Goal: Information Seeking & Learning: Find contact information

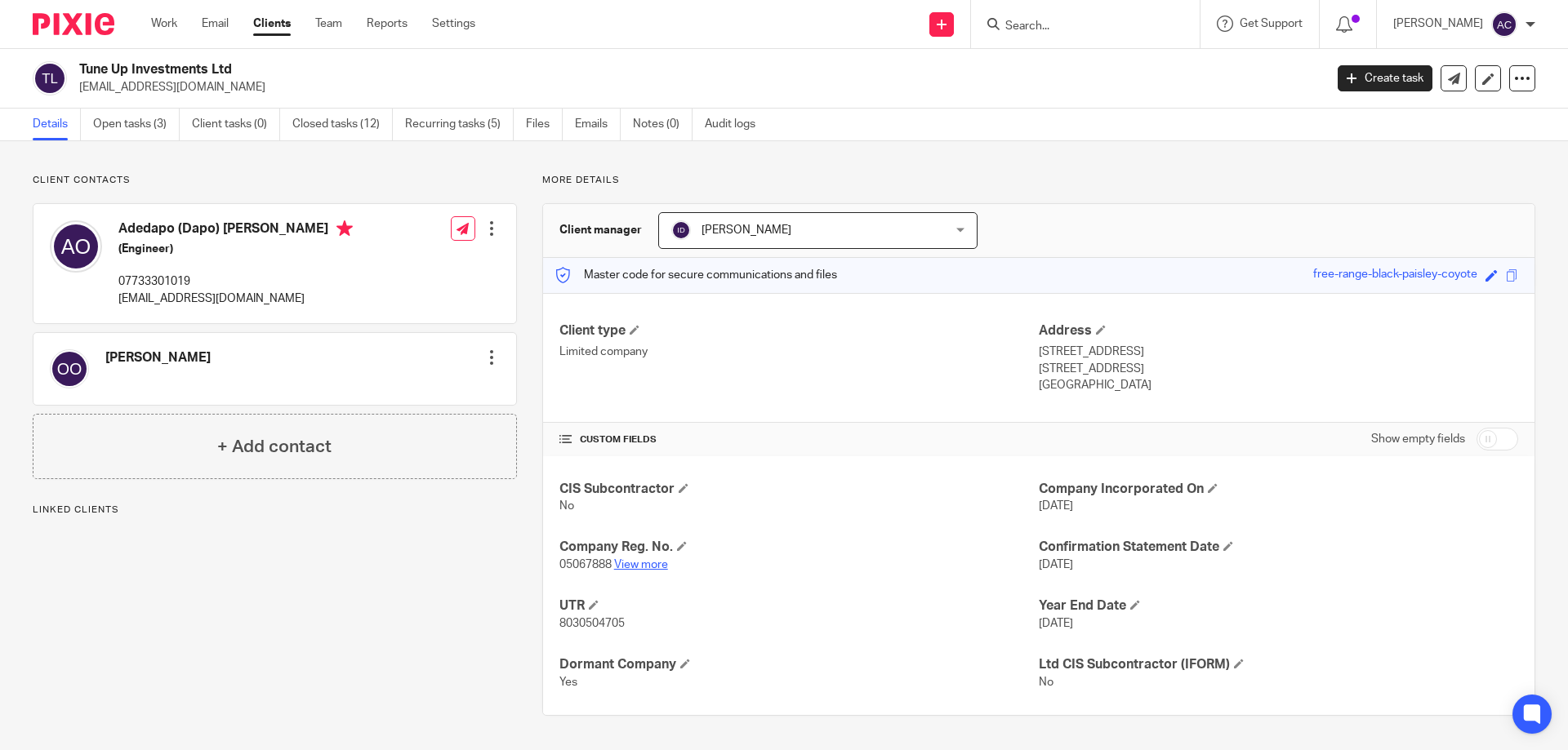
click at [642, 563] on link "View more" at bounding box center [641, 565] width 54 height 12
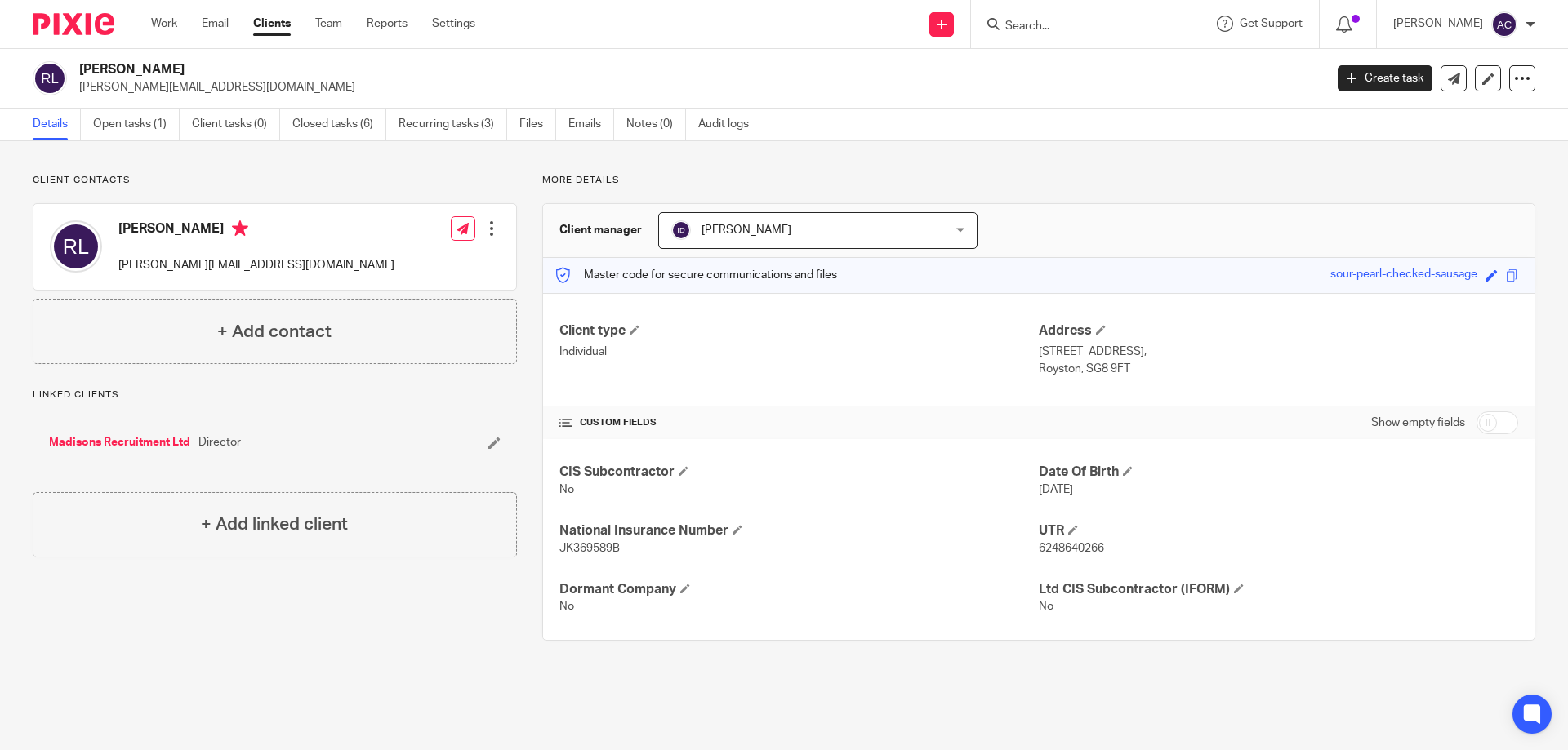
click at [1063, 33] on input "Search" at bounding box center [1077, 27] width 147 height 15
type input "cerrar"
drag, startPoint x: 1057, startPoint y: 28, endPoint x: 975, endPoint y: 23, distance: 82.2
click at [973, 23] on div "Send new email Create task Add client cerrar No results found. Try searching fo…" at bounding box center [1034, 24] width 1068 height 49
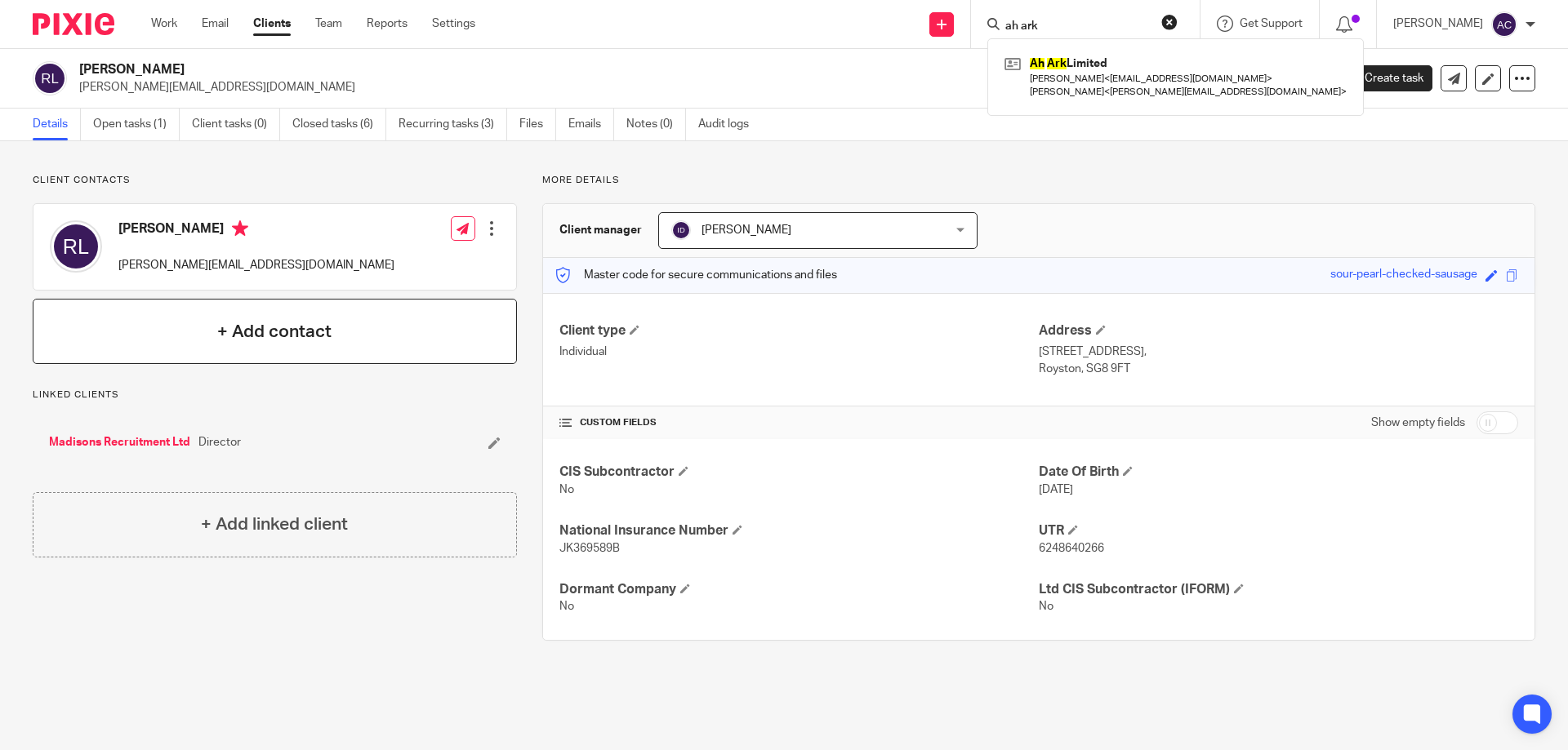
type input "ah ark"
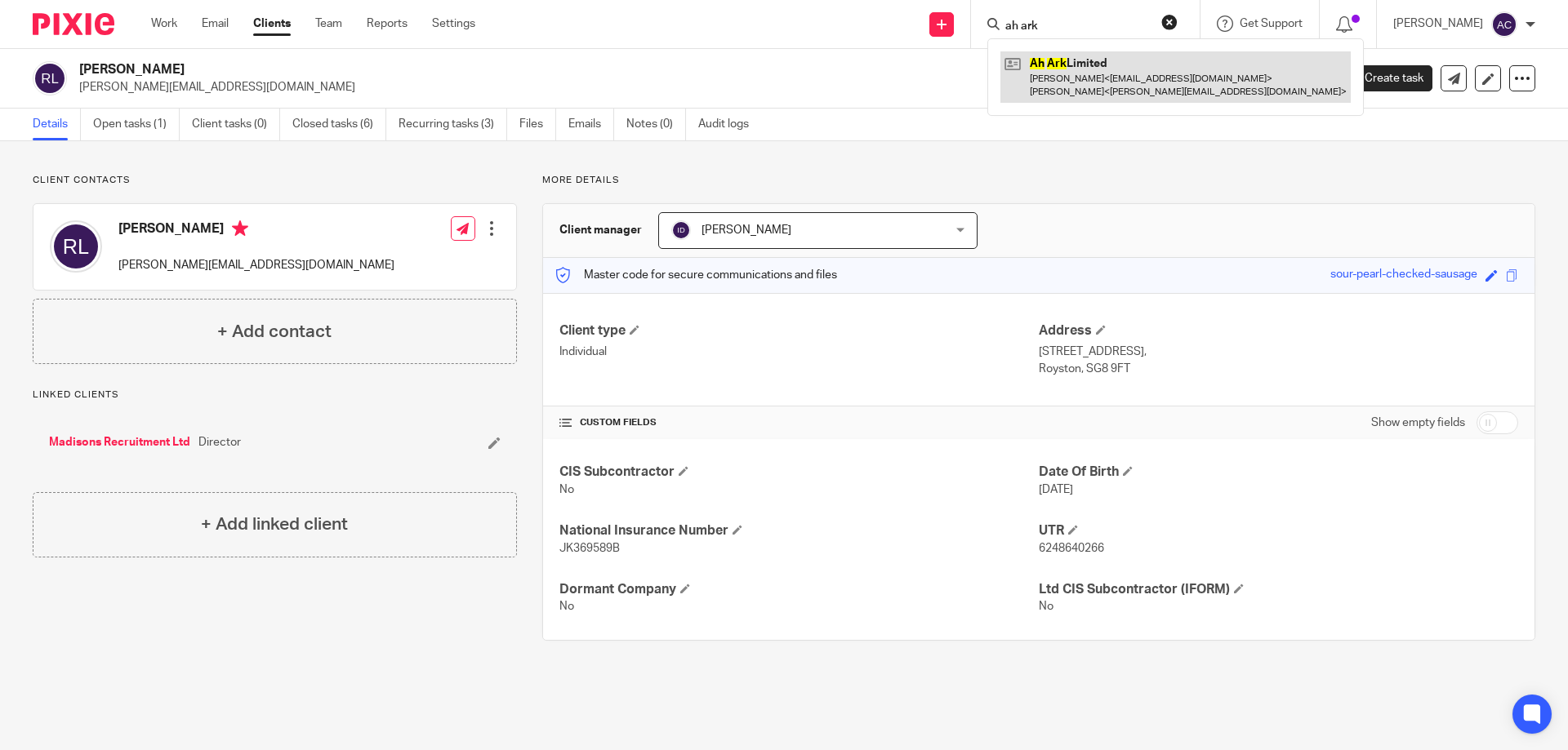
click at [1119, 71] on link at bounding box center [1175, 76] width 350 height 51
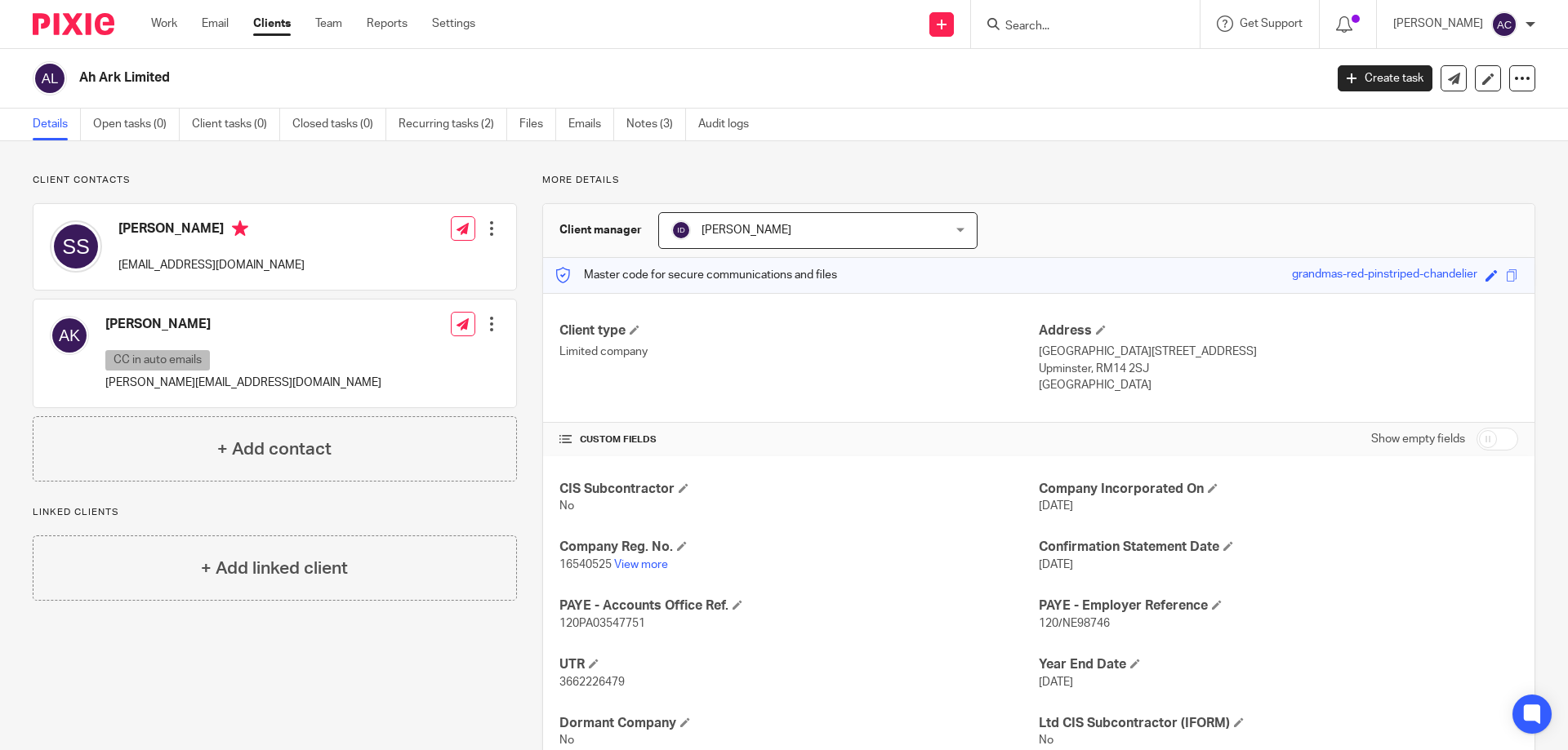
click at [1098, 25] on input "Search" at bounding box center [1077, 27] width 147 height 15
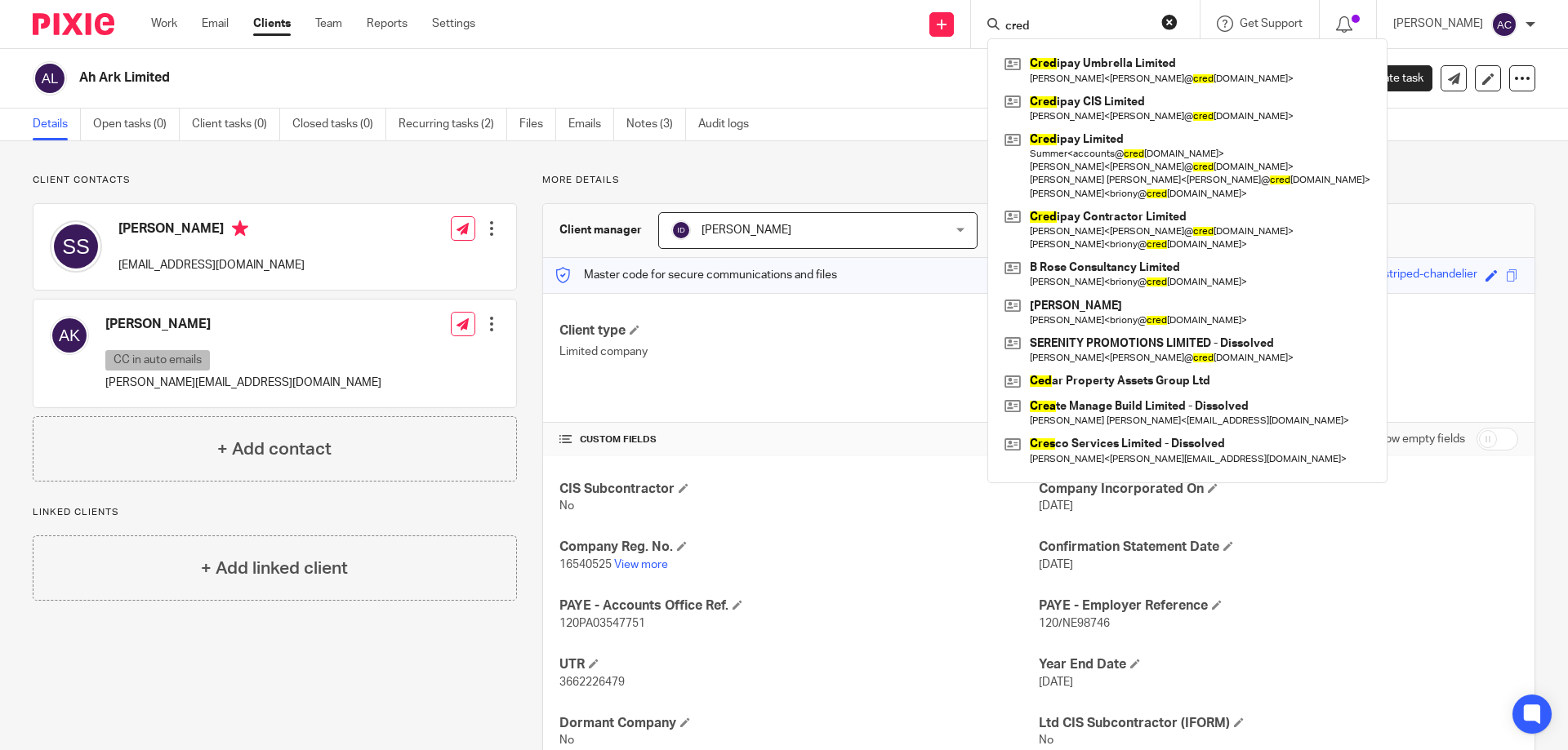
type input "cred"
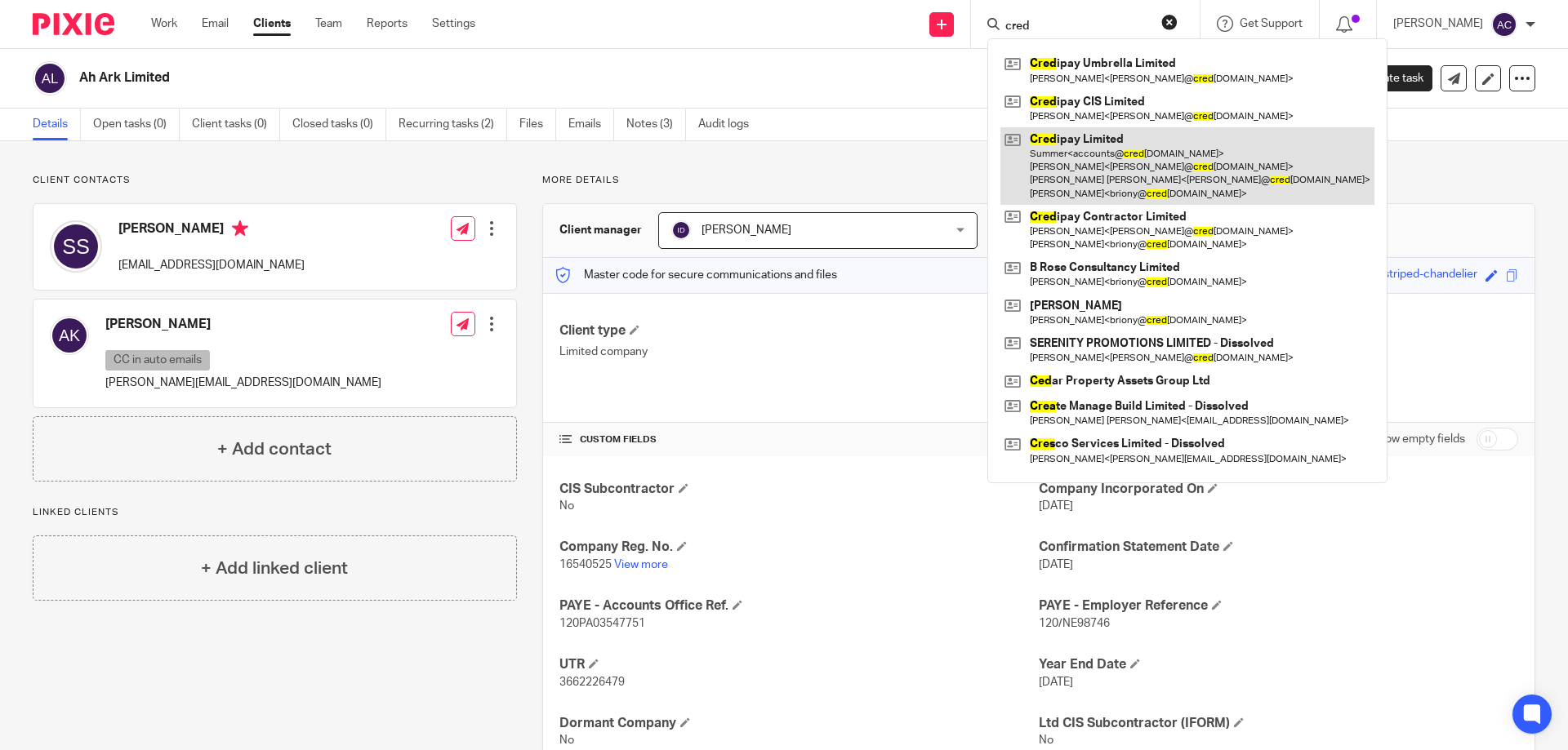
click at [1111, 139] on link at bounding box center [1186, 166] width 374 height 77
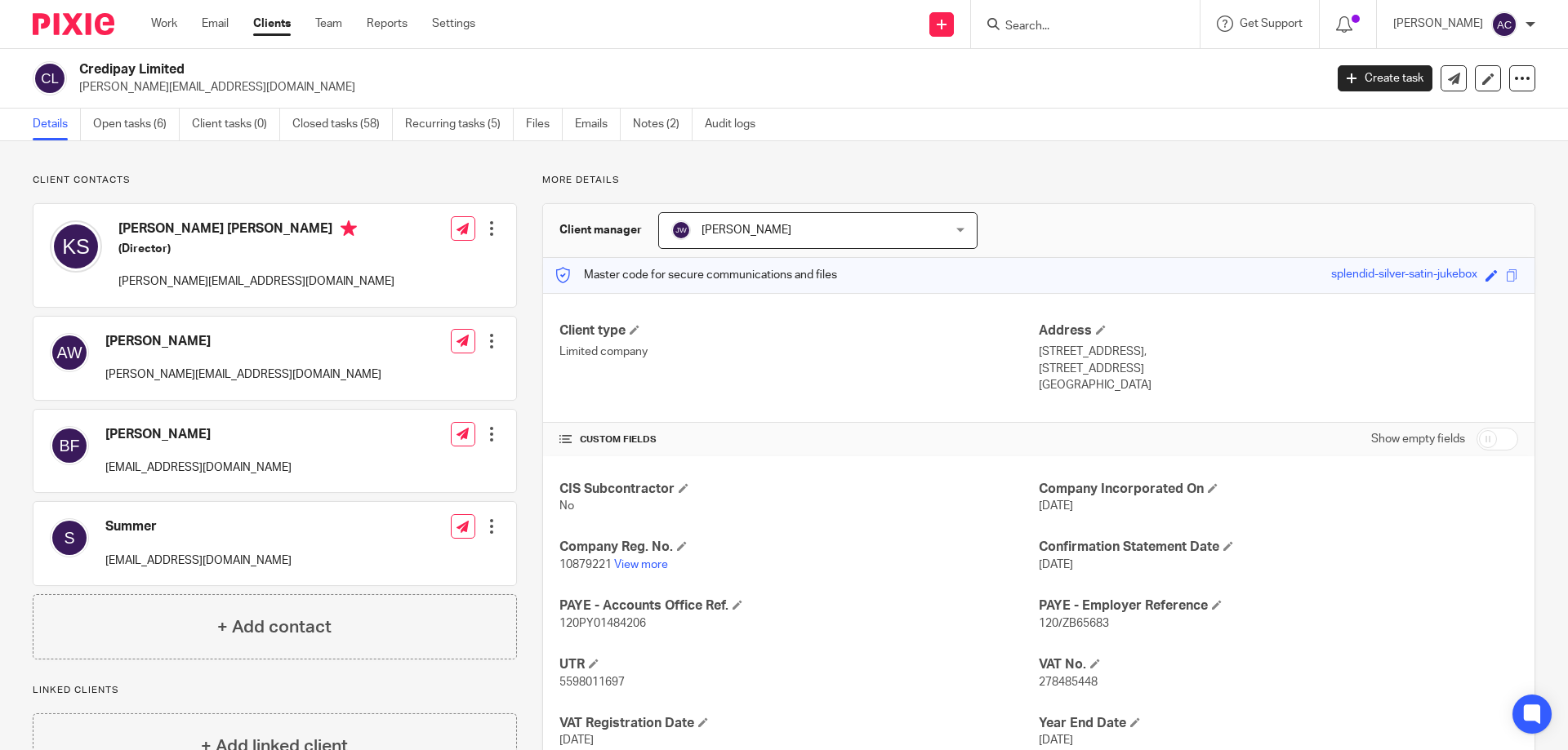
click at [256, 71] on h2 "Credipay Limited" at bounding box center [573, 69] width 987 height 17
drag, startPoint x: 197, startPoint y: 90, endPoint x: 74, endPoint y: 89, distance: 123.0
click at [74, 89] on div "Credipay Limited kevin@credipay.co.uk" at bounding box center [673, 78] width 1281 height 35
copy p "kevin@credipay.co.uk"
click at [1067, 33] on input "Search" at bounding box center [1077, 27] width 147 height 15
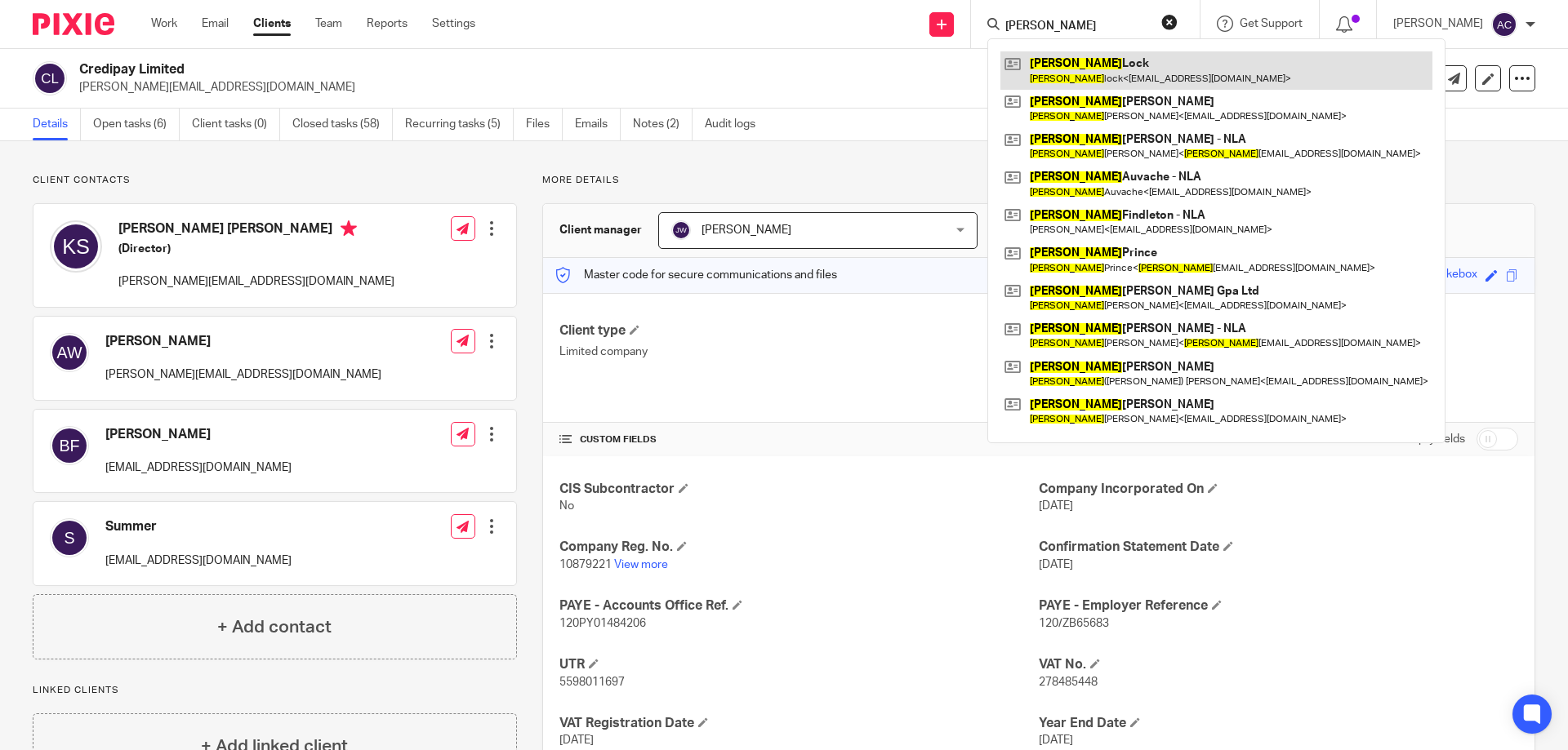
type input "james"
click at [1068, 71] on link at bounding box center [1216, 70] width 432 height 38
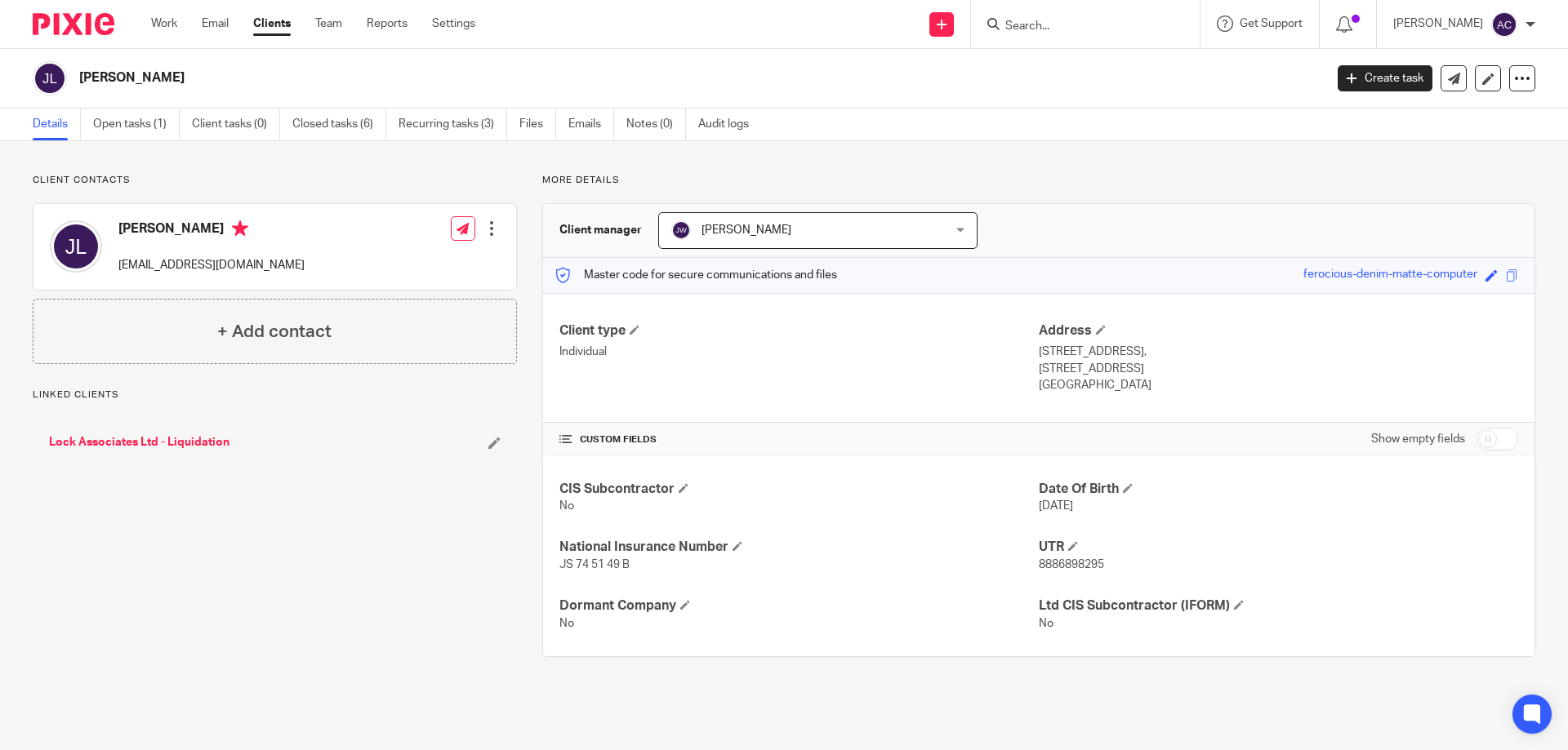
click at [178, 440] on link "Lock Associates Ltd - Liquidation" at bounding box center [139, 442] width 180 height 16
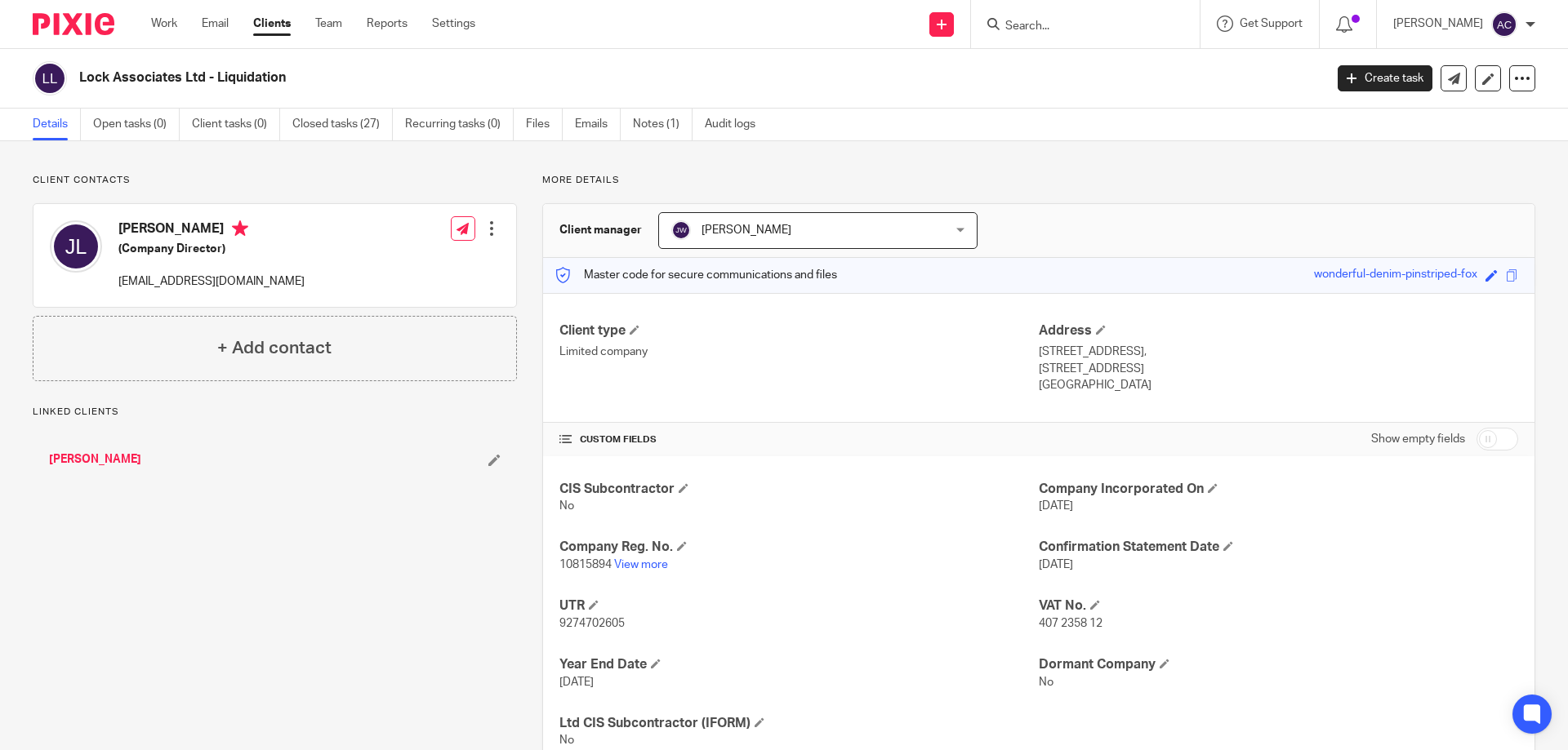
click at [1128, 36] on div at bounding box center [1085, 24] width 229 height 49
click at [1129, 30] on input "Search" at bounding box center [1077, 27] width 147 height 15
type input "yankee"
click at [1118, 63] on link at bounding box center [1138, 70] width 276 height 38
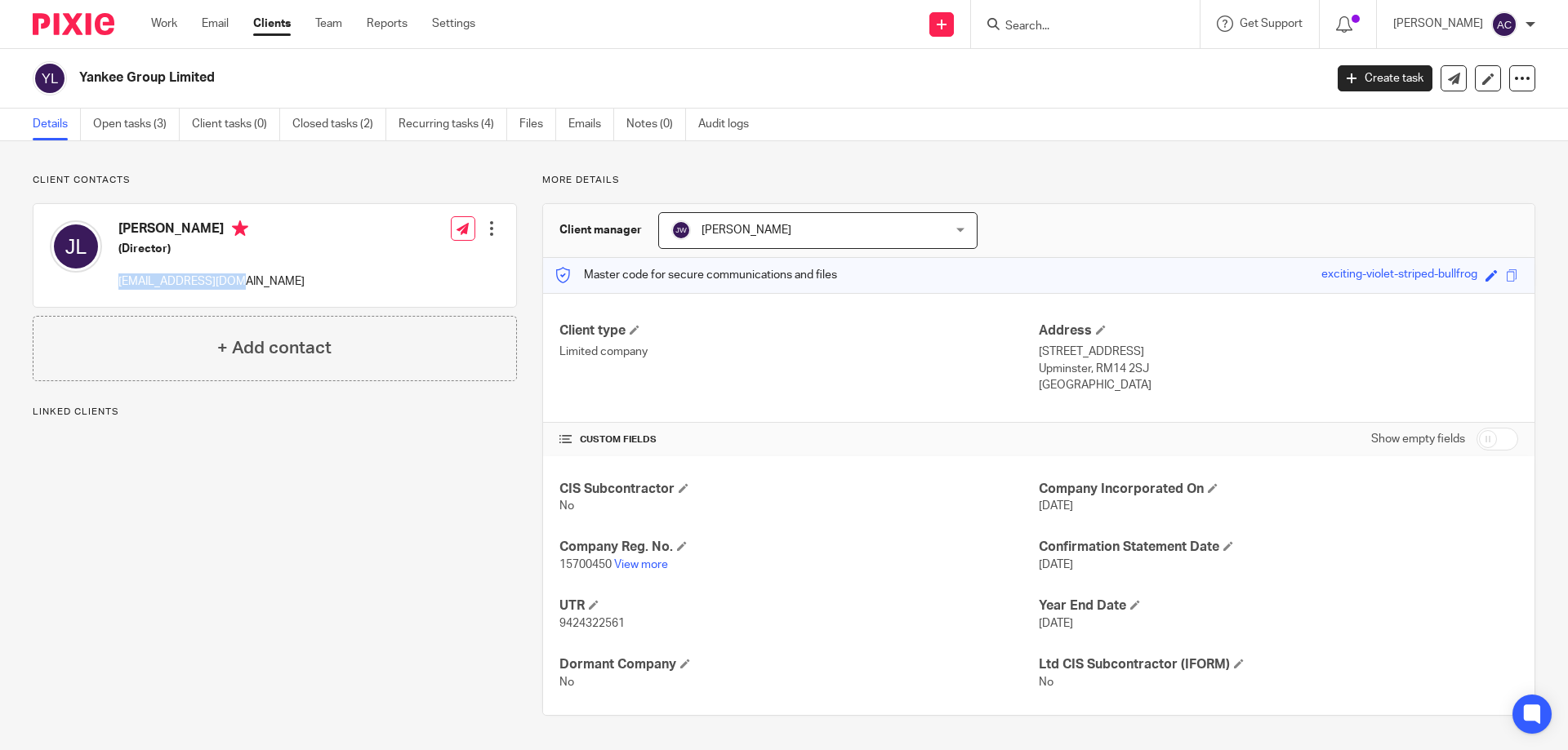
drag, startPoint x: 246, startPoint y: 289, endPoint x: 129, endPoint y: 280, distance: 117.3
click at [114, 289] on div "James Lock (Director) lockie86@icloud.com Edit contact Create client from conta…" at bounding box center [275, 256] width 483 height 103
copy p "lockie86@icloud.com"
click at [1028, 32] on input "Search" at bounding box center [1077, 27] width 147 height 15
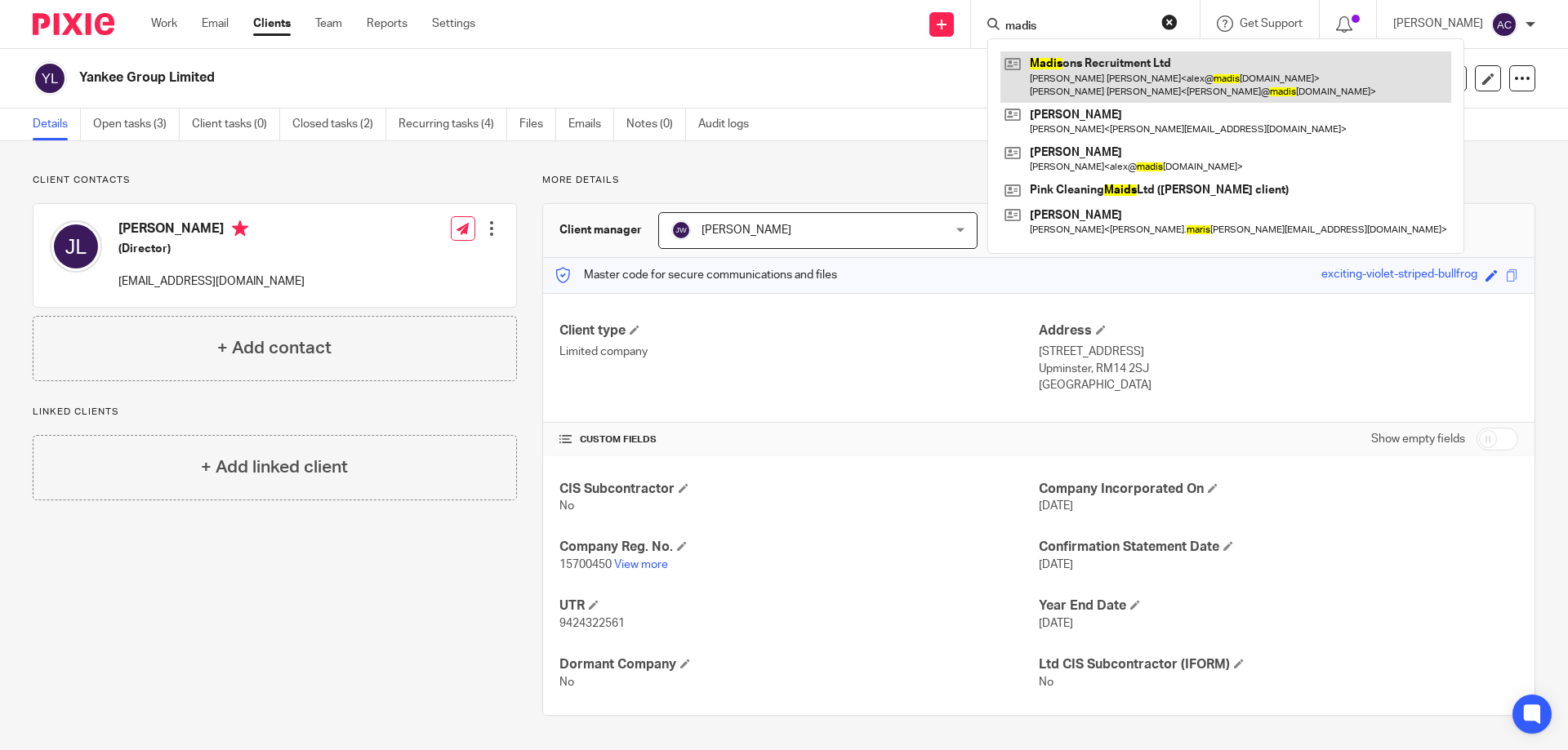
type input "madis"
click at [1101, 57] on link at bounding box center [1225, 76] width 451 height 51
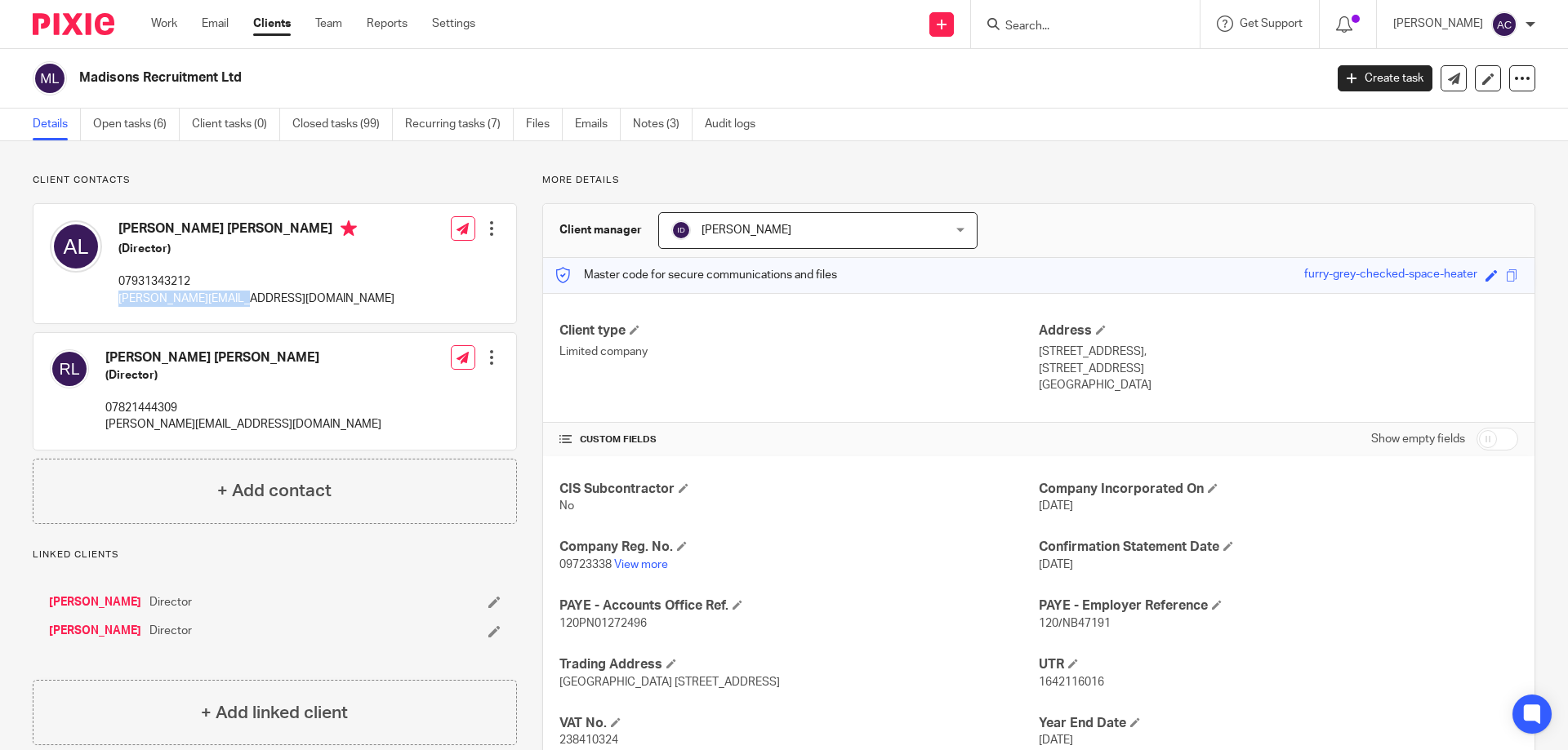
drag, startPoint x: 270, startPoint y: 290, endPoint x: 120, endPoint y: 304, distance: 150.7
click at [120, 304] on div "[PERSON_NAME] [PERSON_NAME] (Director) 07931343212 [PERSON_NAME][EMAIL_ADDRESS]…" at bounding box center [275, 264] width 483 height 119
copy p "[PERSON_NAME][EMAIL_ADDRESS][DOMAIN_NAME]"
click at [1059, 27] on input "Search" at bounding box center [1077, 27] width 147 height 15
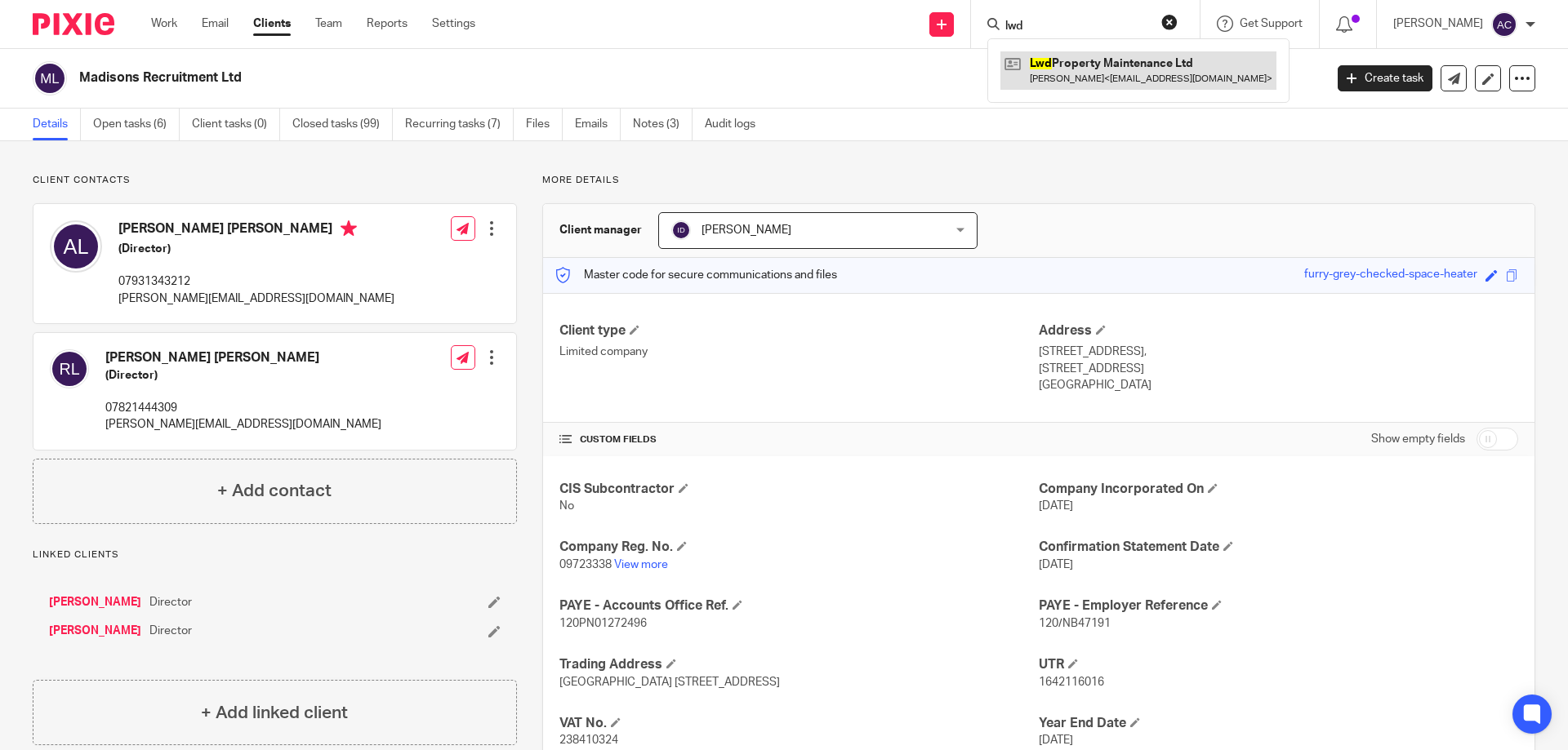
type input "lwd"
click at [1080, 57] on link at bounding box center [1138, 70] width 276 height 38
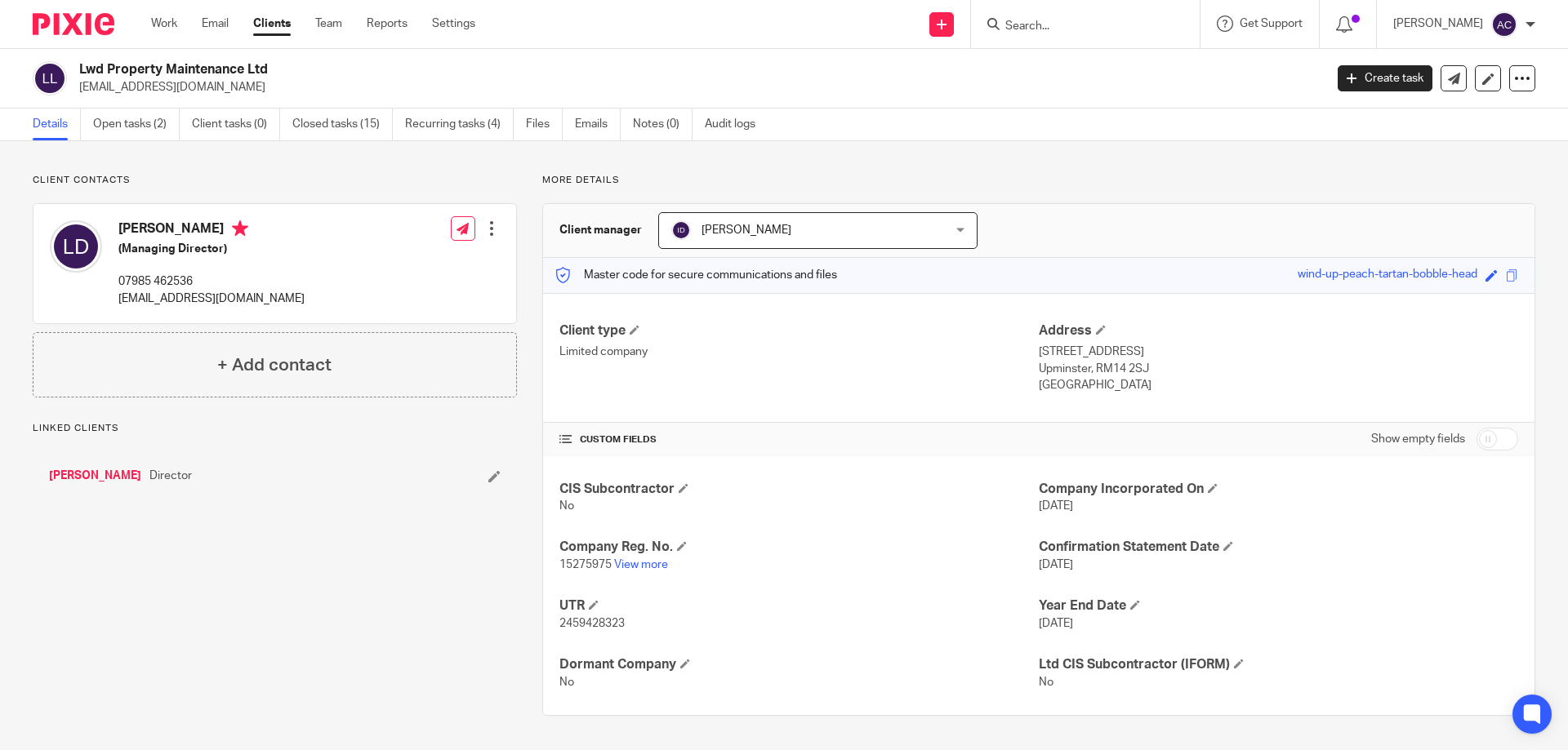
click at [336, 275] on div "Lawrence William Dougall (Managing Director) 07985 462536 info@cleanitrightserv…" at bounding box center [275, 264] width 483 height 119
drag, startPoint x: 202, startPoint y: 290, endPoint x: 335, endPoint y: 303, distance: 133.6
click at [130, 282] on div "Lawrence William Dougall (Managing Director) 07985 462536 info@cleanitrightserv…" at bounding box center [211, 263] width 186 height 86
click at [393, 305] on div "Lawrence William Dougall (Managing Director) 07985 462536 info@cleanitrightserv…" at bounding box center [275, 264] width 483 height 119
drag, startPoint x: 294, startPoint y: 299, endPoint x: 137, endPoint y: 299, distance: 157.0
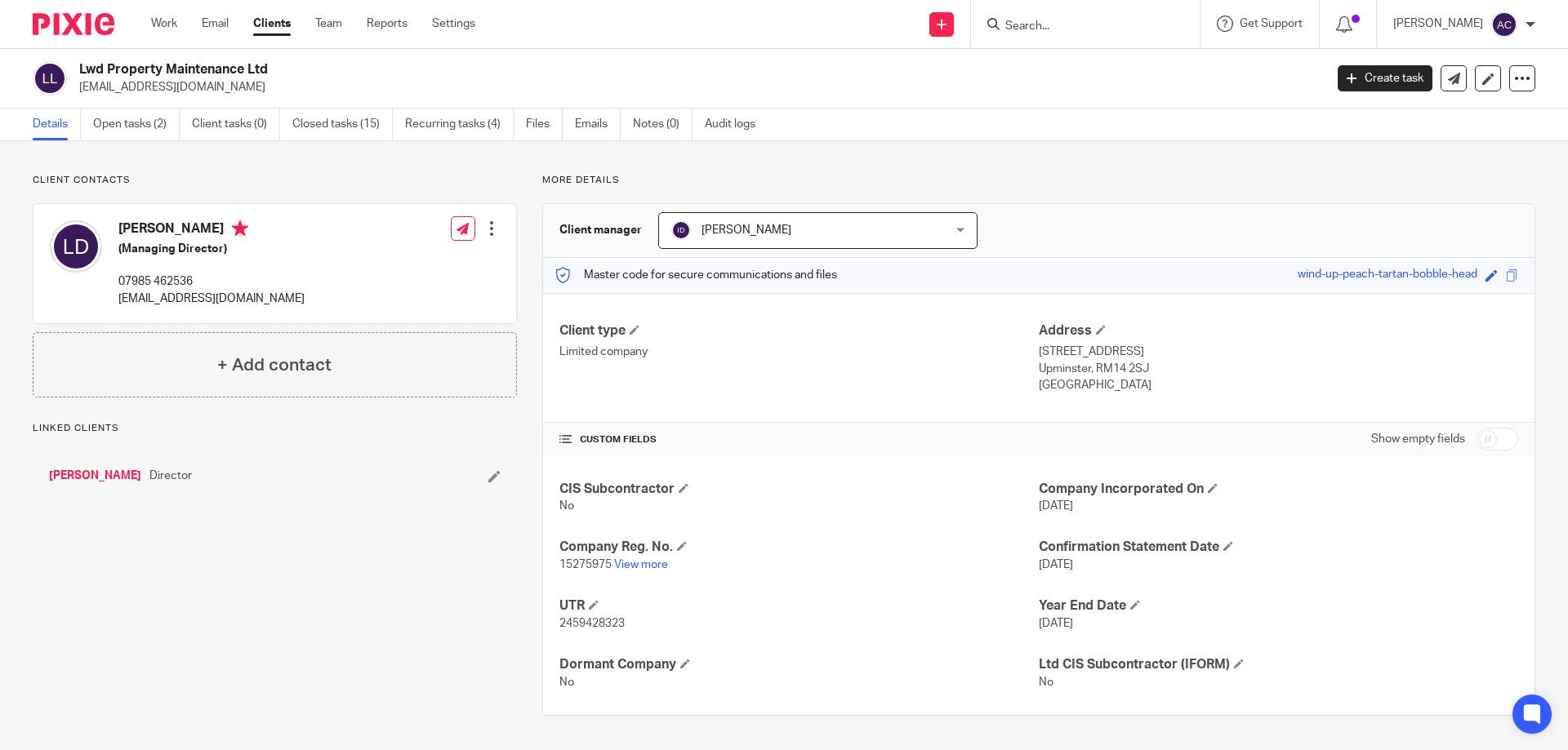
click at [121, 299] on p "[EMAIL_ADDRESS][DOMAIN_NAME]" at bounding box center [211, 298] width 186 height 16
drag, startPoint x: 137, startPoint y: 299, endPoint x: 311, endPoint y: 299, distance: 174.0
click at [313, 298] on div "Lawrence William Dougall (Managing Director) 07985 462536 info@cleanitrightserv…" at bounding box center [275, 264] width 483 height 119
drag, startPoint x: 280, startPoint y: 298, endPoint x: 123, endPoint y: 300, distance: 157.0
click at [118, 298] on div "Lawrence William Dougall (Managing Director) 07985 462536 info@cleanitrightserv…" at bounding box center [176, 264] width 255 height 103
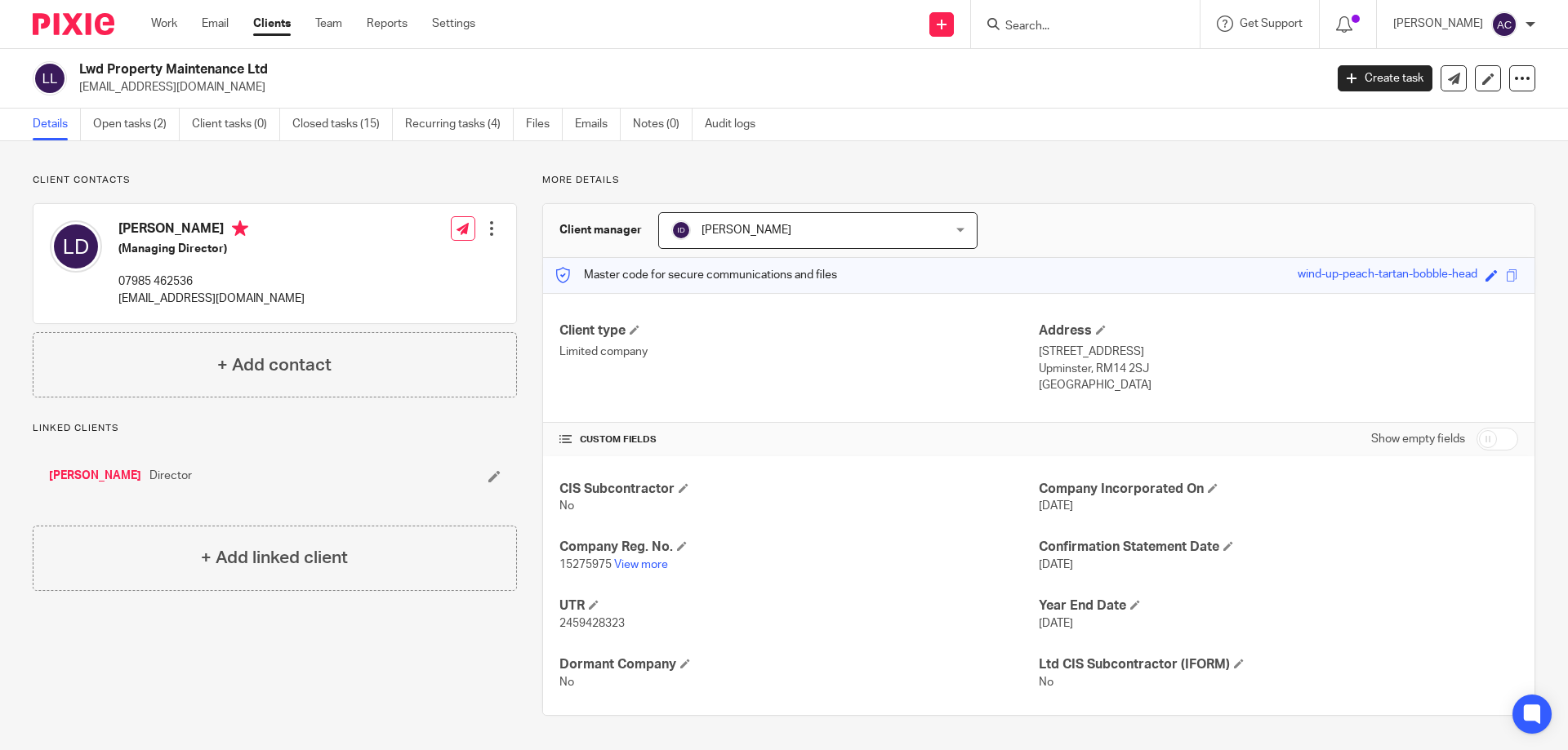
copy p "[EMAIL_ADDRESS][DOMAIN_NAME]"
click at [360, 256] on div "Lawrence William Dougall (Managing Director) 07985 462536 info@cleanitrightserv…" at bounding box center [275, 264] width 483 height 119
click at [100, 473] on link "[PERSON_NAME]" at bounding box center [94, 476] width 92 height 16
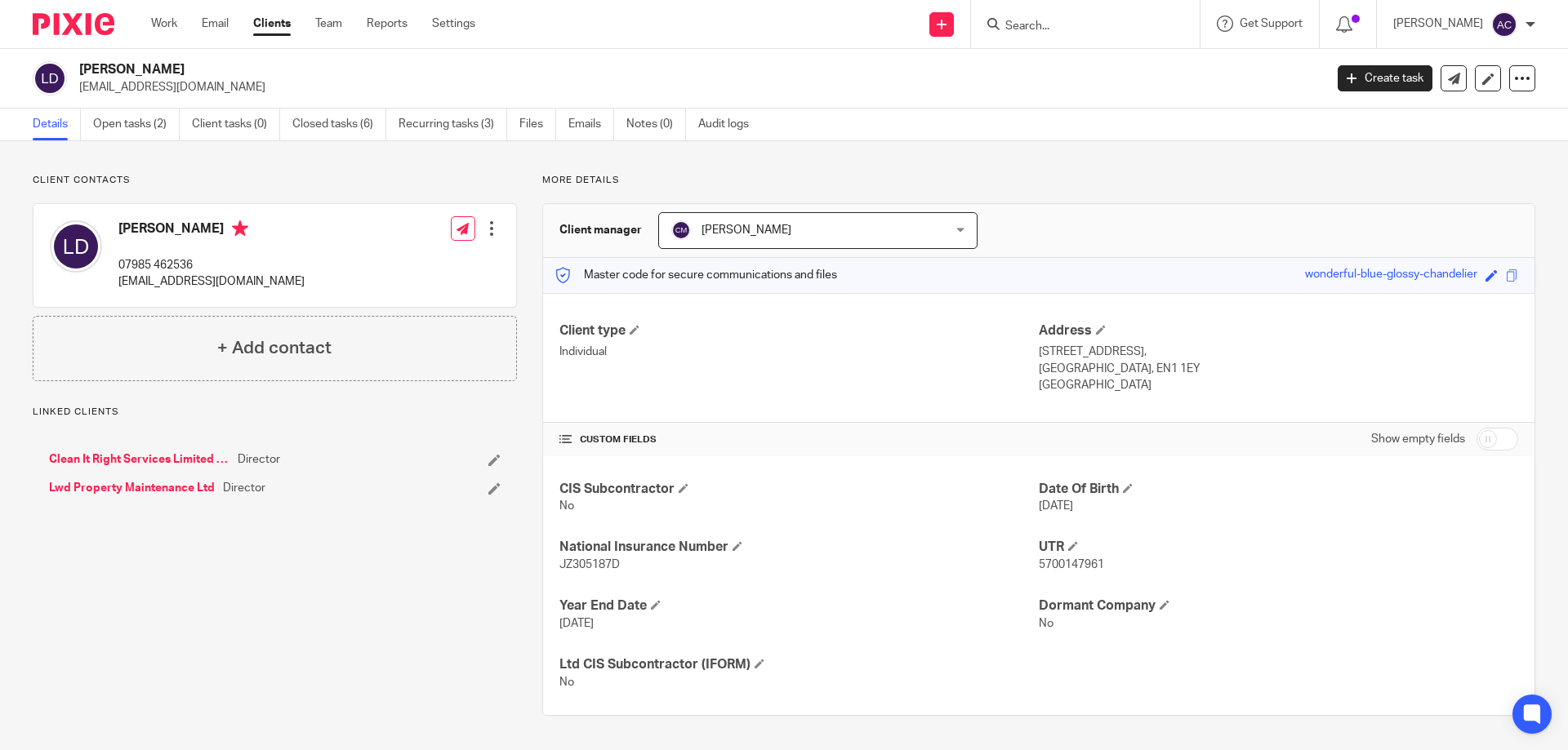
click at [323, 88] on p "[EMAIL_ADDRESS][DOMAIN_NAME]" at bounding box center [696, 87] width 1234 height 16
click at [158, 484] on link "Lwd Property Maintenance Ltd" at bounding box center [131, 487] width 166 height 16
click at [183, 458] on link "Clean It Right Services Limited - NLA" at bounding box center [139, 460] width 180 height 16
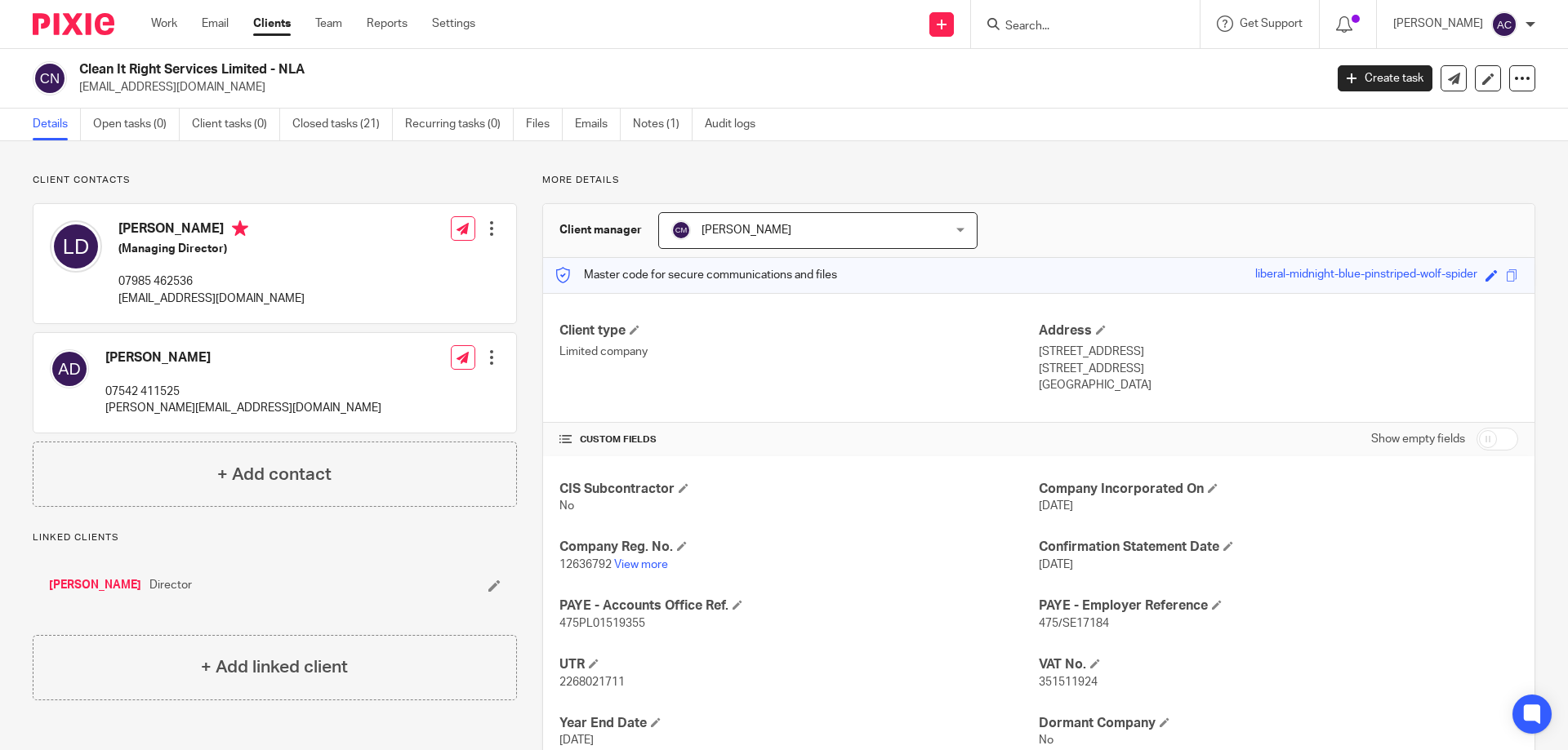
click at [1063, 20] on input "Search" at bounding box center [1077, 27] width 147 height 15
click at [1096, 24] on input "Search" at bounding box center [1077, 27] width 147 height 15
type input "ah ark"
click at [598, 128] on link "Emails" at bounding box center [598, 125] width 46 height 32
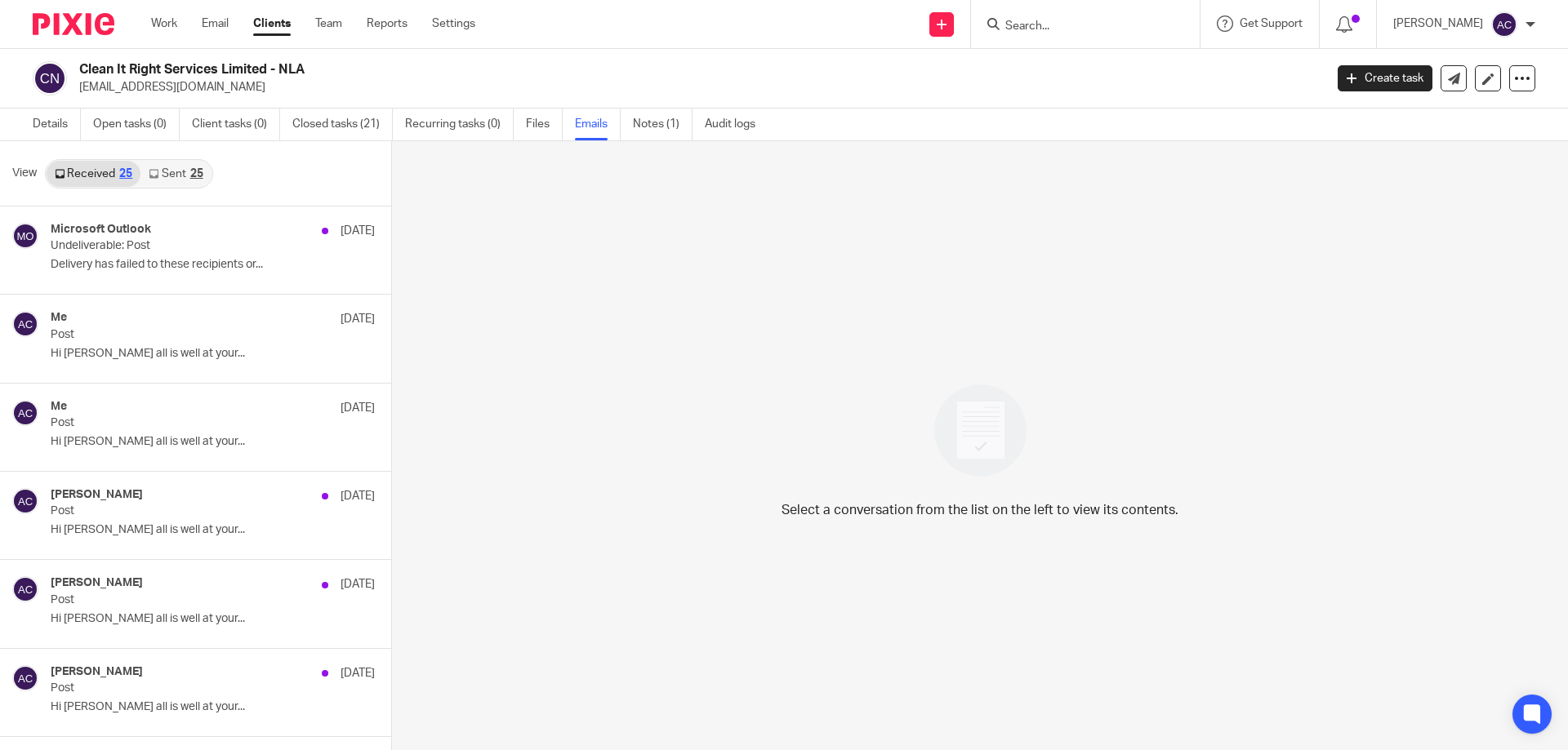
click at [76, 124] on link "Details" at bounding box center [56, 125] width 49 height 32
click at [41, 125] on link "Details" at bounding box center [56, 125] width 49 height 32
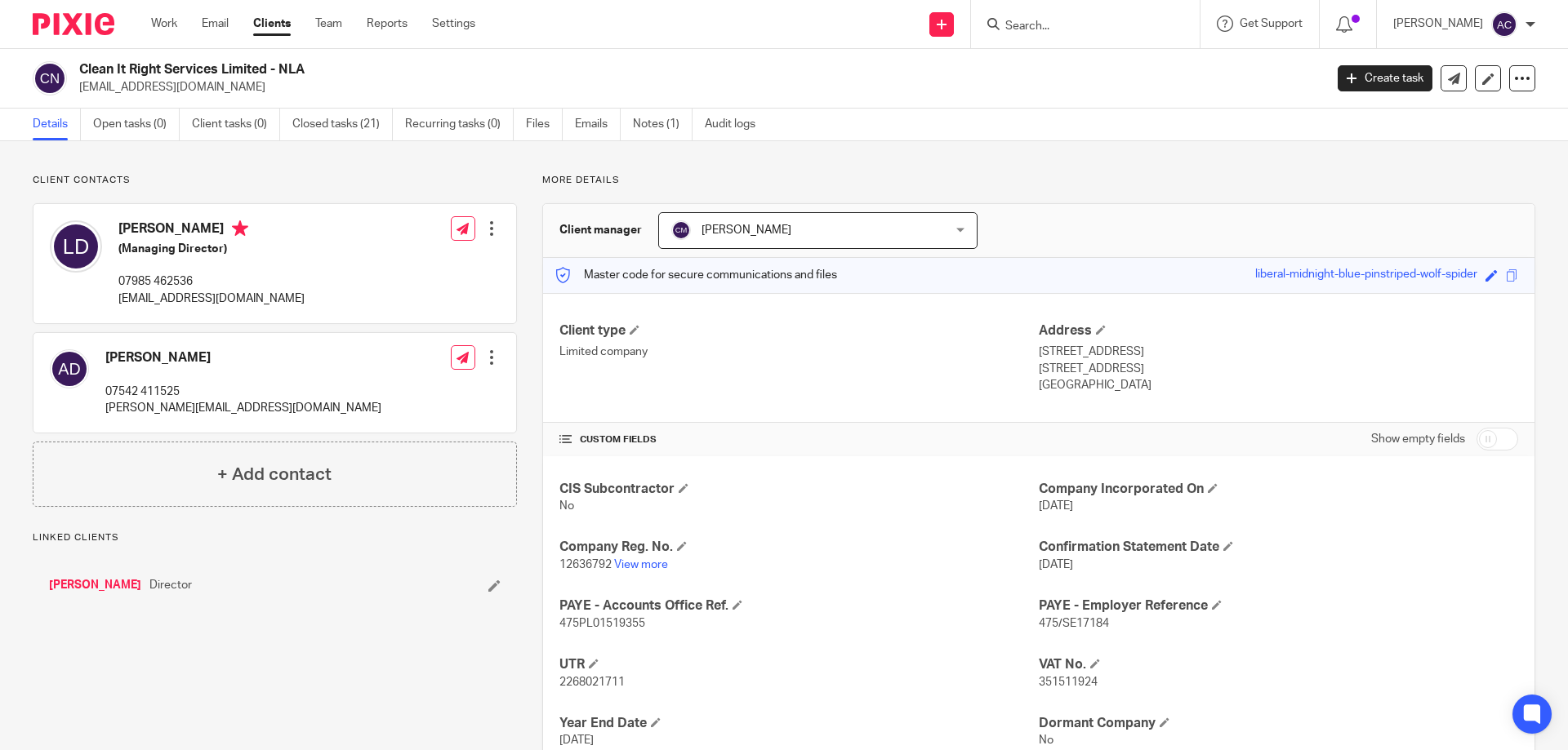
click at [1107, 21] on input "Search" at bounding box center [1077, 27] width 147 height 15
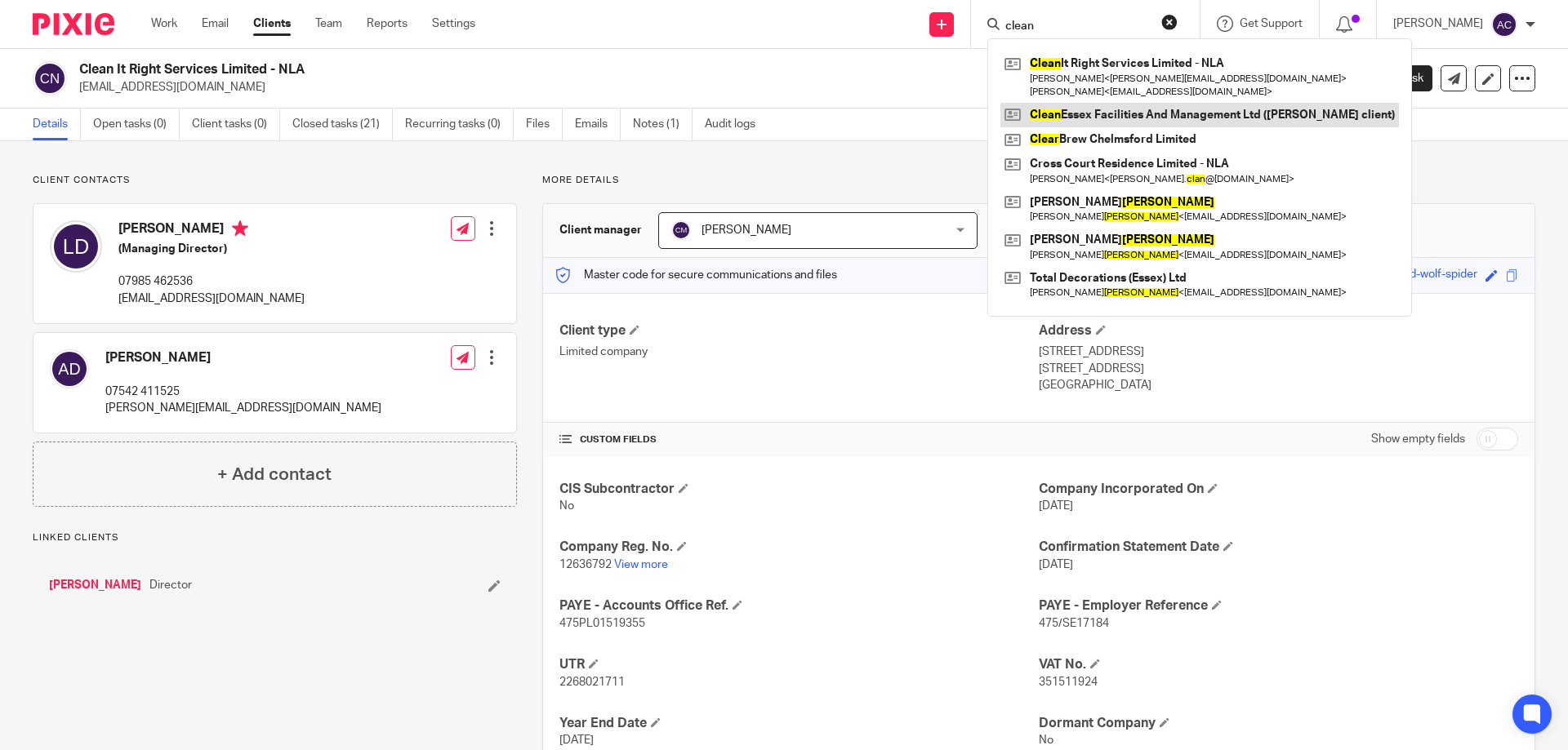
type input "clean"
click at [1115, 109] on link at bounding box center [1199, 115] width 398 height 25
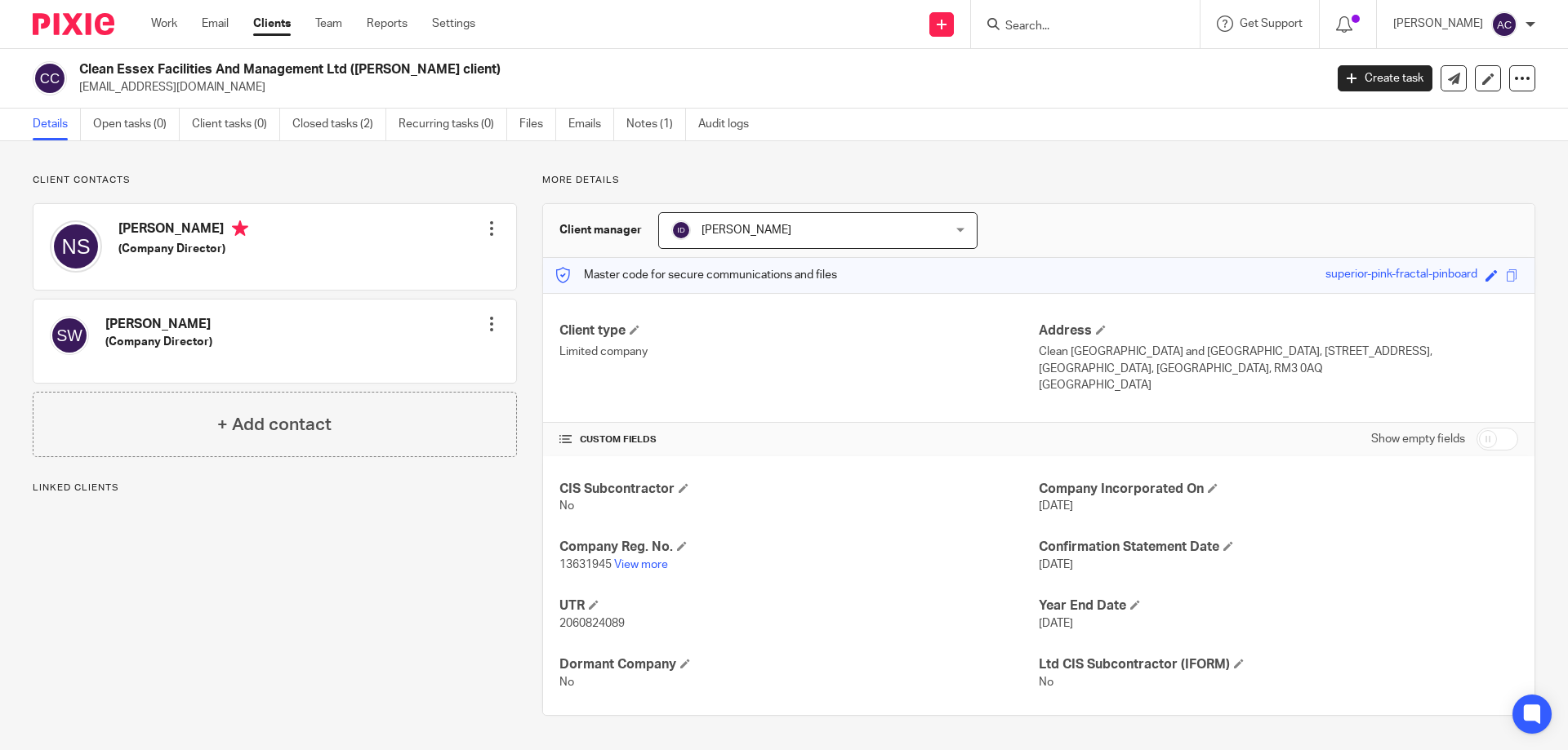
click at [288, 167] on div "Client contacts [PERSON_NAME] (Company Director) Edit contact Create client fro…" at bounding box center [784, 445] width 1568 height 607
click at [277, 180] on p "Client contacts" at bounding box center [275, 179] width 485 height 13
click at [1042, 26] on input "Search" at bounding box center [1077, 27] width 147 height 15
click at [1132, 21] on input "Search" at bounding box center [1077, 27] width 147 height 15
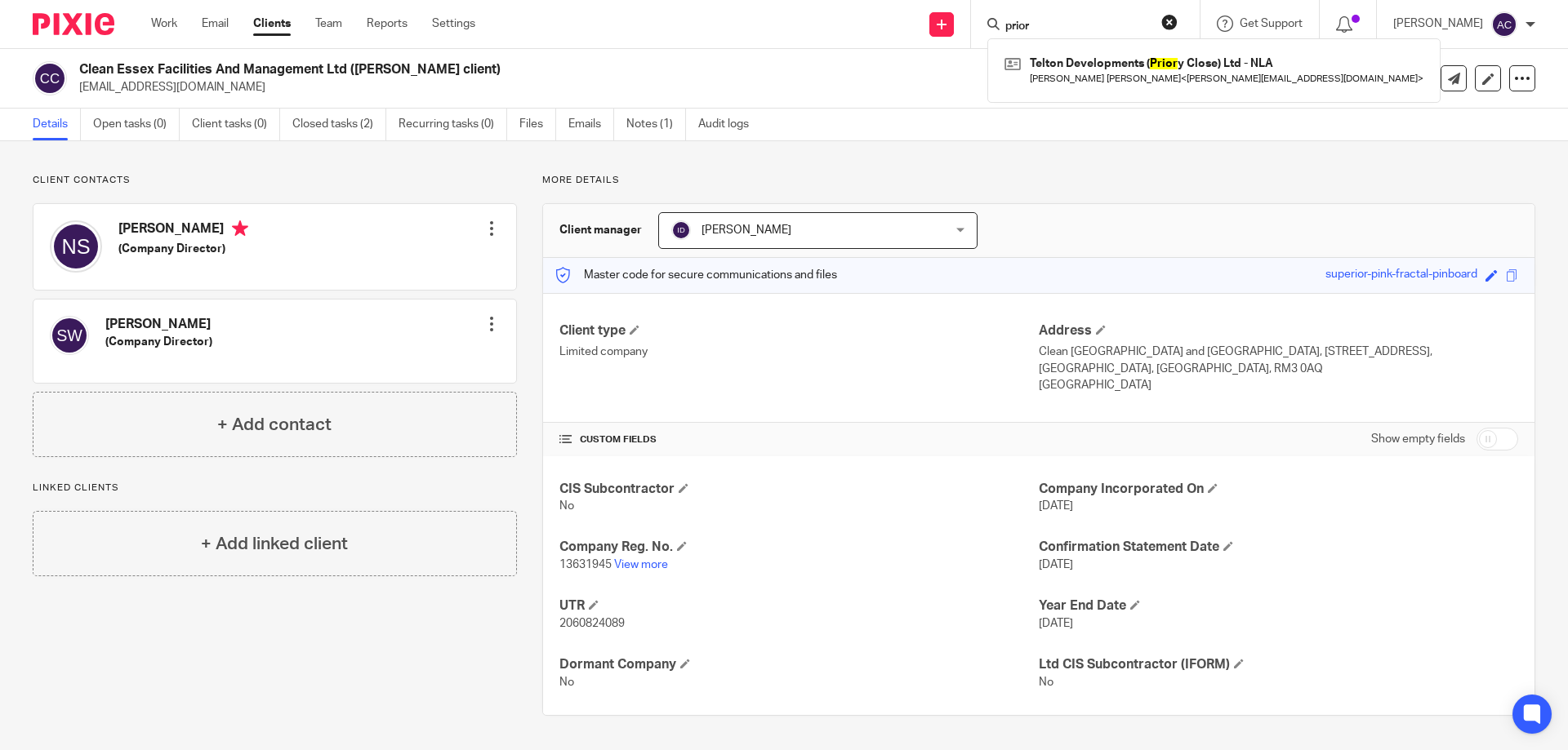
type input "prior"
click at [1084, 160] on div "Client contacts Natalie Spencley (Company Director) Edit contact Create client …" at bounding box center [784, 445] width 1568 height 607
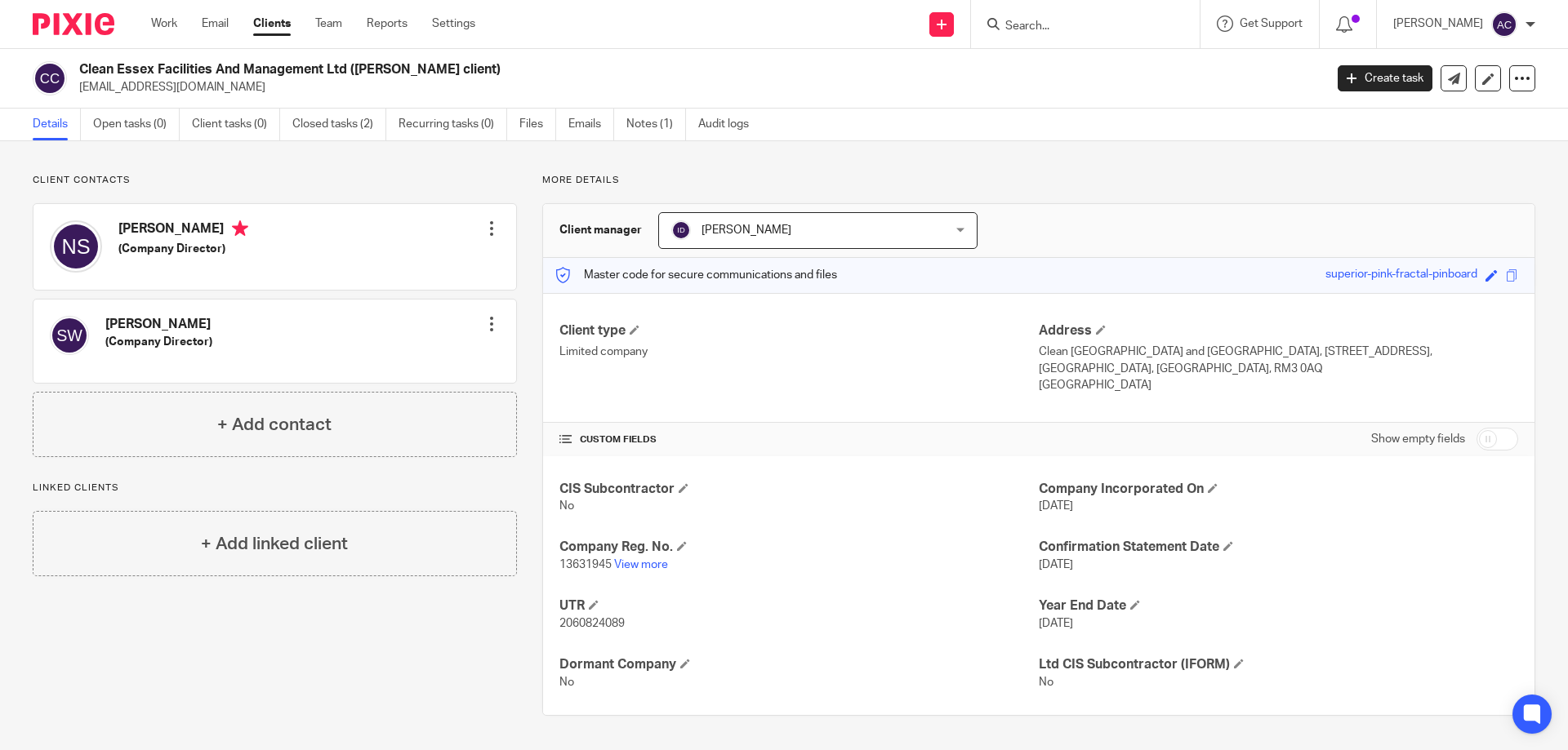
click at [1033, 29] on input "Search" at bounding box center [1077, 27] width 147 height 15
type input "jl h"
click at [1068, 89] on link at bounding box center [1126, 70] width 252 height 38
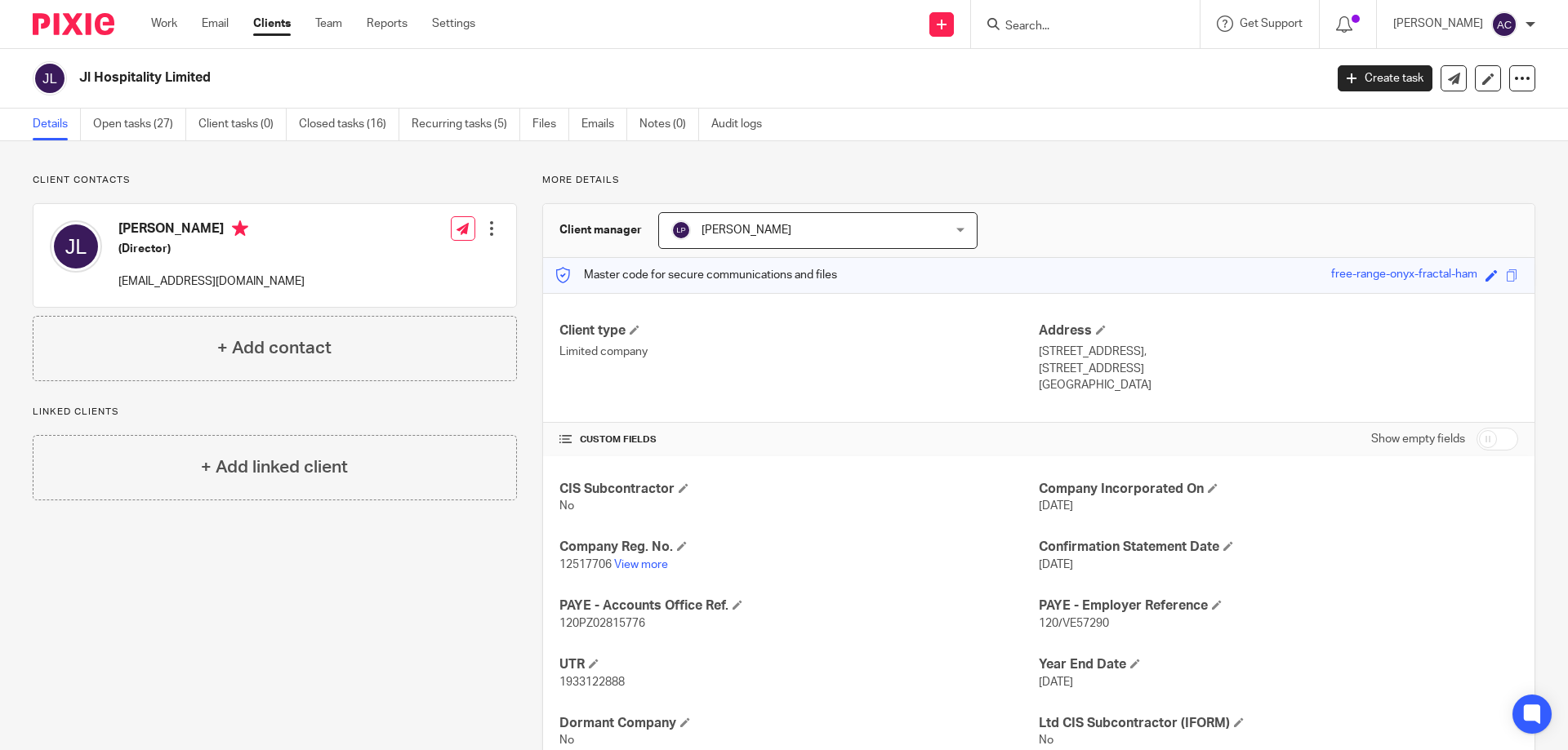
click at [1091, 26] on input "Search" at bounding box center [1077, 27] width 147 height 15
type input "sjc"
click at [1105, 71] on link at bounding box center [1138, 70] width 276 height 38
click at [1158, 70] on link at bounding box center [1138, 70] width 276 height 38
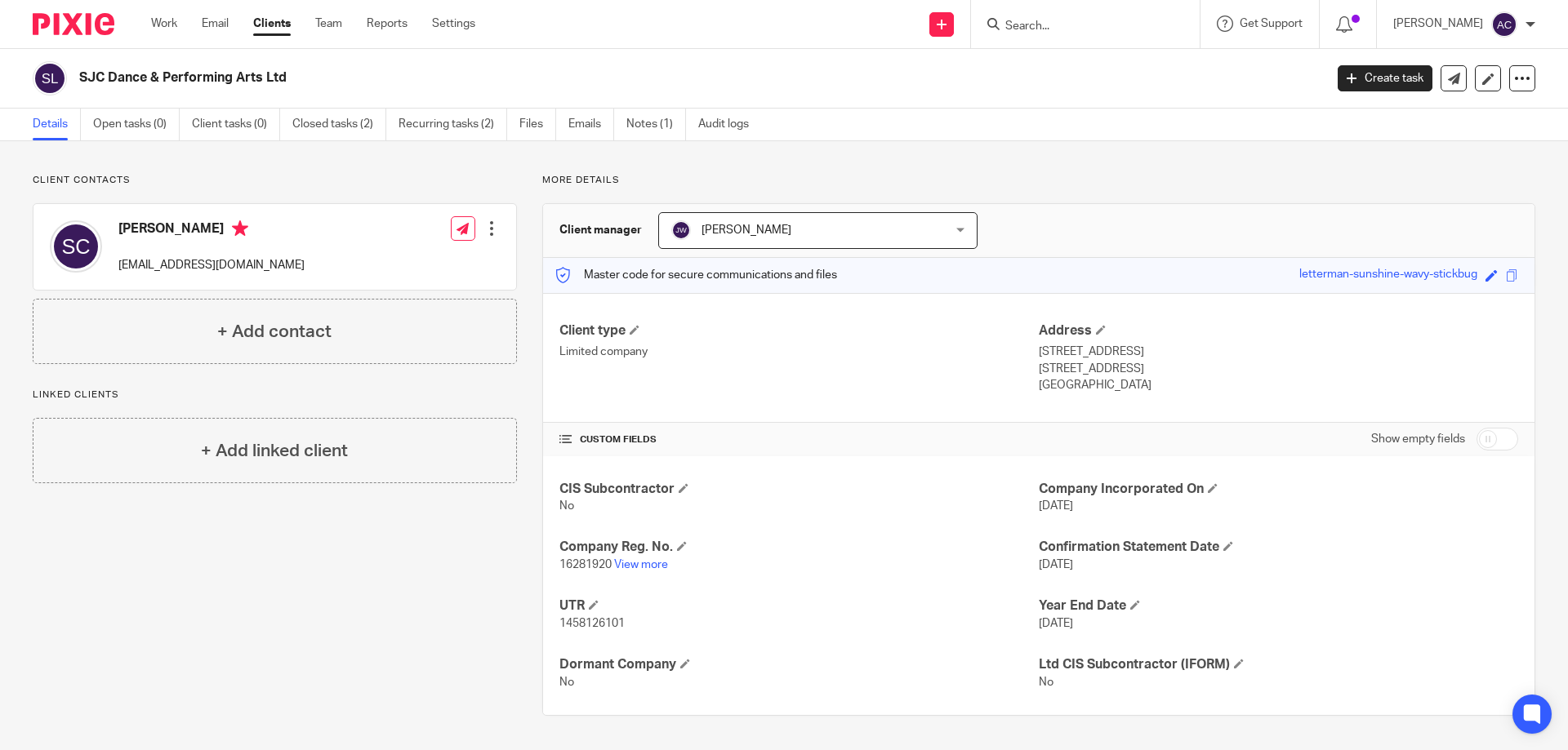
click at [1076, 26] on input "Search" at bounding box center [1077, 27] width 147 height 15
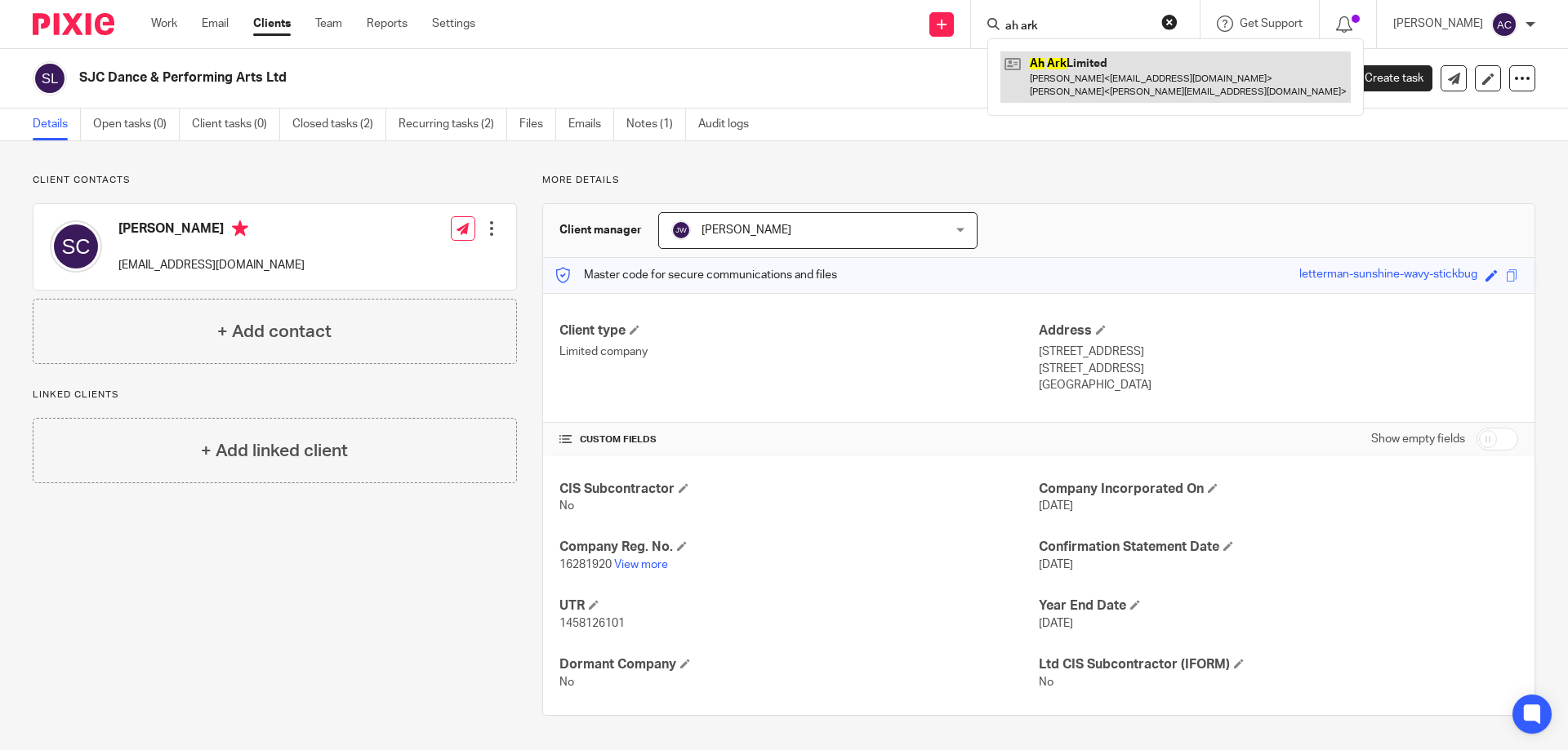
type input "ah ark"
click at [1127, 63] on link at bounding box center [1175, 76] width 350 height 51
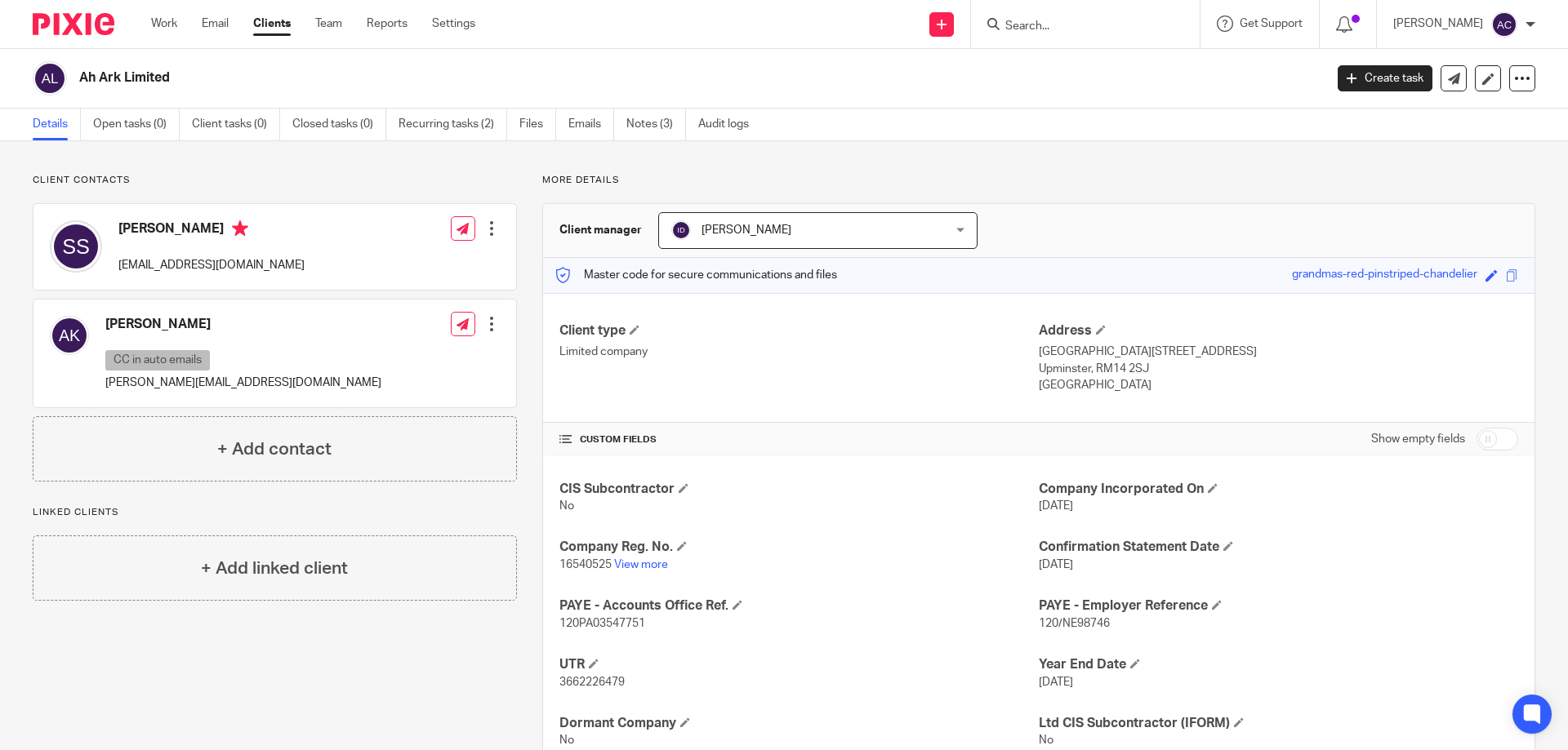
click at [1046, 26] on input "Search" at bounding box center [1077, 27] width 147 height 15
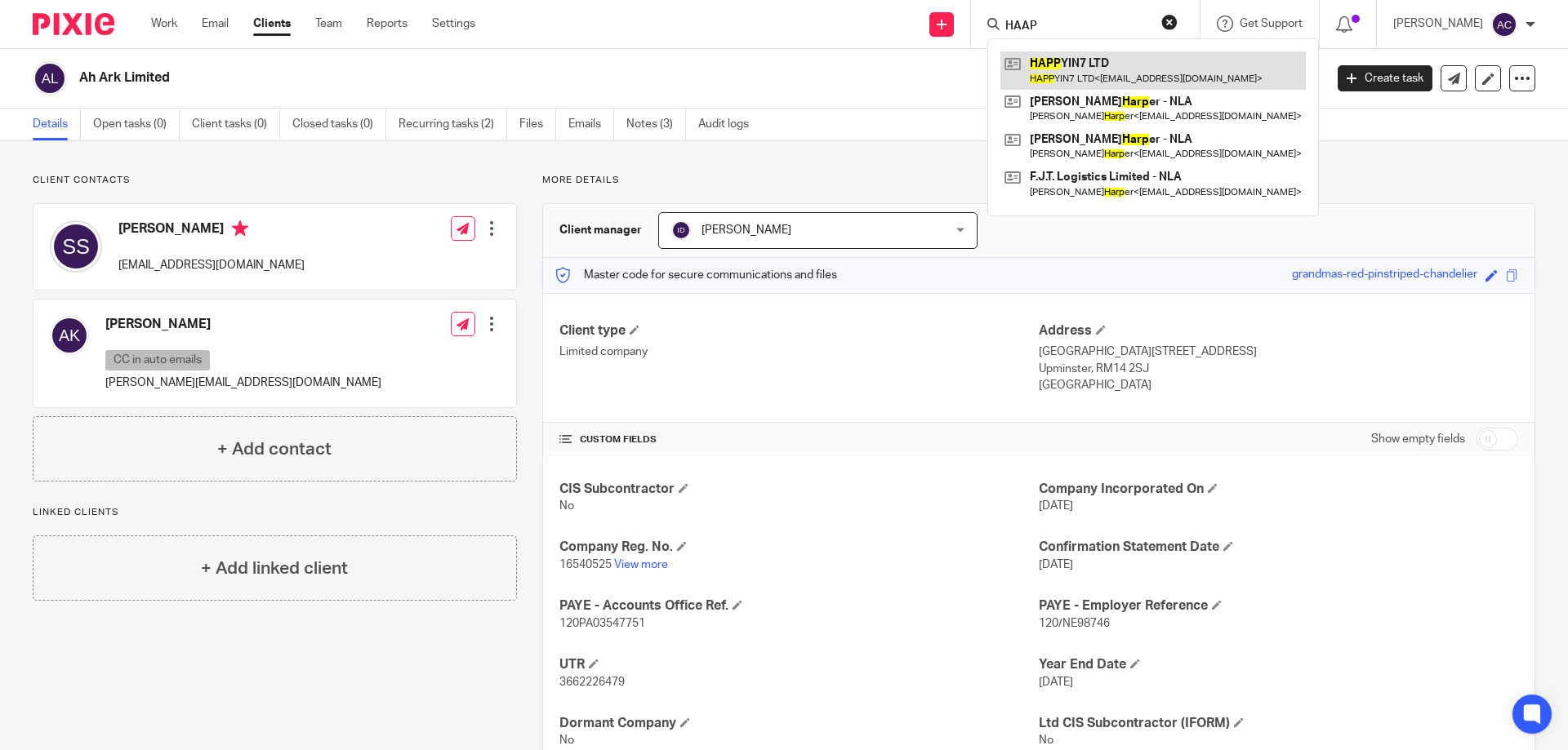
type input "HAAP"
click at [1090, 61] on link at bounding box center [1153, 70] width 305 height 38
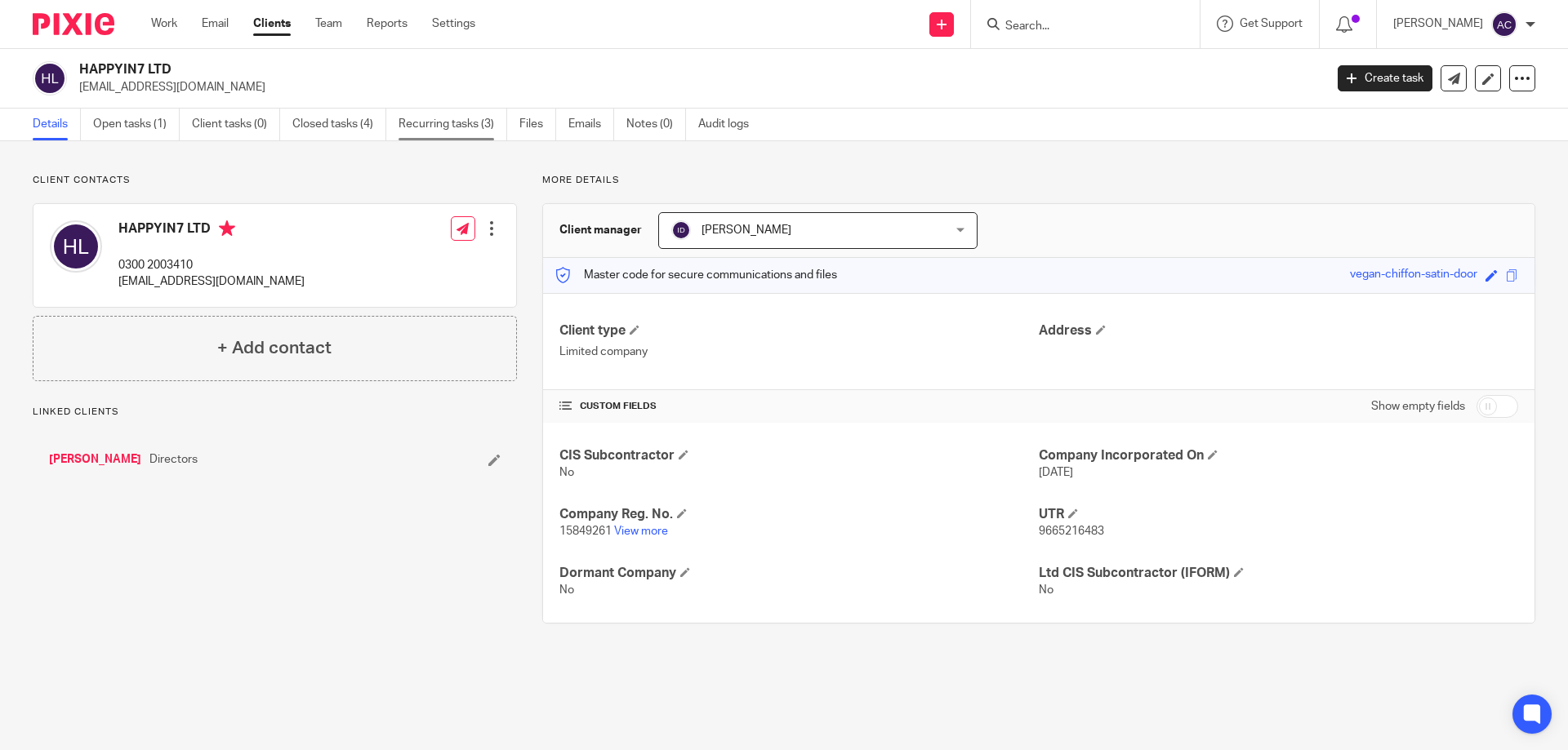
click at [482, 121] on link "Recurring tasks (3)" at bounding box center [453, 125] width 109 height 32
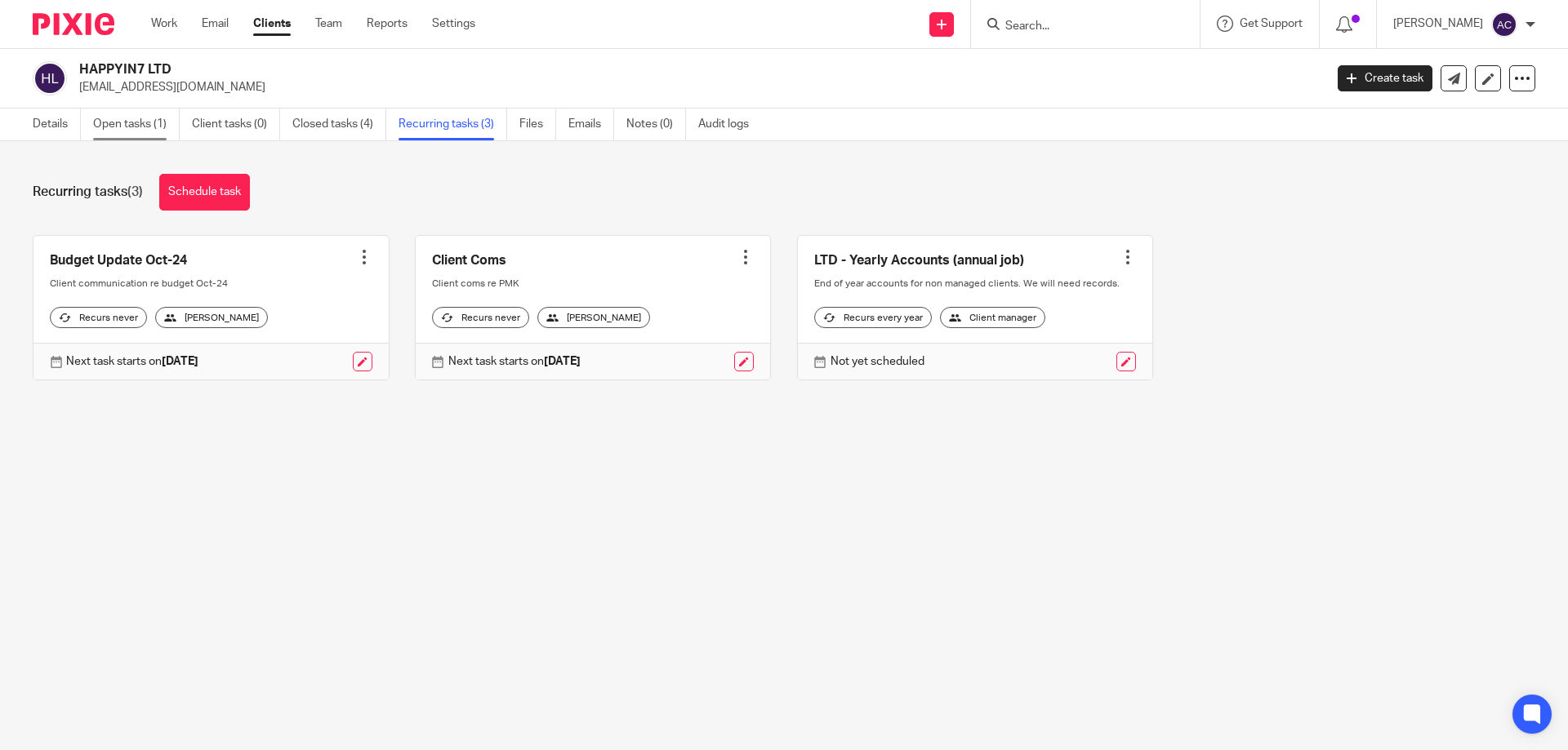
click at [135, 110] on link "Open tasks (1)" at bounding box center [136, 125] width 86 height 32
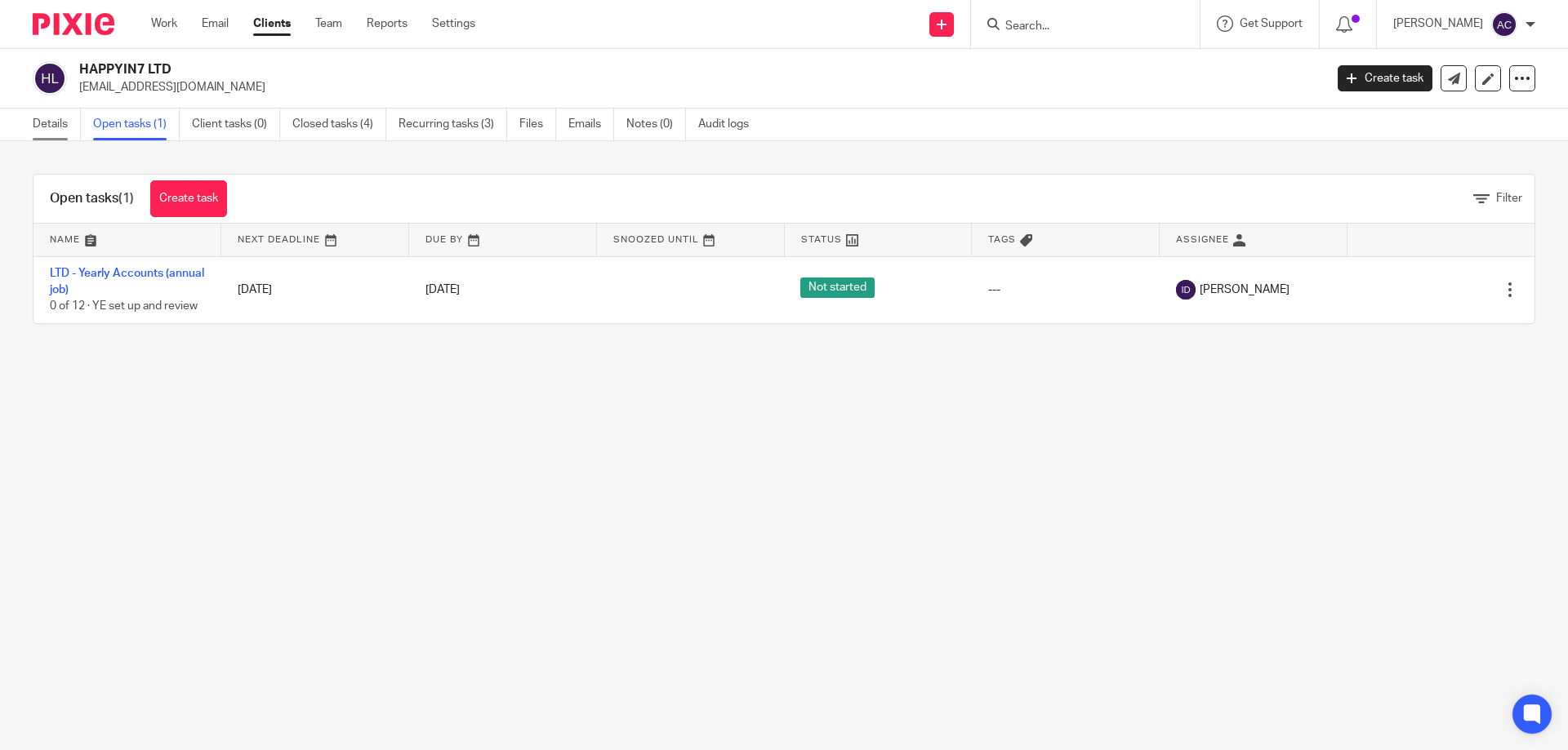
click at [73, 124] on link "Details" at bounding box center [56, 125] width 49 height 32
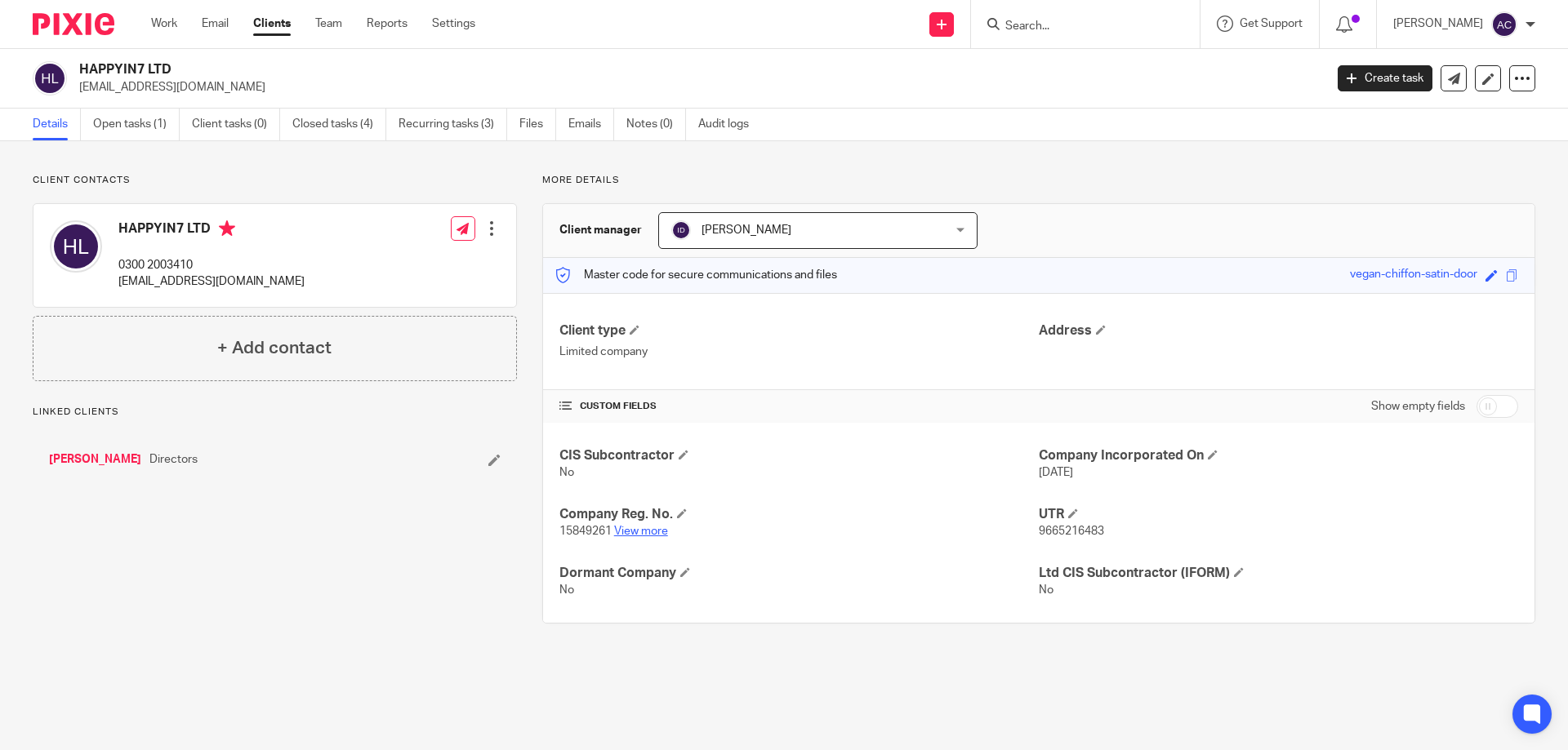
click at [653, 535] on link "View more" at bounding box center [641, 532] width 54 height 12
click at [1097, 28] on input "Search" at bounding box center [1077, 27] width 147 height 15
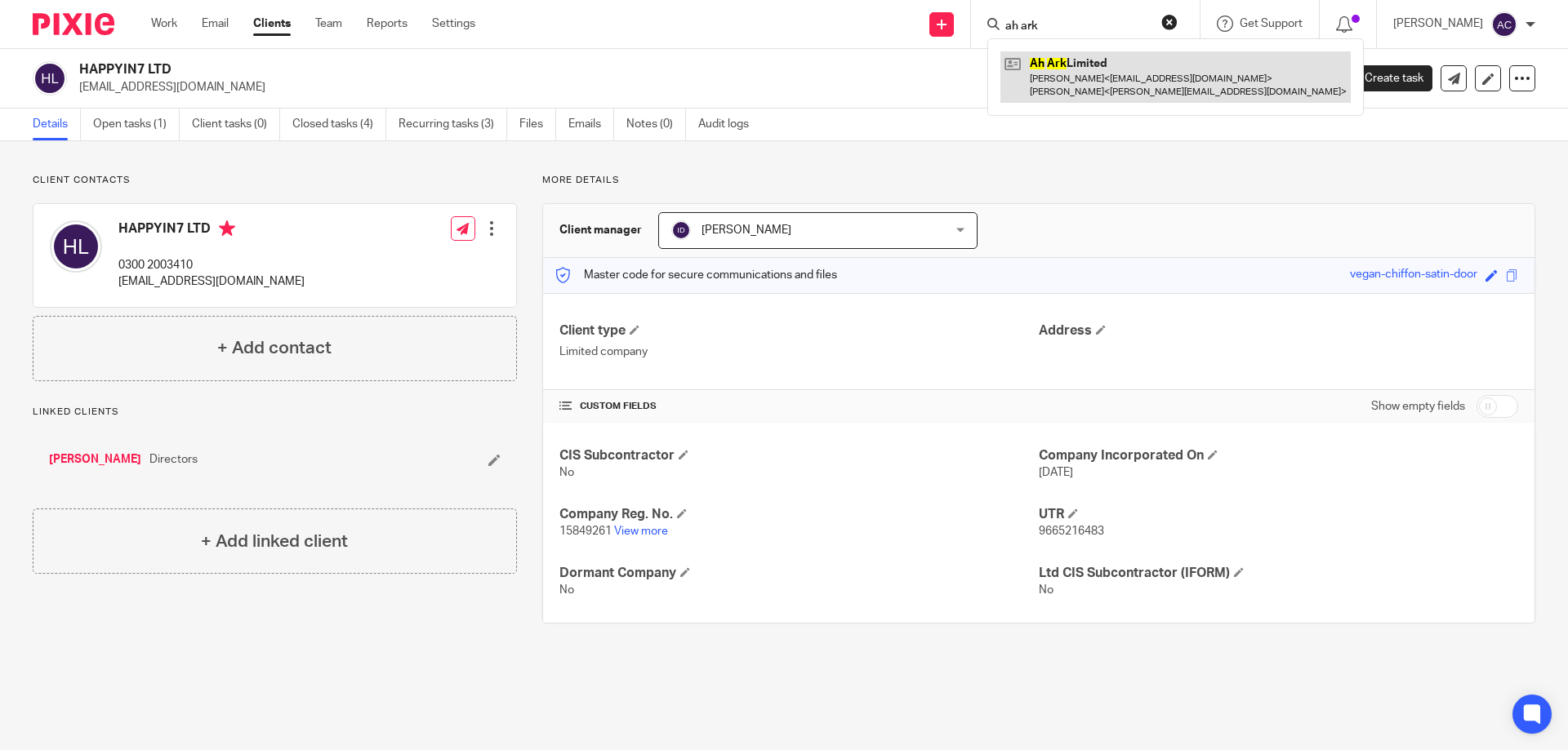
type input "ah ark"
click at [1120, 74] on link at bounding box center [1175, 76] width 350 height 51
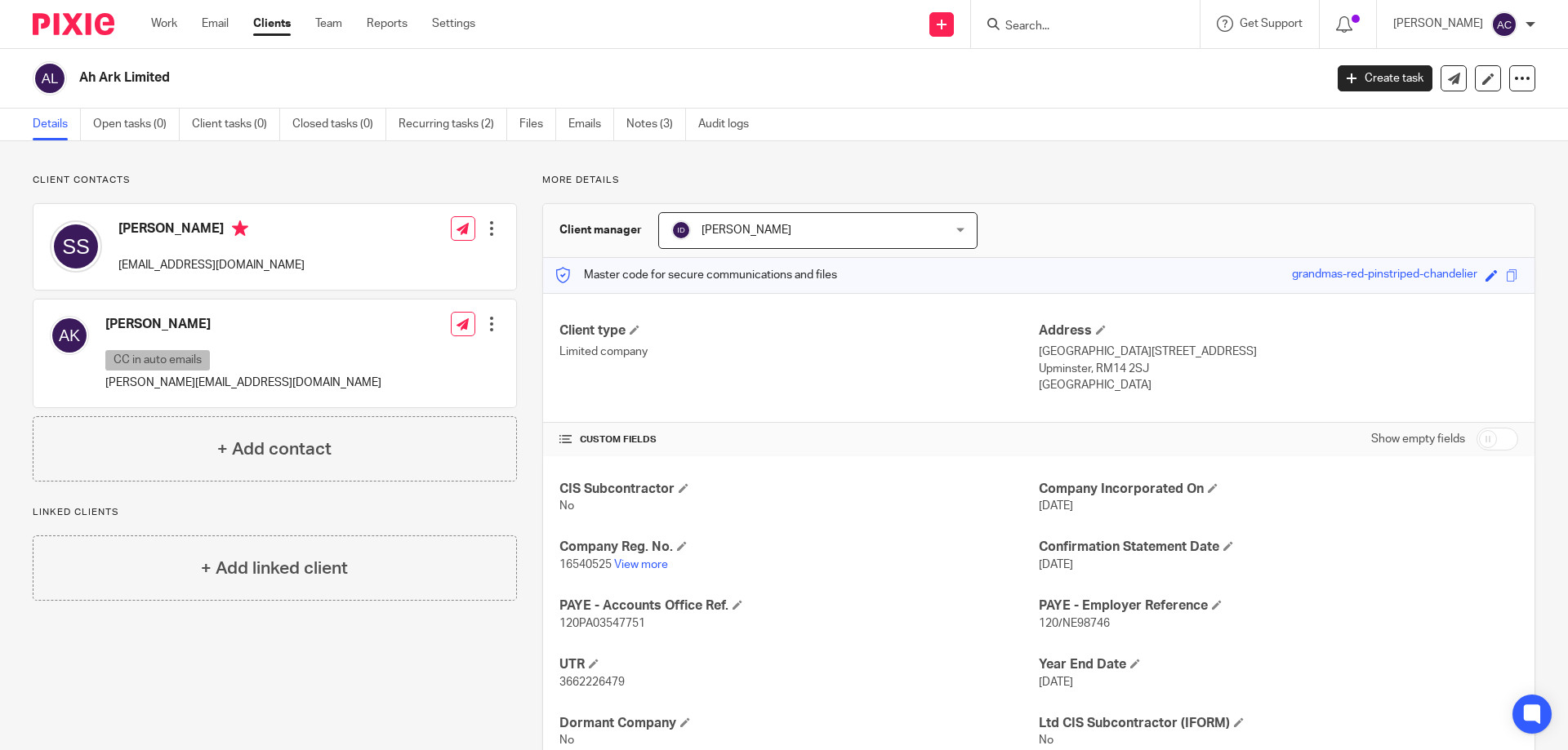
click at [709, 71] on h2 "Ah Ark Limited" at bounding box center [573, 77] width 987 height 17
click at [744, 35] on div "Send new email Create task Add client Get Support Contact via email Check our d…" at bounding box center [1034, 24] width 1068 height 49
click at [1085, 23] on input "Search" at bounding box center [1077, 27] width 147 height 15
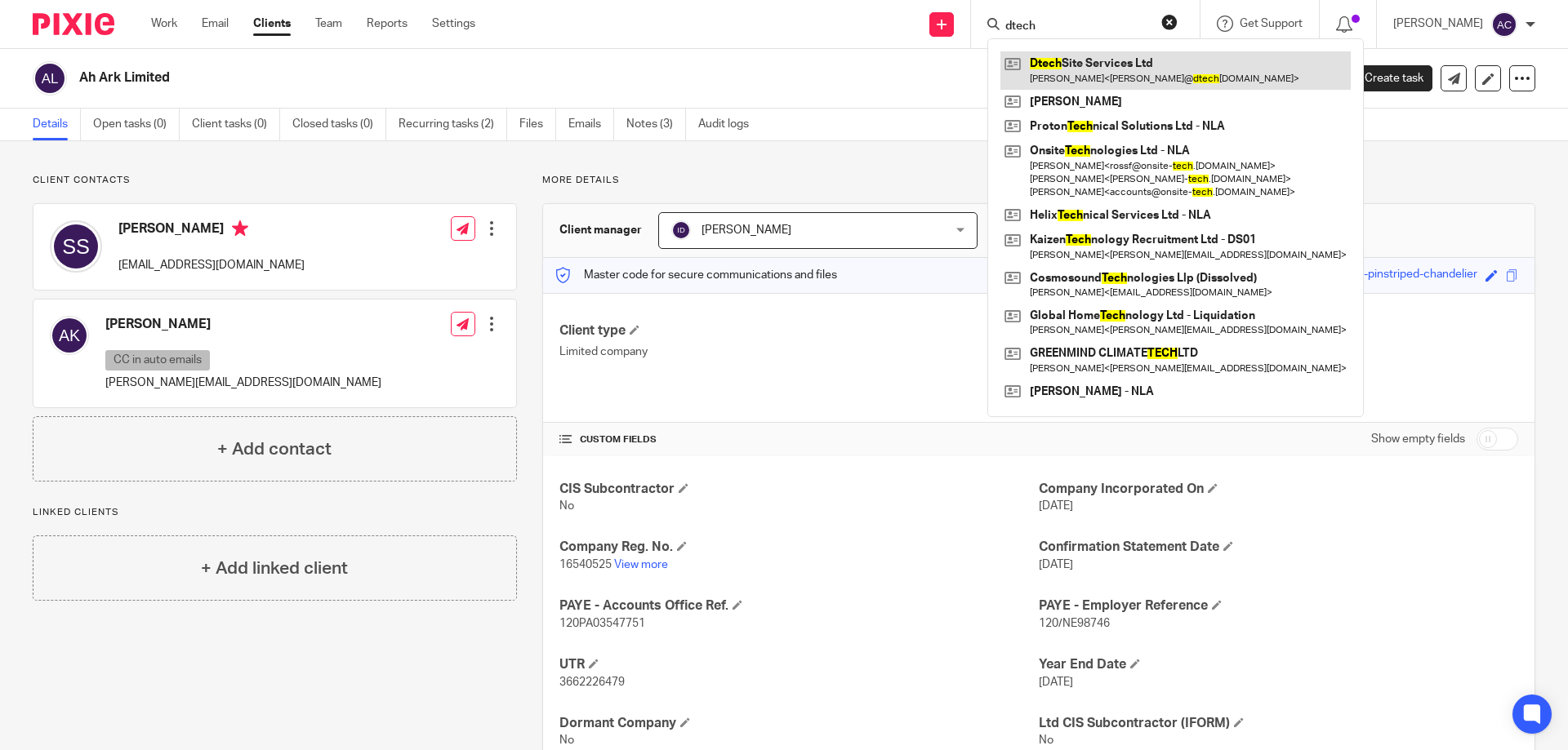
type input "dtech"
click at [1072, 82] on link at bounding box center [1175, 70] width 350 height 38
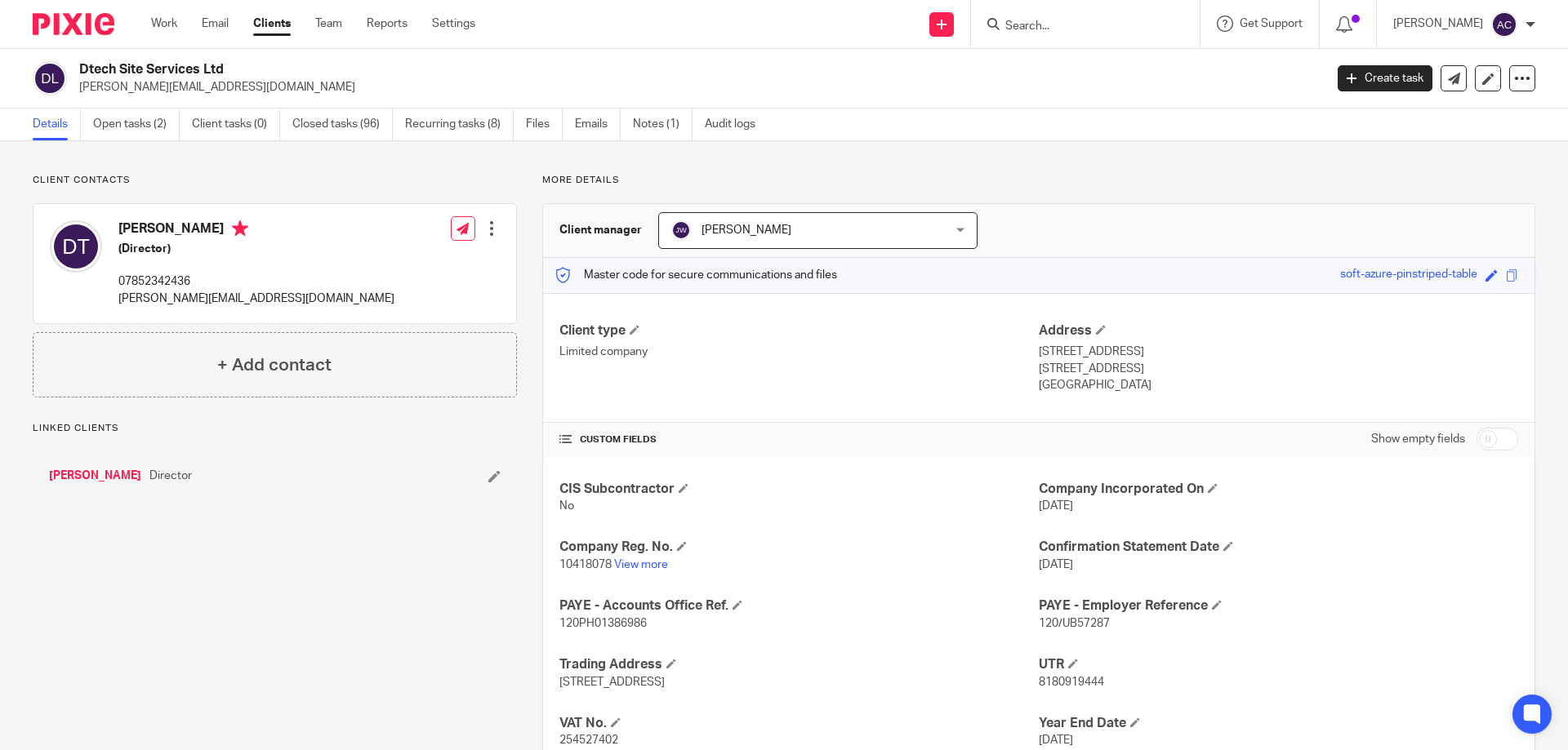
drag, startPoint x: 277, startPoint y: 301, endPoint x: 280, endPoint y: 292, distance: 9.5
click at [280, 292] on div "Dale Thomas (Director) 07852342436 dale@dtechss.co.uk Edit contact Create clien…" at bounding box center [275, 264] width 483 height 119
click at [390, 302] on div "Dale Thomas (Director) 07852342436 dale@dtechss.co.uk Edit contact Create clien…" at bounding box center [275, 264] width 483 height 119
drag, startPoint x: 234, startPoint y: 296, endPoint x: 125, endPoint y: 297, distance: 109.0
click at [118, 297] on div "Dale Thomas (Director) 07852342436 dale@dtechss.co.uk Edit contact Create clien…" at bounding box center [275, 264] width 483 height 119
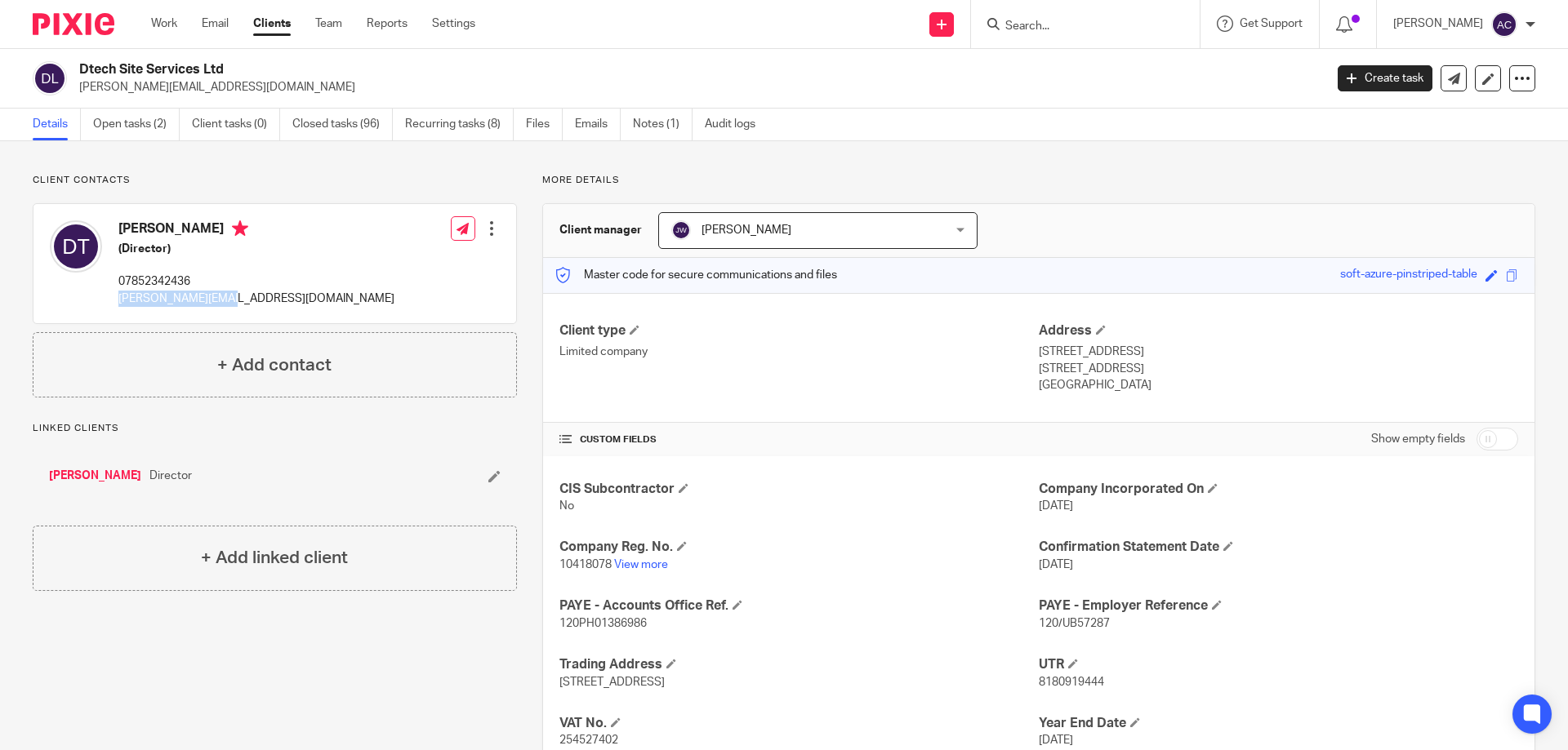
copy p "dale@dtechss.co.uk"
click at [1027, 26] on input "Search" at bounding box center [1077, 27] width 147 height 15
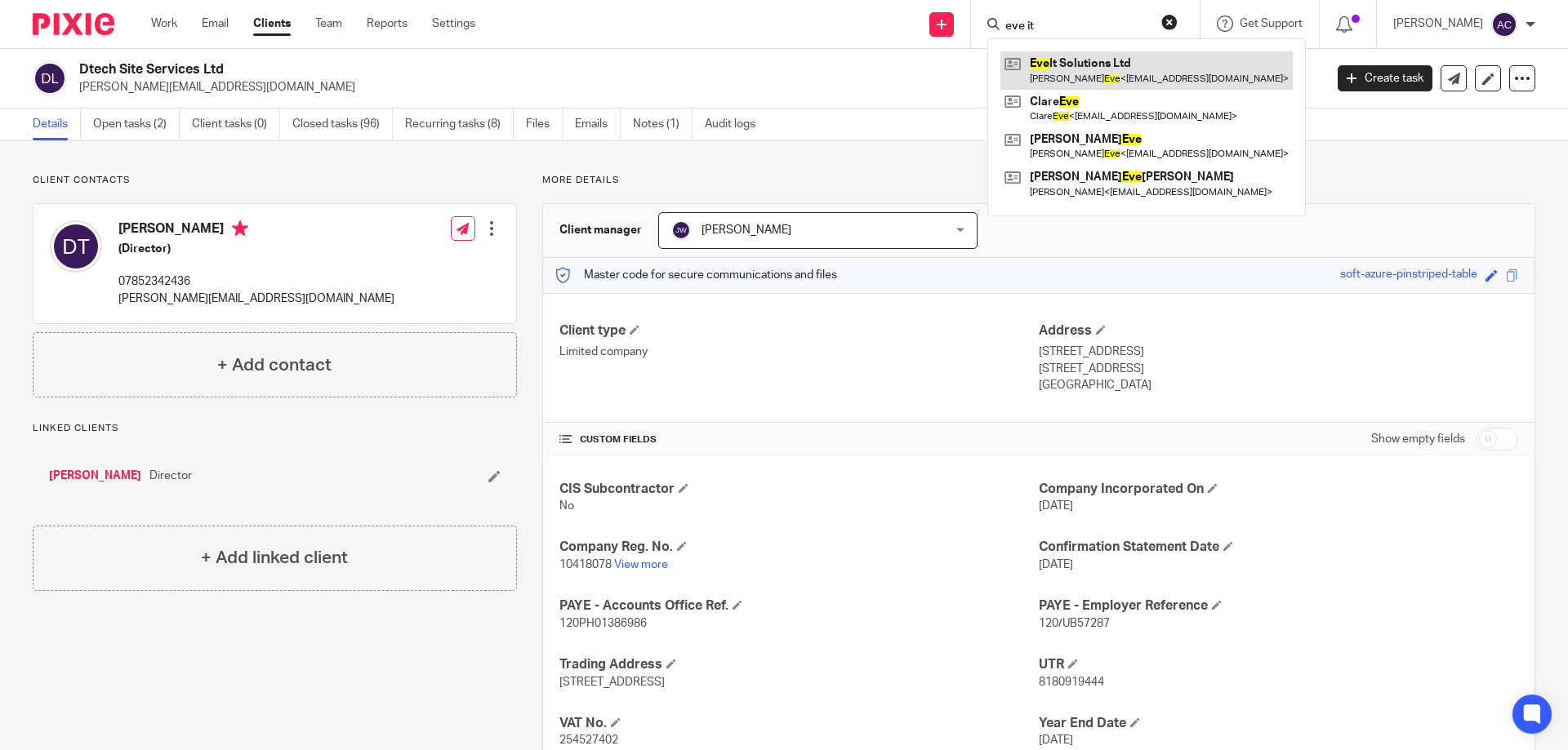
type input "eve it"
click at [1144, 73] on link at bounding box center [1146, 70] width 292 height 38
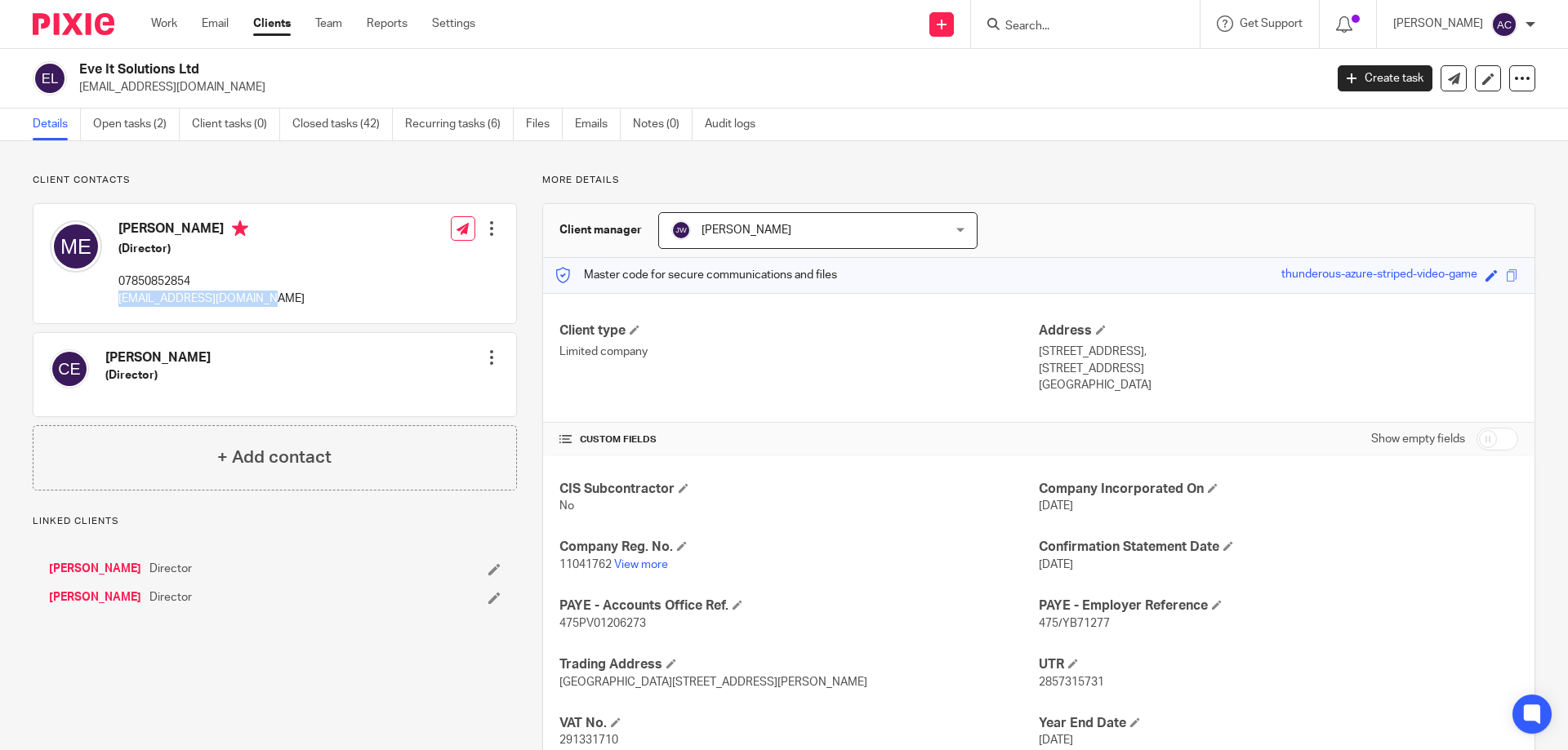
drag, startPoint x: 272, startPoint y: 297, endPoint x: 120, endPoint y: 299, distance: 152.0
click at [120, 299] on div "Michael John Eve (Director) 07850852854 hello@eveitsolutions.com Edit contact C…" at bounding box center [275, 264] width 483 height 119
copy p "hello@eveitsolutions.com"
click at [314, 322] on div "Michael John Eve (Director) 07850852854 hello@eveitsolutions.com Edit contact C…" at bounding box center [275, 264] width 483 height 119
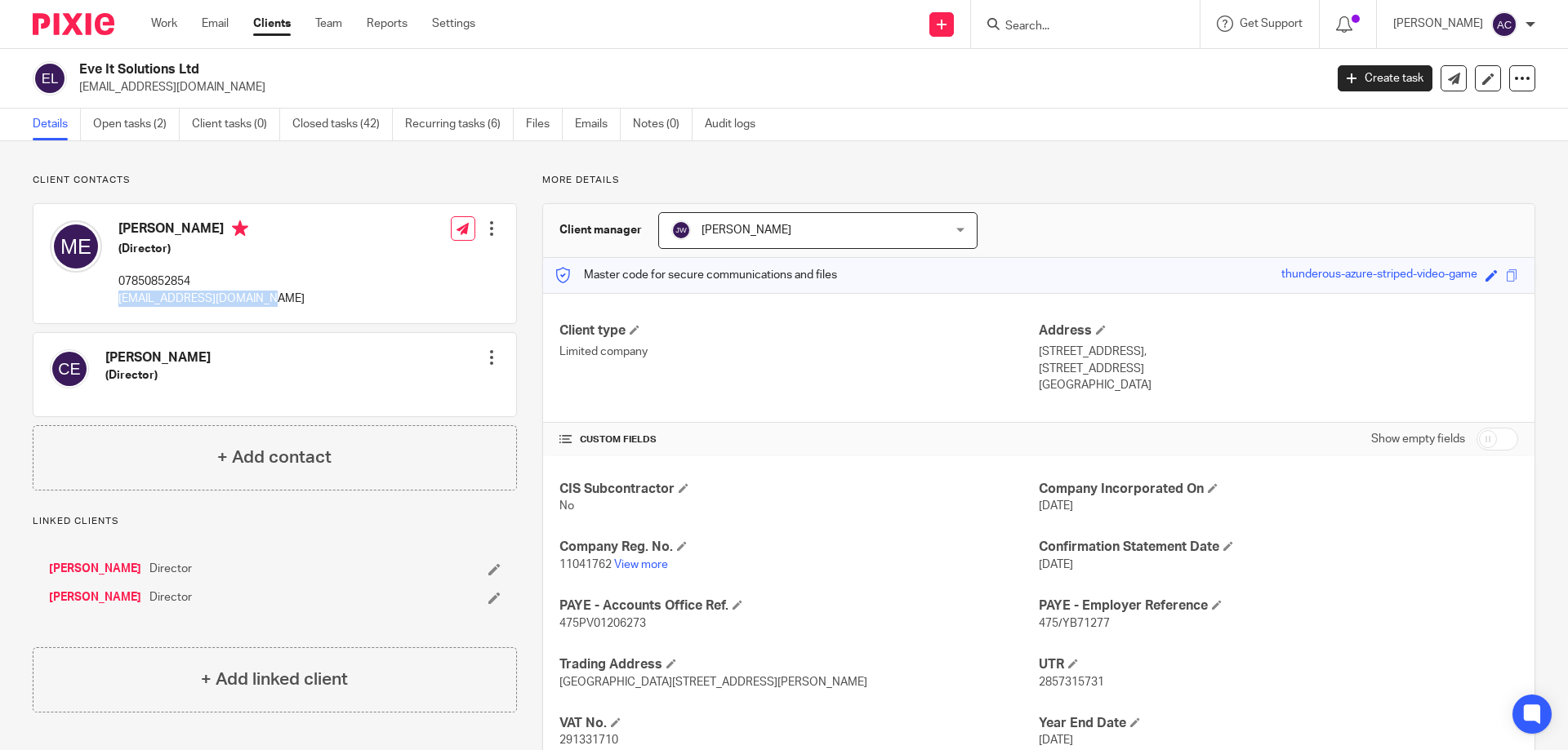
copy p "hello@eveitsolutions.com"
click at [1061, 15] on form at bounding box center [1090, 24] width 173 height 21
click at [1057, 15] on form at bounding box center [1090, 24] width 173 height 21
click at [1047, 22] on input "Search" at bounding box center [1077, 27] width 147 height 15
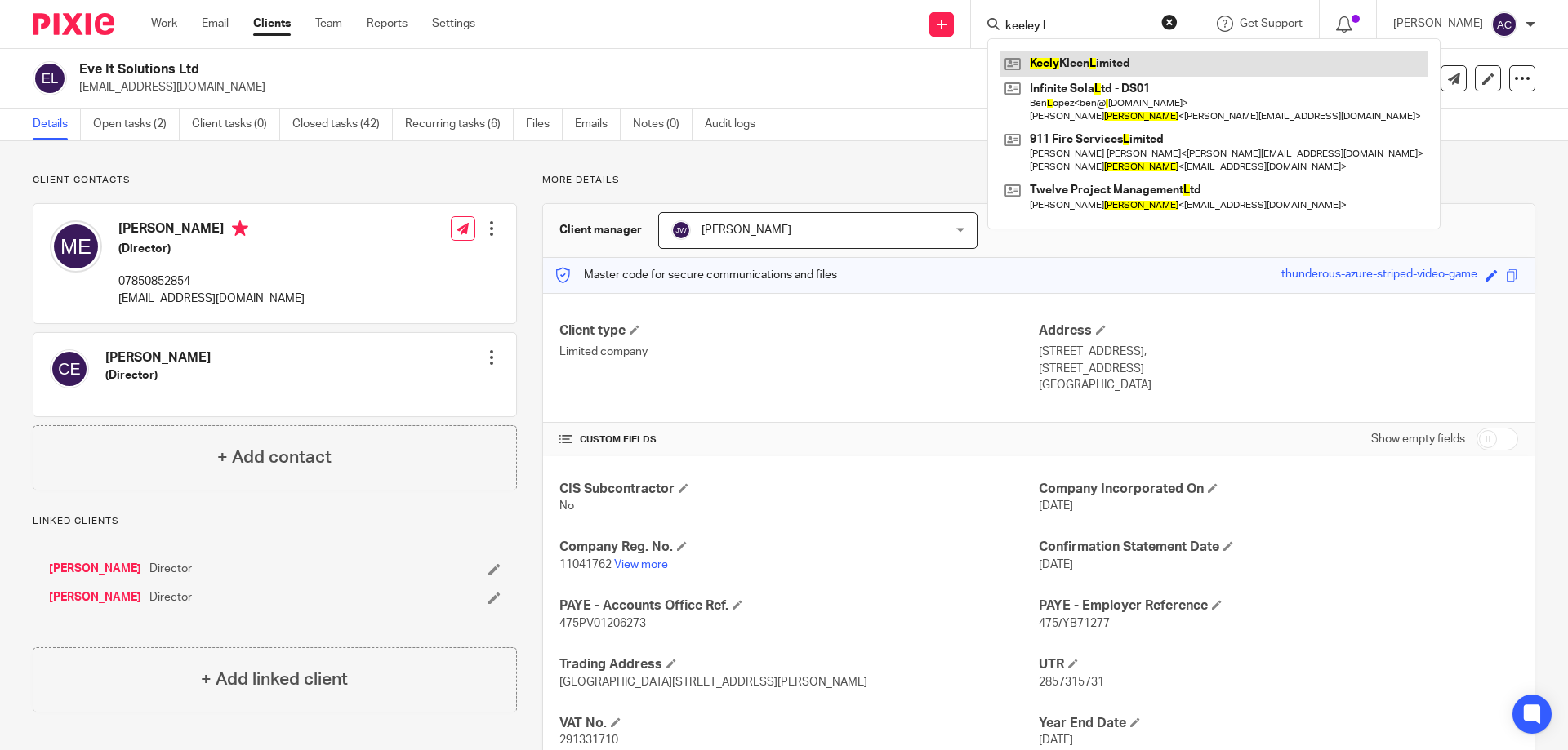
type input "keeley l"
click at [1107, 64] on link at bounding box center [1213, 63] width 427 height 25
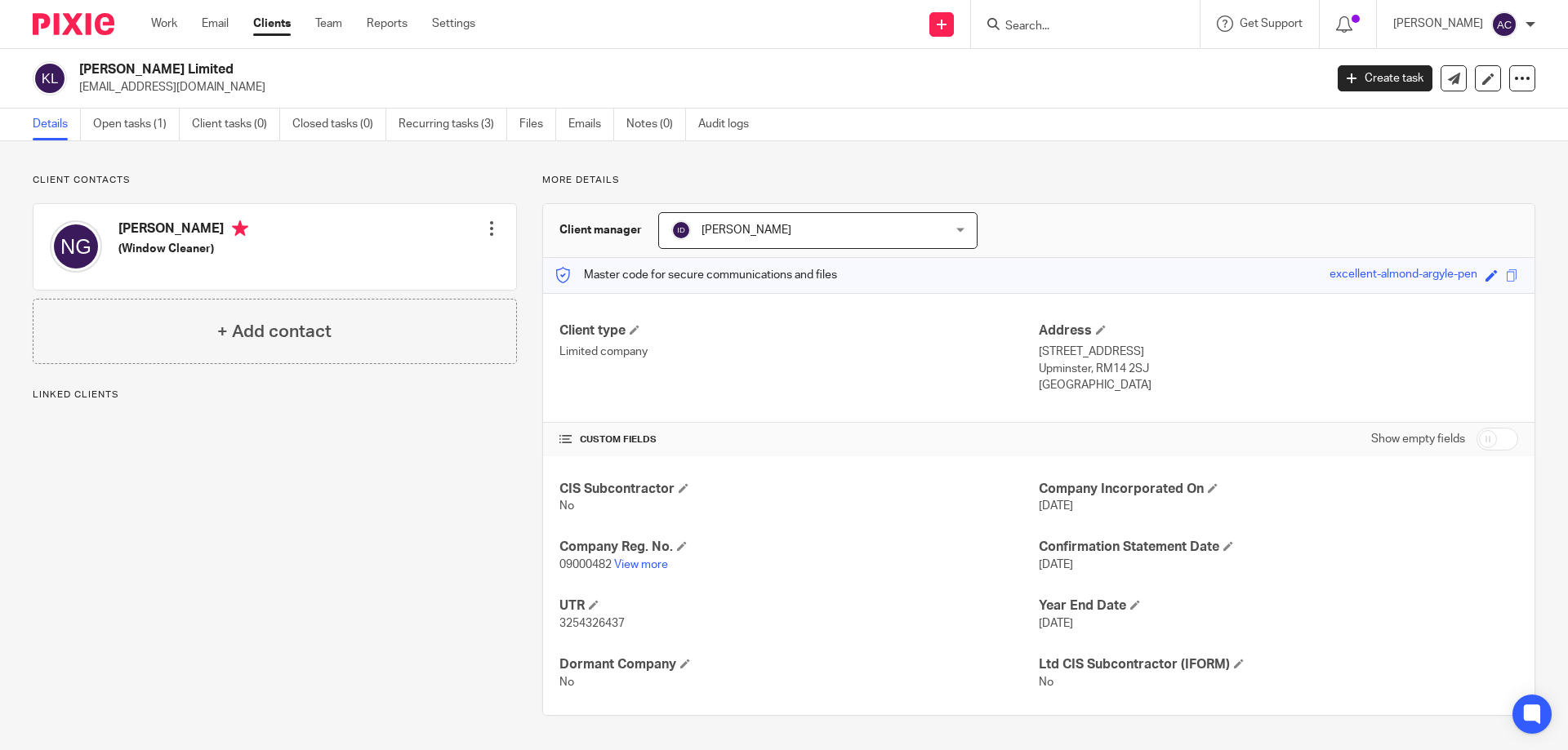
click at [753, 170] on div "Client contacts [PERSON_NAME] (Window Cleaner) Edit contact Create client from …" at bounding box center [784, 445] width 1568 height 607
click at [313, 177] on p "Client contacts" at bounding box center [275, 179] width 485 height 13
click at [1053, 2] on div at bounding box center [1085, 24] width 229 height 49
click at [1039, 24] on input "Search" at bounding box center [1077, 27] width 147 height 15
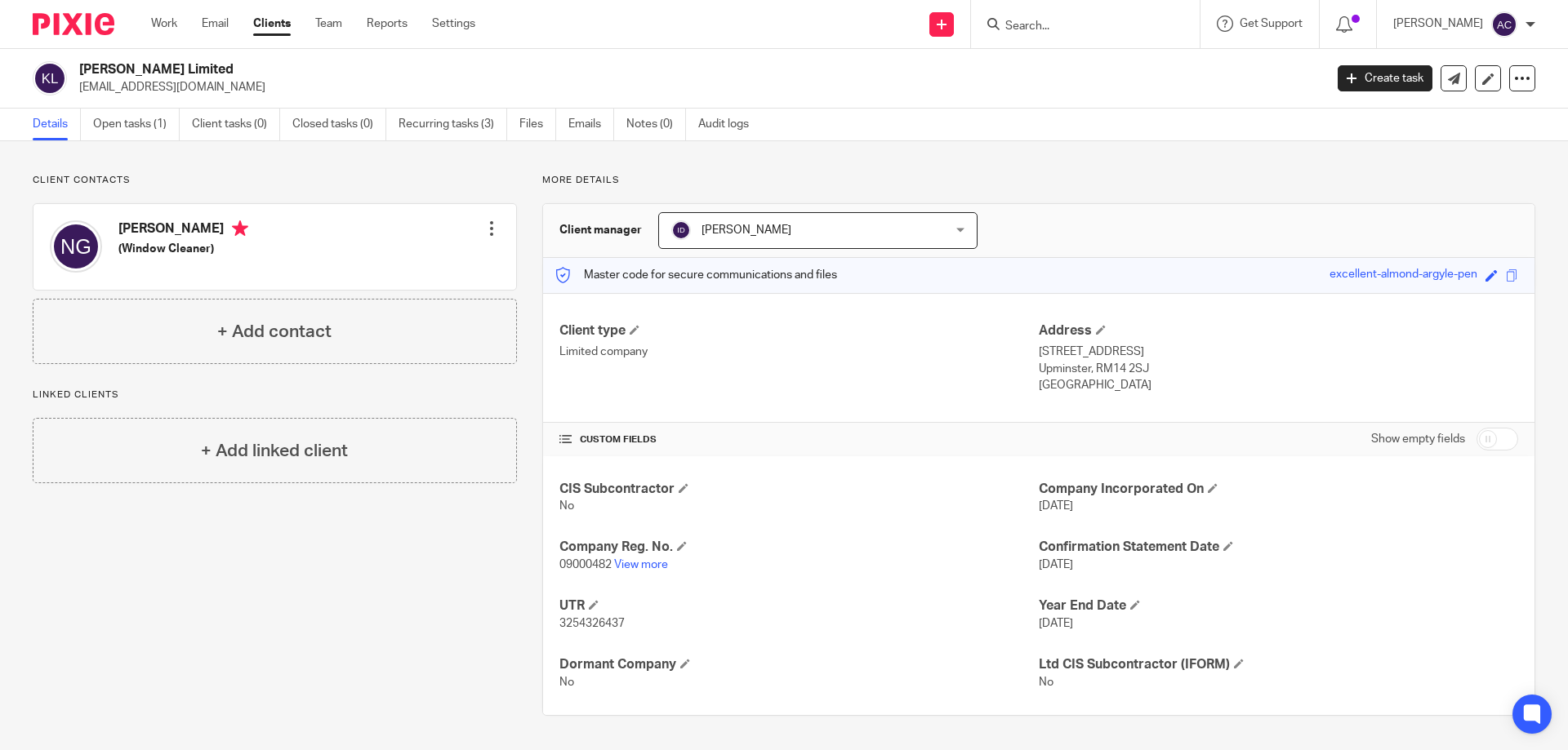
click at [363, 164] on div "Client contacts Nicholas Glynn (Window Cleaner) Edit contact Create client from…" at bounding box center [784, 445] width 1568 height 607
click at [756, 403] on div "Client type Limited company Address Suite 17, Essex House, Station Road Upminst…" at bounding box center [1039, 359] width 991 height 131
click at [1110, 23] on input "Search" at bounding box center [1077, 27] width 147 height 15
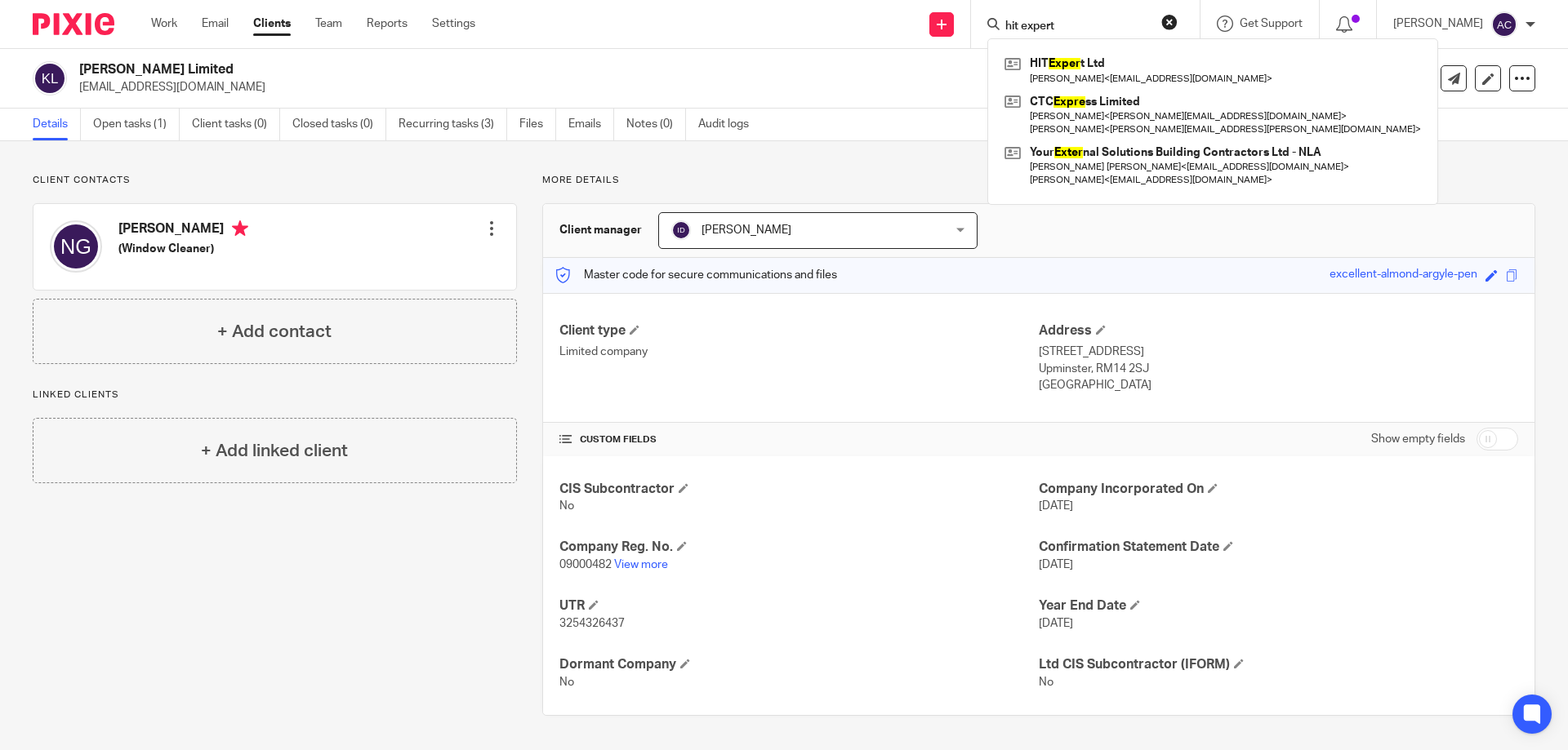
type input "hit expert"
click button "submit" at bounding box center [0, 0] width 0 height 0
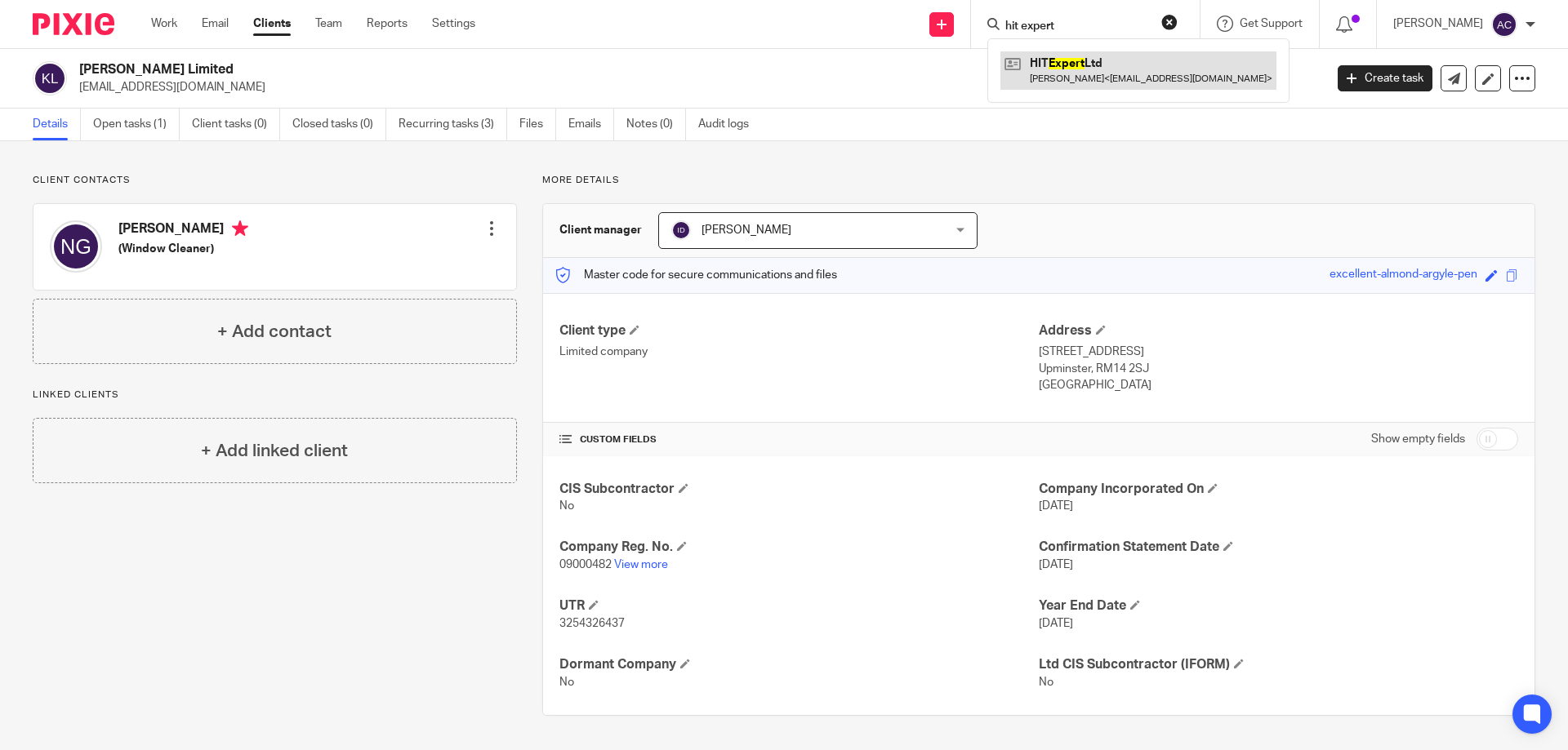
click at [1096, 76] on link at bounding box center [1138, 70] width 276 height 38
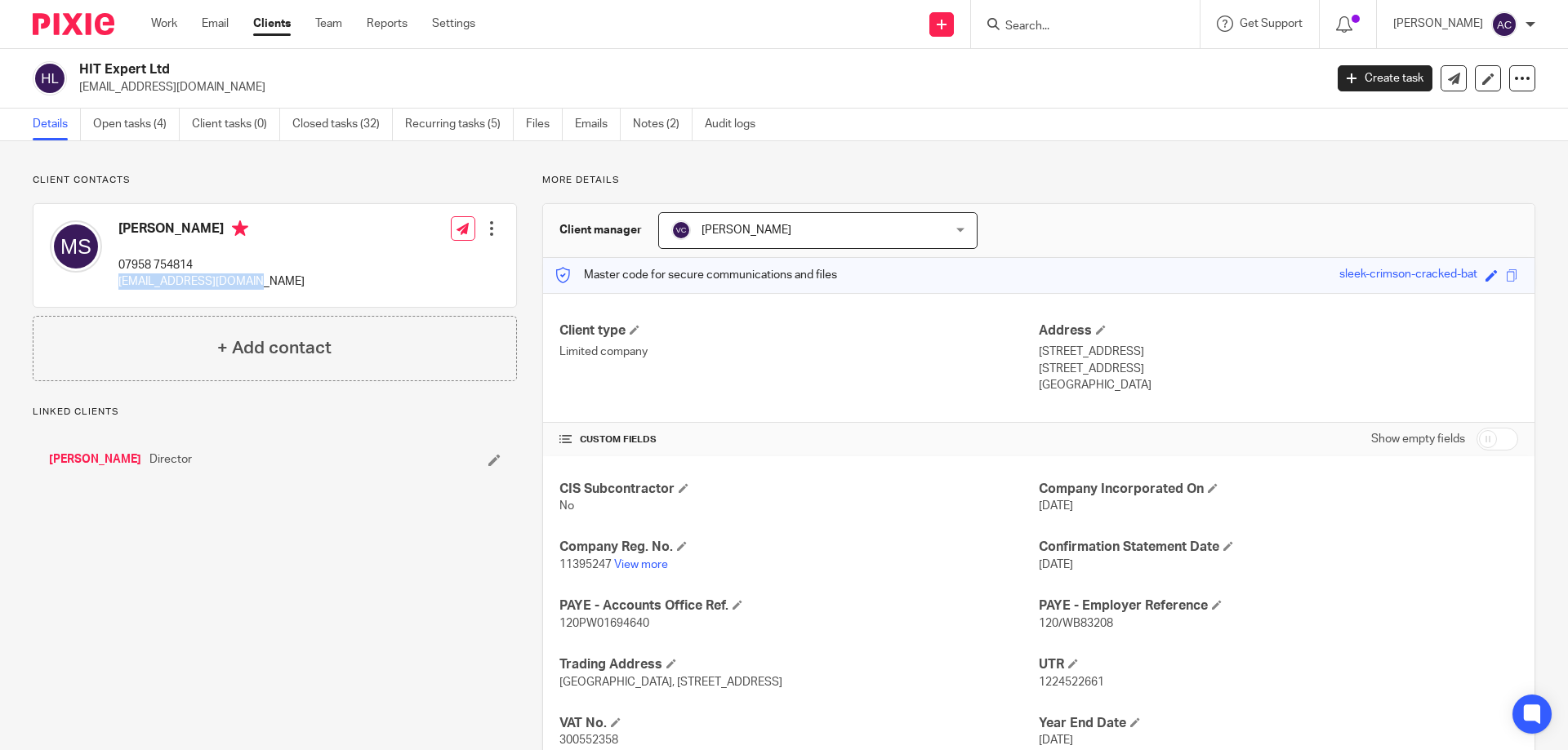
drag, startPoint x: 153, startPoint y: 285, endPoint x: 129, endPoint y: 280, distance: 24.5
click at [114, 281] on div "[PERSON_NAME] 07958 754814 [EMAIL_ADDRESS][DOMAIN_NAME] Edit contact Create cli…" at bounding box center [275, 256] width 483 height 103
click at [341, 275] on div "[PERSON_NAME] 07958 754814 [EMAIL_ADDRESS][DOMAIN_NAME] Edit contact Create cli…" at bounding box center [275, 256] width 483 height 103
click at [923, 111] on div "Details Open tasks (4) Client tasks (0) Closed tasks (32) Recurring tasks (5) F…" at bounding box center [784, 125] width 1568 height 33
drag, startPoint x: 1048, startPoint y: 16, endPoint x: 1055, endPoint y: 24, distance: 10.6
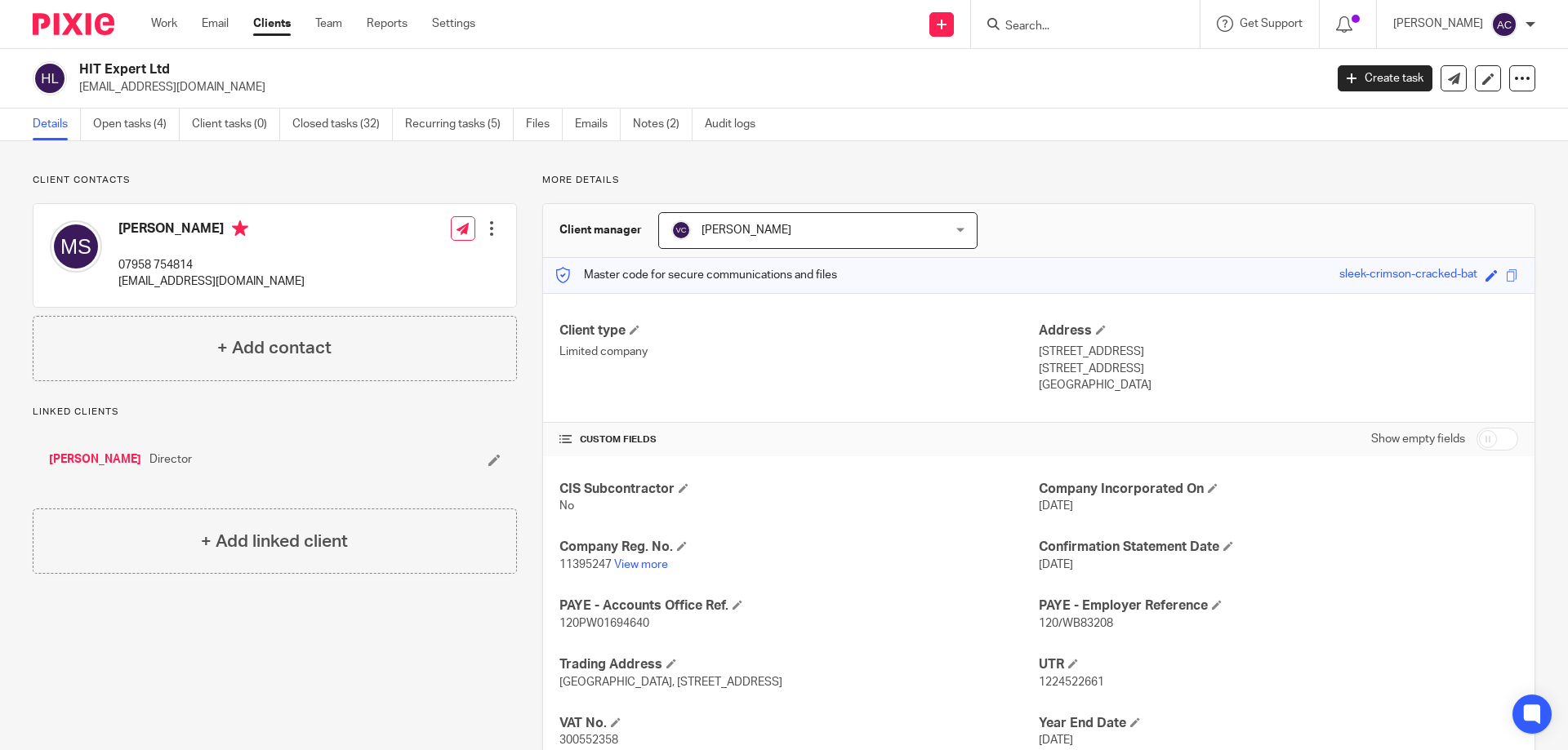
click at [1054, 23] on form at bounding box center [1090, 24] width 173 height 21
click at [1055, 27] on input "Search" at bounding box center [1077, 27] width 147 height 15
click at [1020, 30] on input "Search" at bounding box center [1077, 27] width 147 height 15
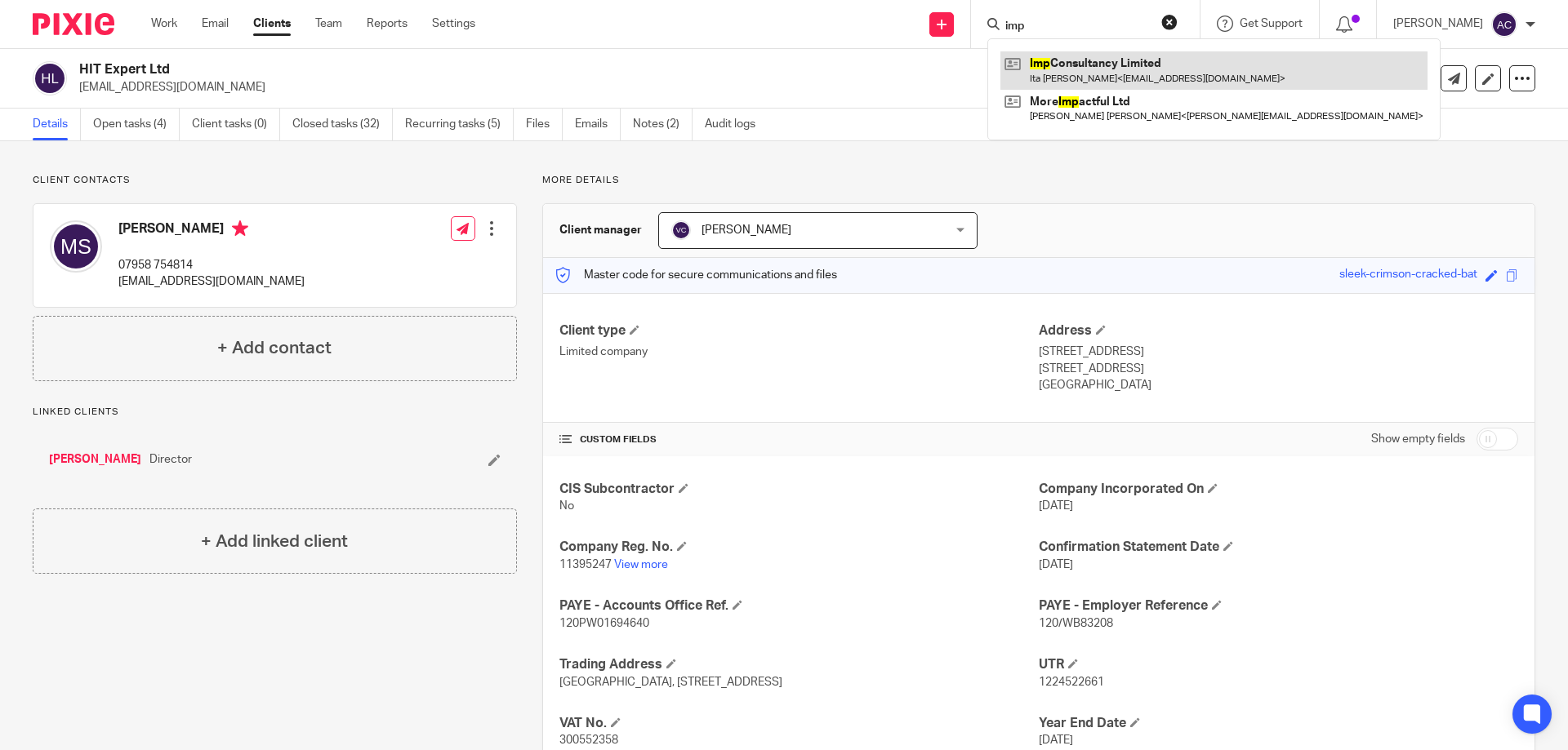
type input "imp"
click at [1073, 67] on link at bounding box center [1213, 70] width 427 height 38
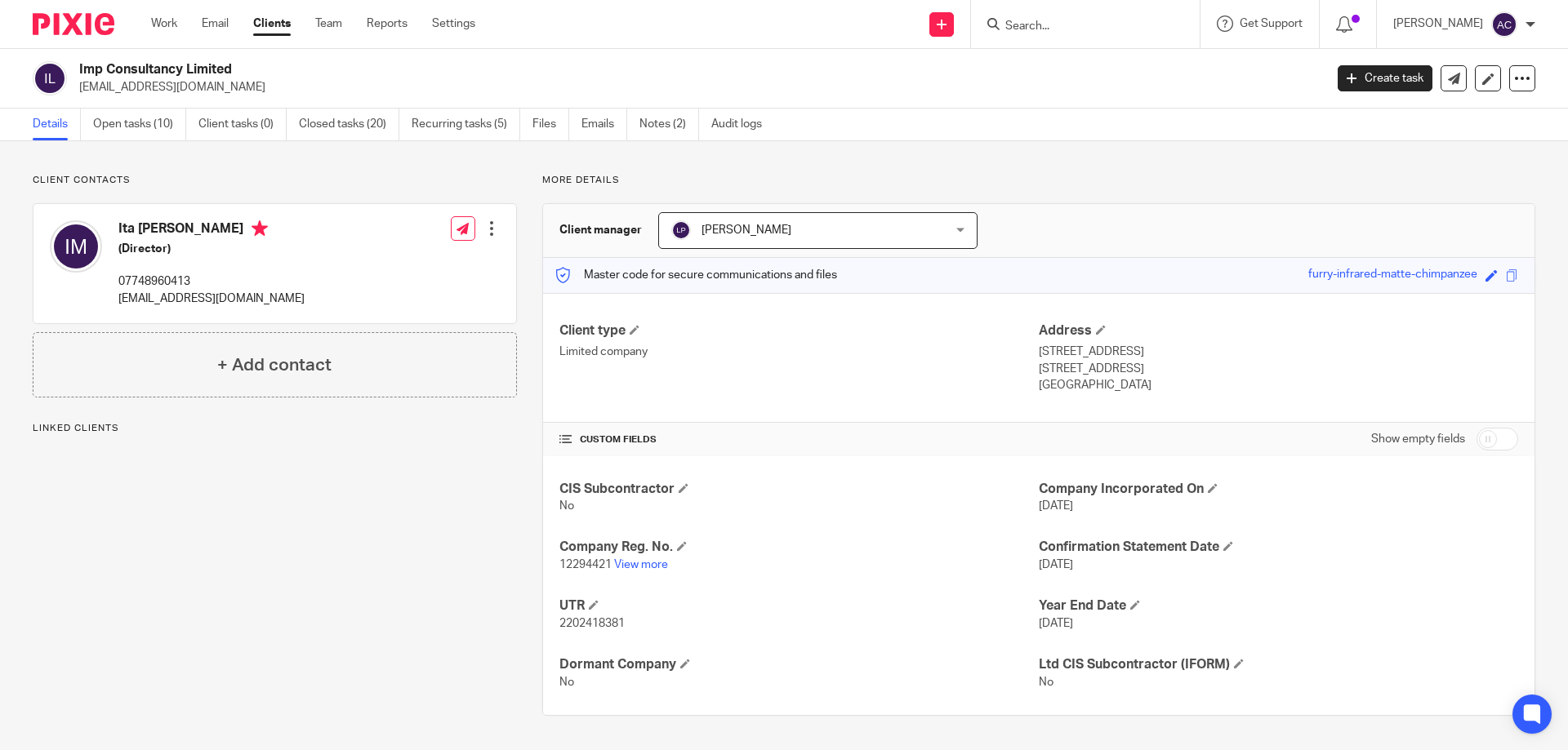
click at [119, 306] on div "Ita [PERSON_NAME] (Director) 07748960413 [EMAIL_ADDRESS][DOMAIN_NAME] Edit cont…" at bounding box center [275, 264] width 483 height 119
copy p "[EMAIL_ADDRESS][DOMAIN_NAME]"
click at [316, 247] on div "Ita [PERSON_NAME] (Director) 07748960413 [EMAIL_ADDRESS][DOMAIN_NAME] Edit cont…" at bounding box center [275, 264] width 483 height 119
drag, startPoint x: 317, startPoint y: 303, endPoint x: 117, endPoint y: 301, distance: 200.0
click at [117, 301] on div "Ita Christina Miller (Director) 07748960413 itamiller@im-consultancy.co.uk Edit…" at bounding box center [275, 264] width 483 height 119
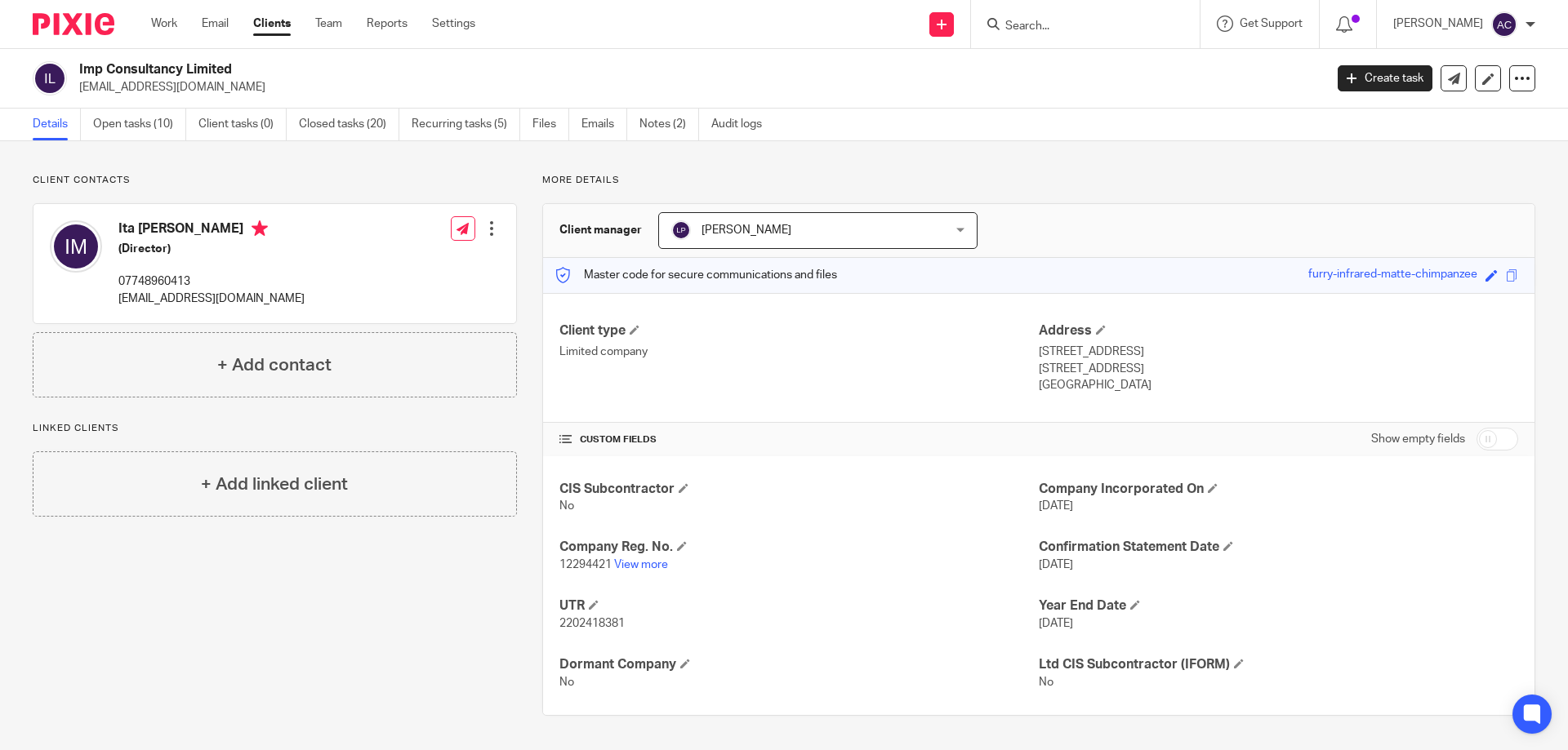
copy p "itamiller@im-consultancy.co.uk"
click at [1062, 26] on input "Search" at bounding box center [1077, 27] width 147 height 15
type input "jl hos"
click at [1090, 76] on link at bounding box center [1138, 70] width 276 height 38
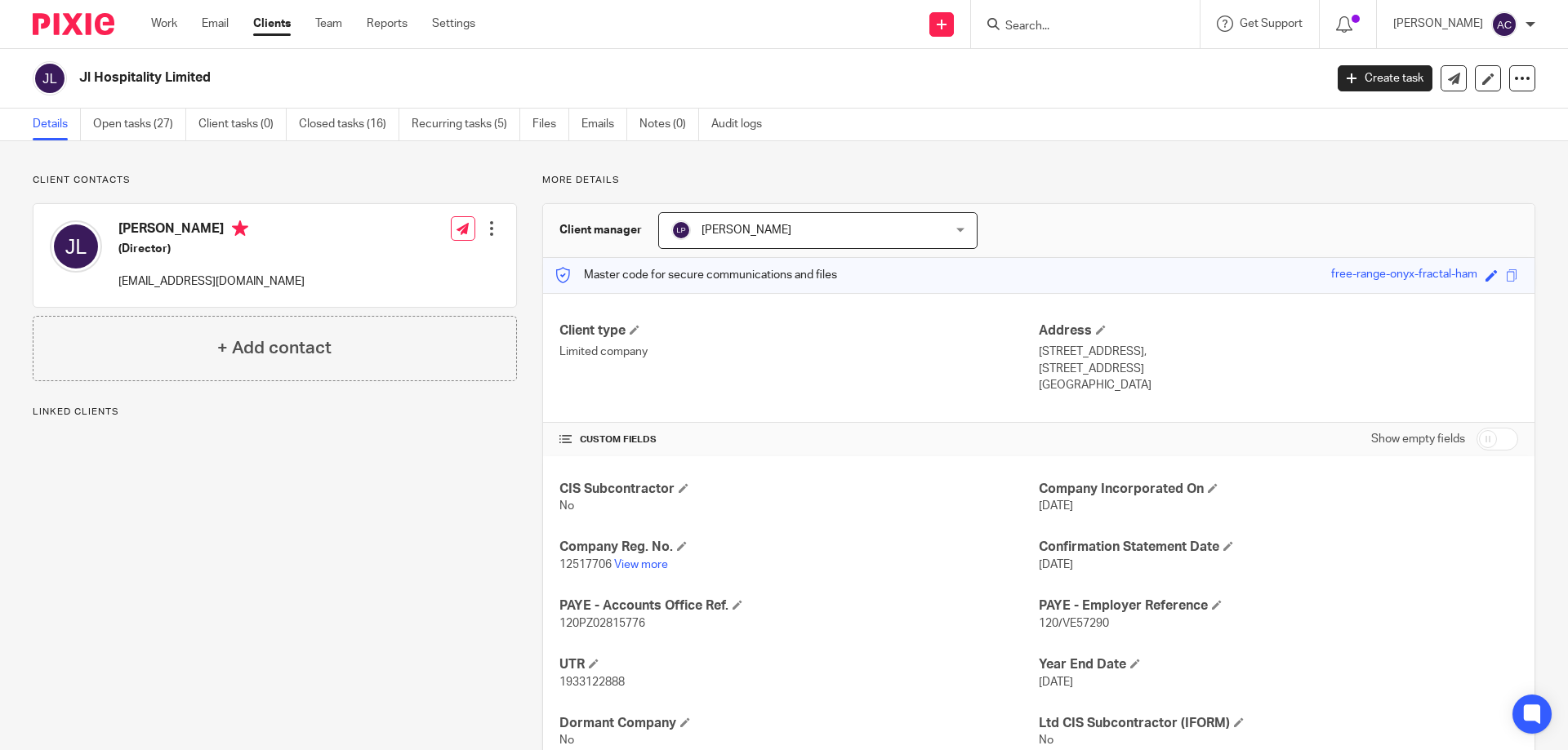
click at [354, 197] on div "Client contacts James Leahy (Director) burritojoe@hotmail.co.uk Edit contact Cr…" at bounding box center [275, 276] width 485 height 207
drag, startPoint x: 294, startPoint y: 279, endPoint x: 135, endPoint y: 280, distance: 159.0
click at [117, 283] on div "James Leahy (Director) burritojoe@hotmail.co.uk Edit contact Create client from…" at bounding box center [275, 256] width 483 height 103
copy p "[EMAIL_ADDRESS][DOMAIN_NAME]"
drag, startPoint x: 1101, startPoint y: 34, endPoint x: 1088, endPoint y: 34, distance: 13.0
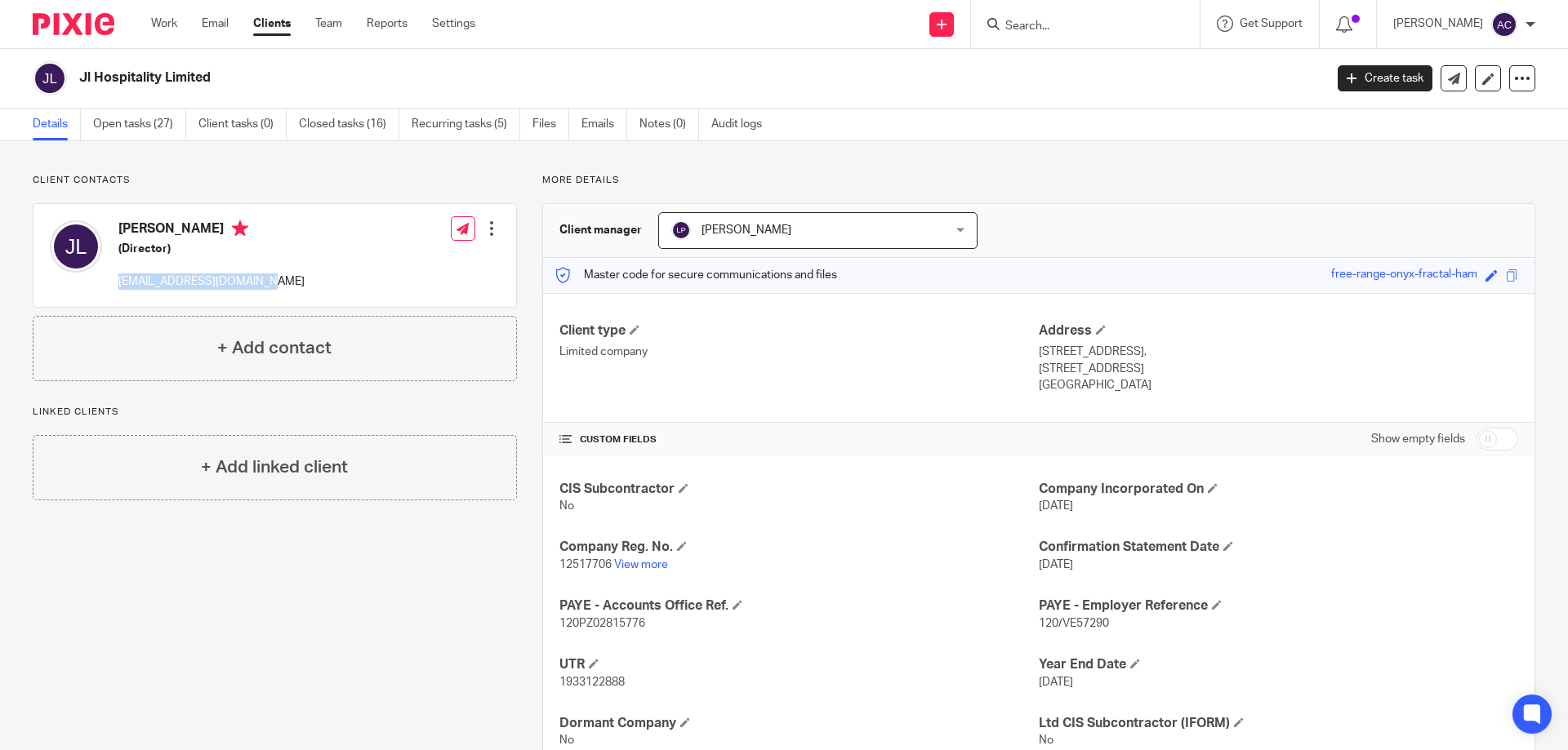
click at [1101, 33] on input "Search" at bounding box center [1077, 27] width 147 height 15
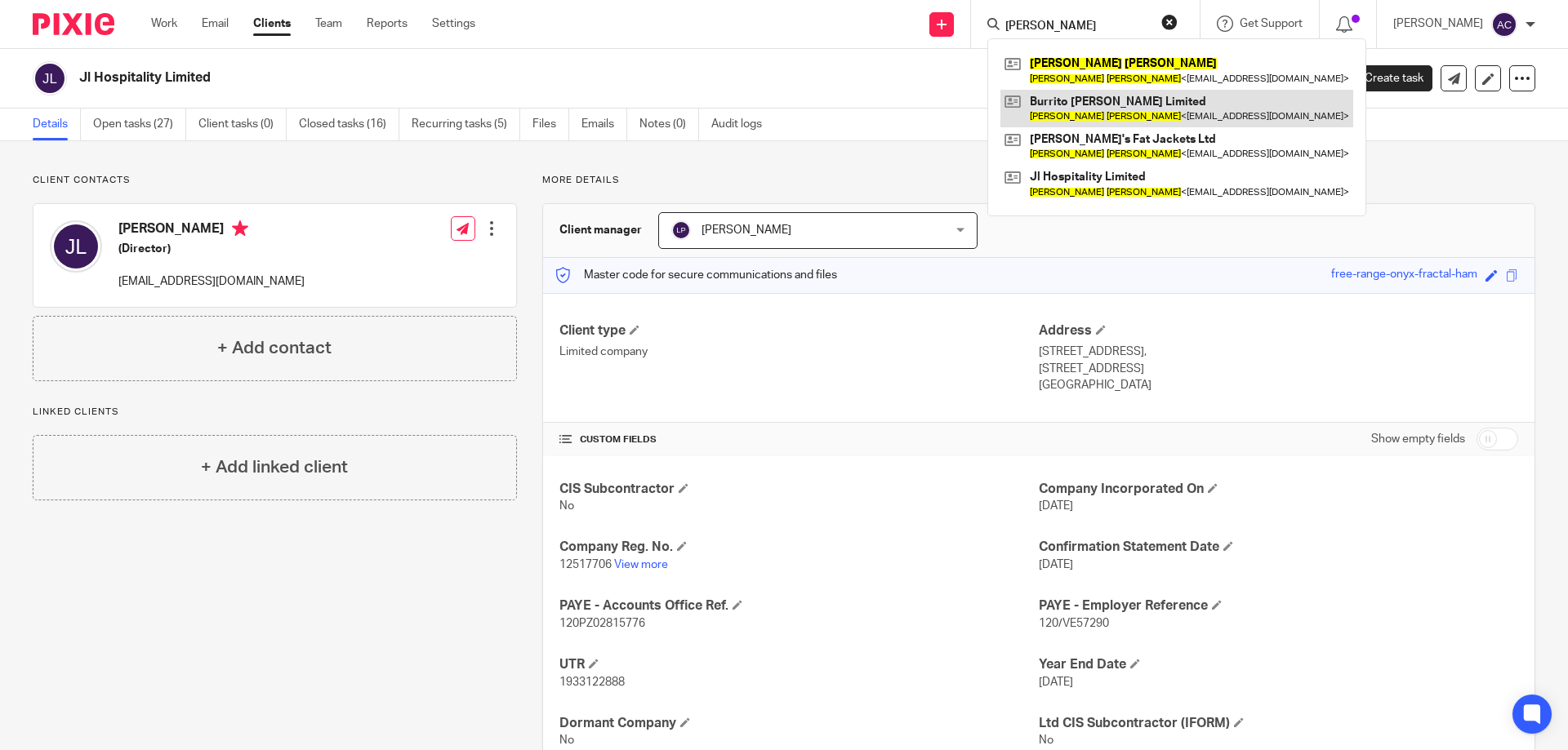
type input "jame leahy"
click at [1105, 107] on link at bounding box center [1176, 109] width 353 height 38
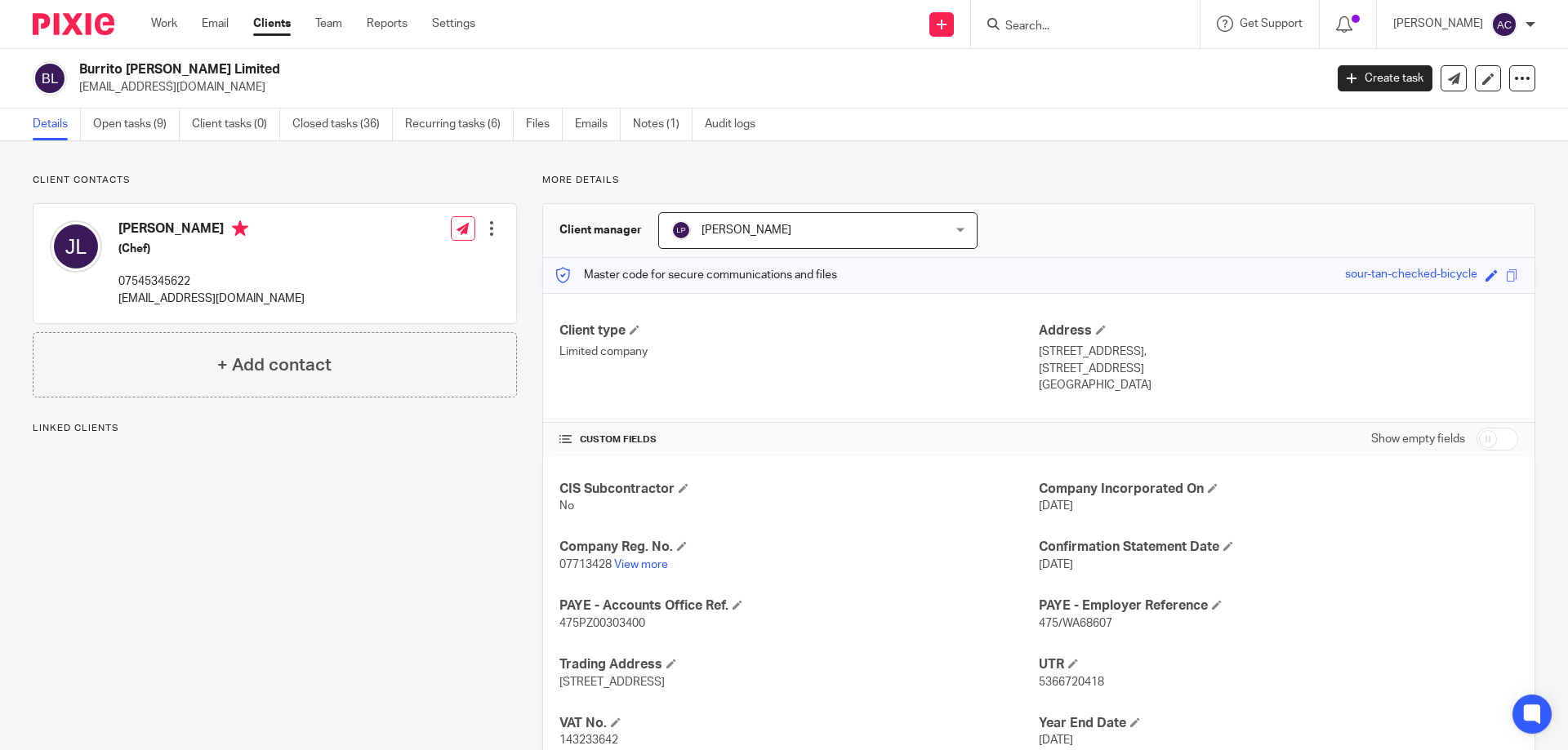
click at [253, 281] on div "[PERSON_NAME] (Chef) 07545345622 [EMAIL_ADDRESS][DOMAIN_NAME] Edit contact Crea…" at bounding box center [275, 264] width 483 height 119
click at [1116, 27] on input "Search" at bounding box center [1077, 27] width 147 height 15
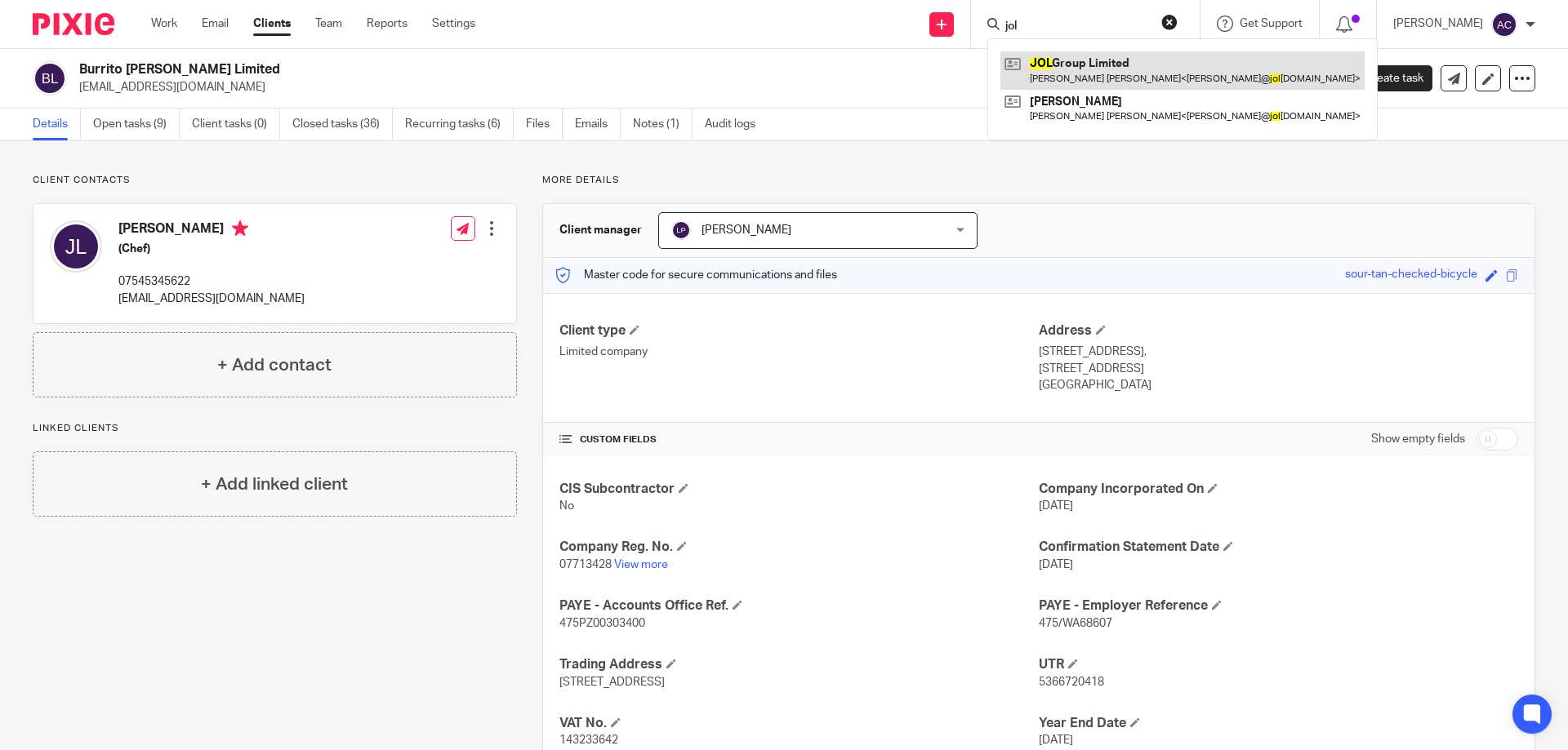
type input "jol"
click at [1098, 57] on link at bounding box center [1181, 70] width 364 height 38
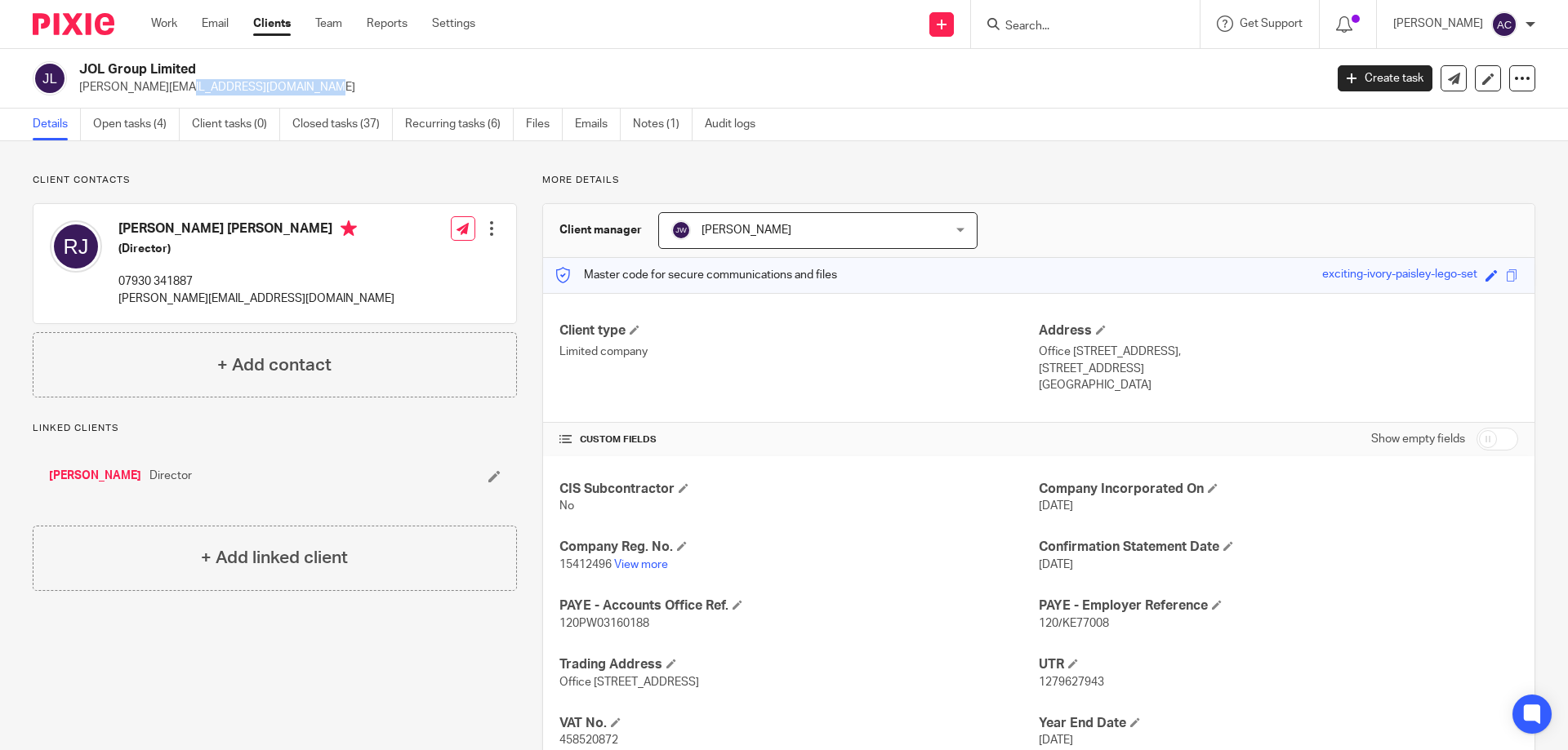
drag, startPoint x: 213, startPoint y: 87, endPoint x: 89, endPoint y: 86, distance: 124.0
click at [76, 90] on div "JOL Group Limited russell@jolgroup.co.uk" at bounding box center [673, 78] width 1281 height 35
click at [531, 64] on h2 "JOL Group Limited" at bounding box center [573, 69] width 987 height 17
drag, startPoint x: 239, startPoint y: 86, endPoint x: 77, endPoint y: 86, distance: 162.0
click at [77, 86] on div "JOL Group Limited russell@jolgroup.co.uk" at bounding box center [673, 78] width 1281 height 35
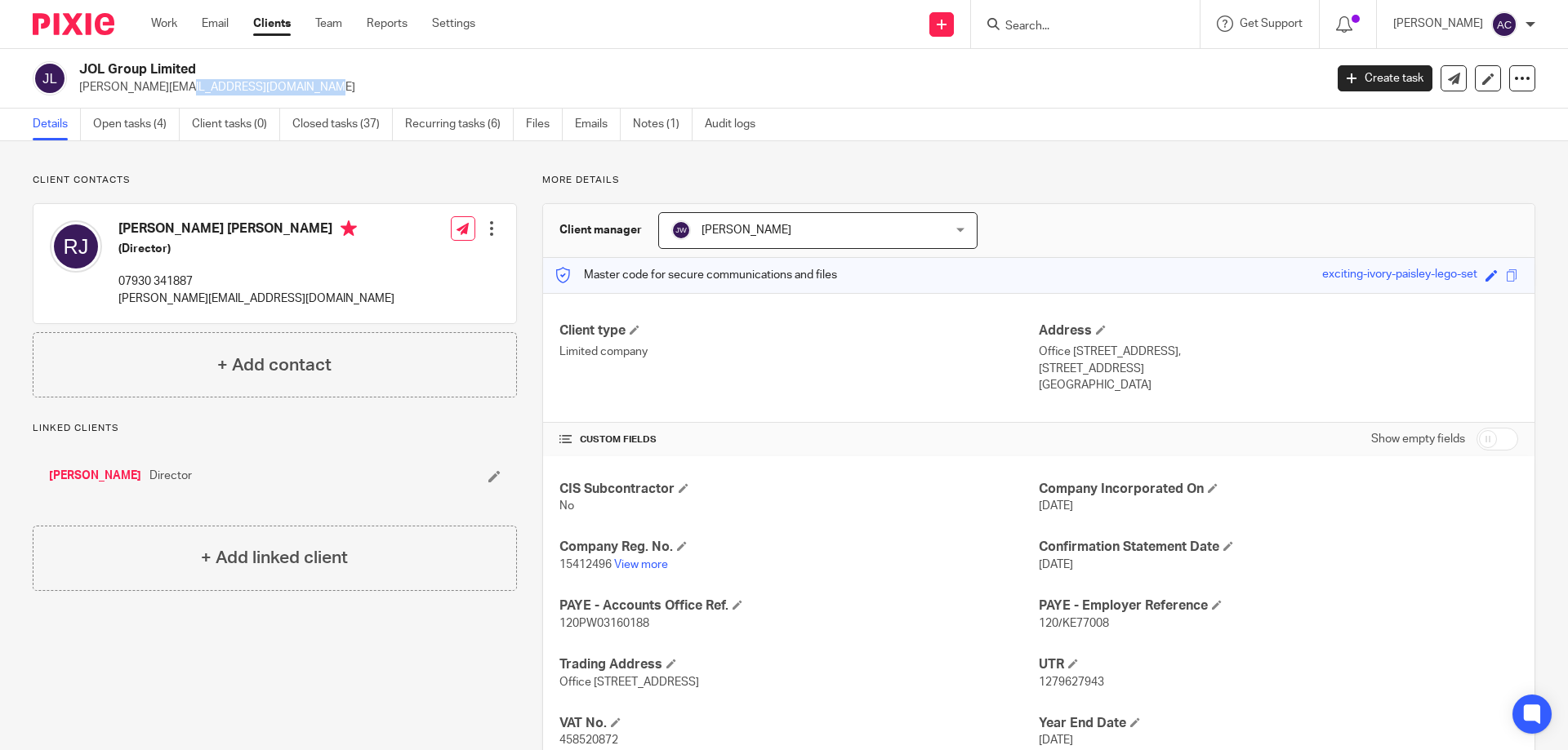
copy p "russell@jolgroup.co.uk"
click at [568, 54] on div "JOL Group Limited russell@jolgroup.co.uk Create task Update from Companies Hous…" at bounding box center [784, 78] width 1568 height 59
click at [1055, 29] on input "Search" at bounding box center [1077, 27] width 147 height 15
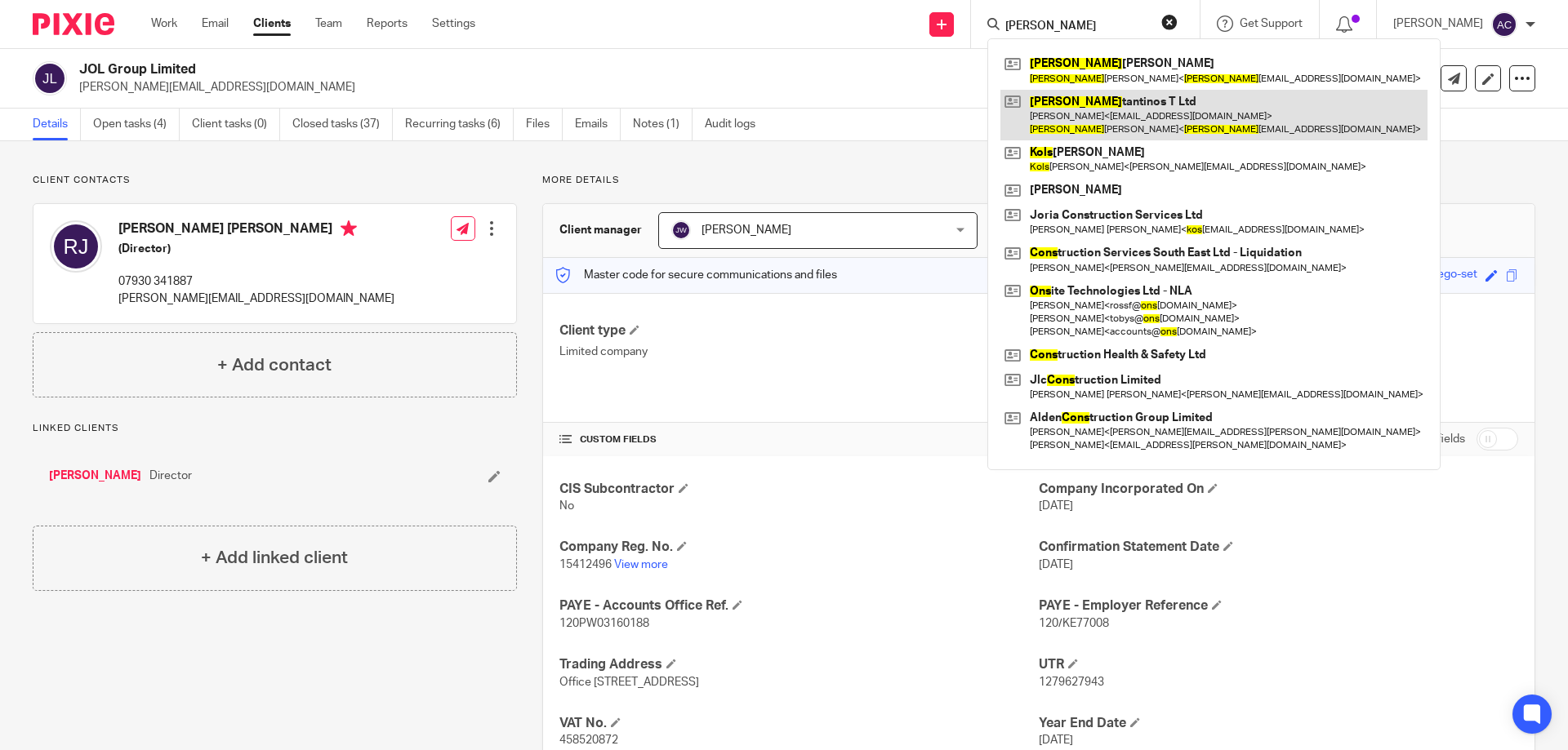
type input "kons"
click at [1107, 121] on link at bounding box center [1213, 115] width 427 height 51
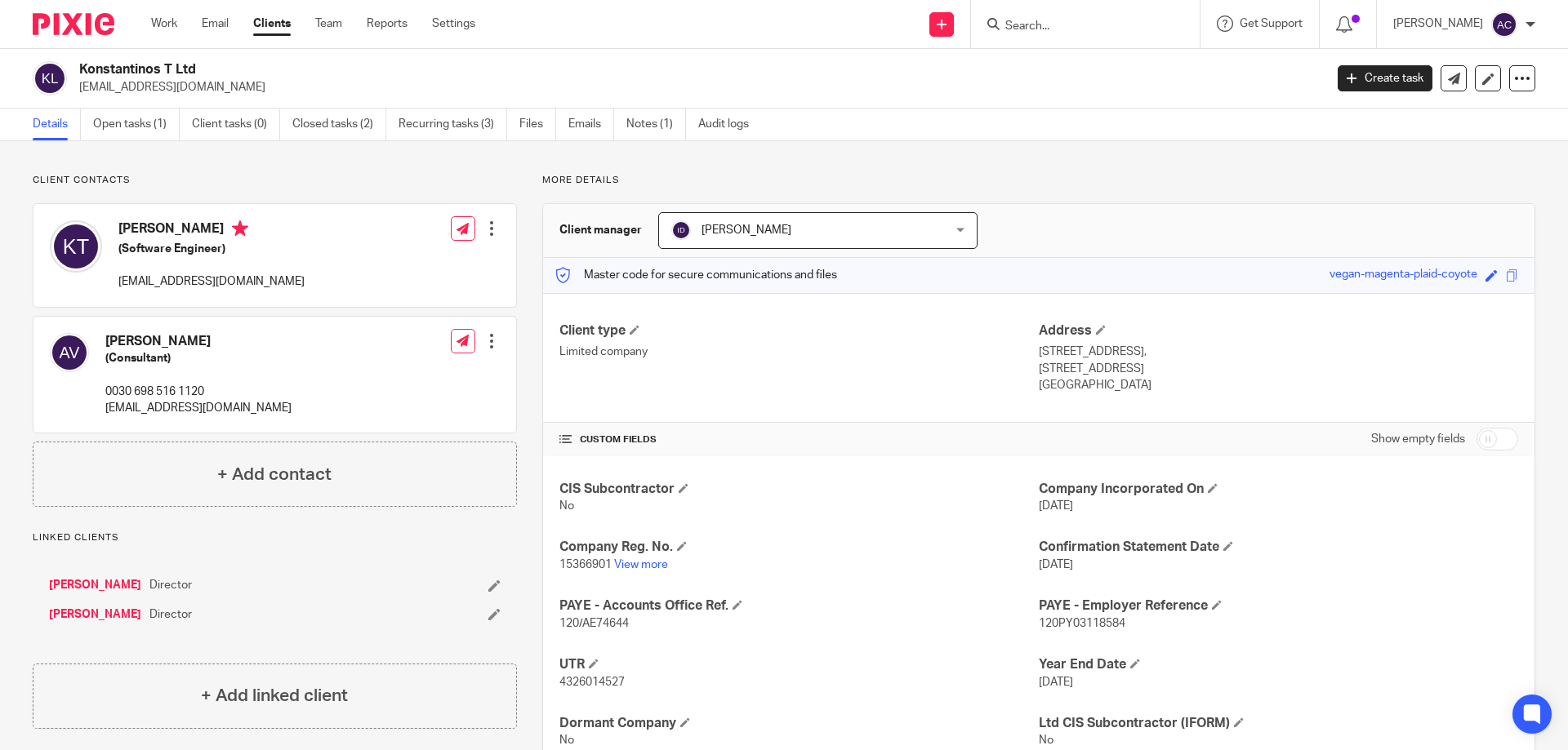
click at [364, 81] on p "[EMAIL_ADDRESS][DOMAIN_NAME]" at bounding box center [696, 87] width 1234 height 16
drag, startPoint x: 204, startPoint y: 85, endPoint x: 113, endPoint y: 84, distance: 91.0
click at [113, 84] on p "[EMAIL_ADDRESS][DOMAIN_NAME]" at bounding box center [696, 87] width 1234 height 16
click at [221, 55] on div "Konstantinos T Ltd ageliki85v@gmail.com Create task Update from Companies House…" at bounding box center [784, 78] width 1568 height 59
click at [237, 369] on div "Angeliki Viopoulou (Consultant) 0030 698 516 1120 ageliki85v@gmail.com Edit con…" at bounding box center [275, 375] width 483 height 117
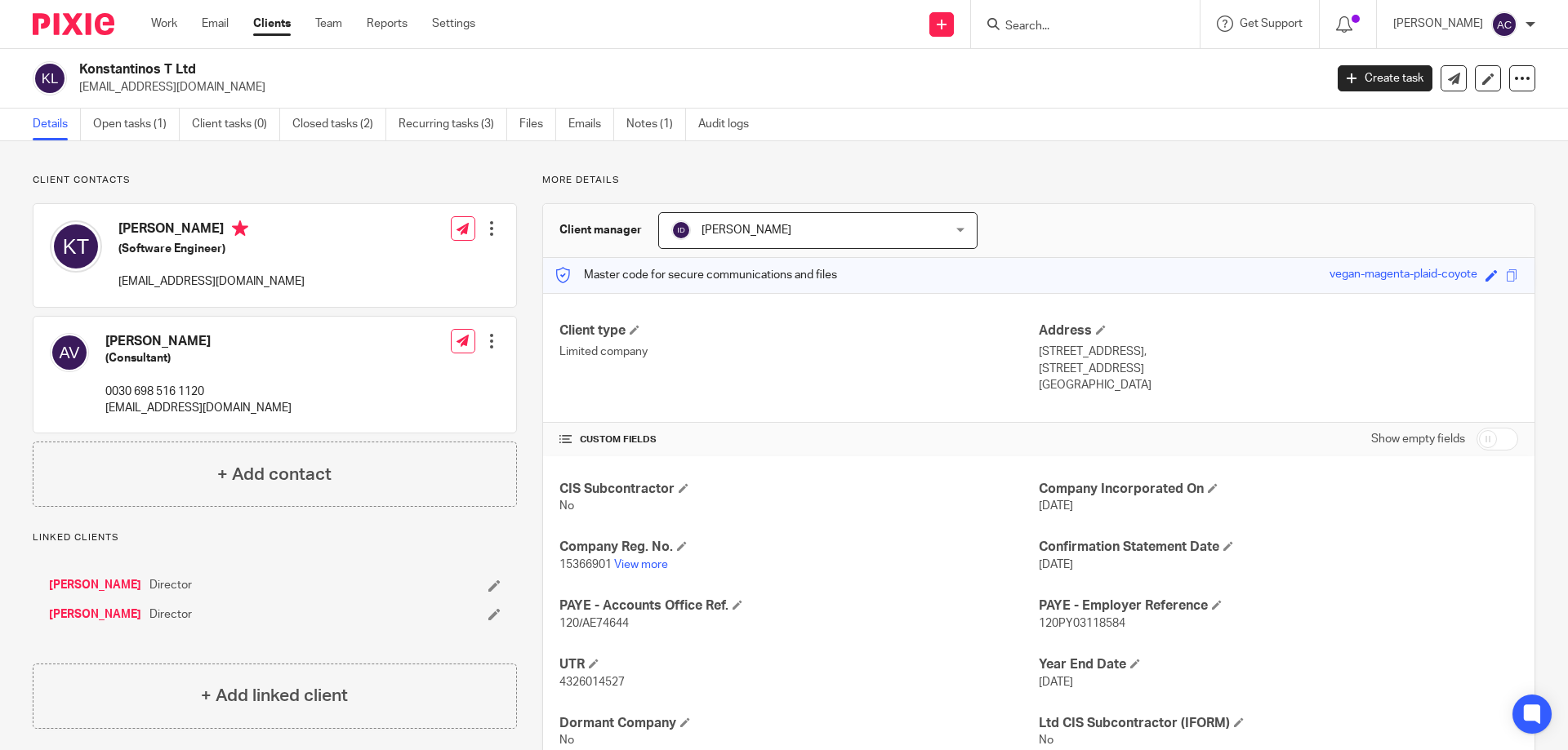
drag, startPoint x: 354, startPoint y: 277, endPoint x: 115, endPoint y: 292, distance: 239.5
click at [115, 292] on div "Konstantinos Theopoulos (Software Engineer) konstantinostheopoulos@gmail.com Ed…" at bounding box center [275, 256] width 483 height 103
click at [329, 264] on div "Konstantinos Theopoulos (Software Engineer) konstantinostheopoulos@gmail.com Ed…" at bounding box center [275, 256] width 483 height 103
click at [206, 85] on p "[EMAIL_ADDRESS][DOMAIN_NAME]" at bounding box center [696, 87] width 1234 height 16
click at [324, 271] on div "Konstantinos Theopoulos (Software Engineer) konstantinostheopoulos@gmail.com Ed…" at bounding box center [275, 256] width 483 height 103
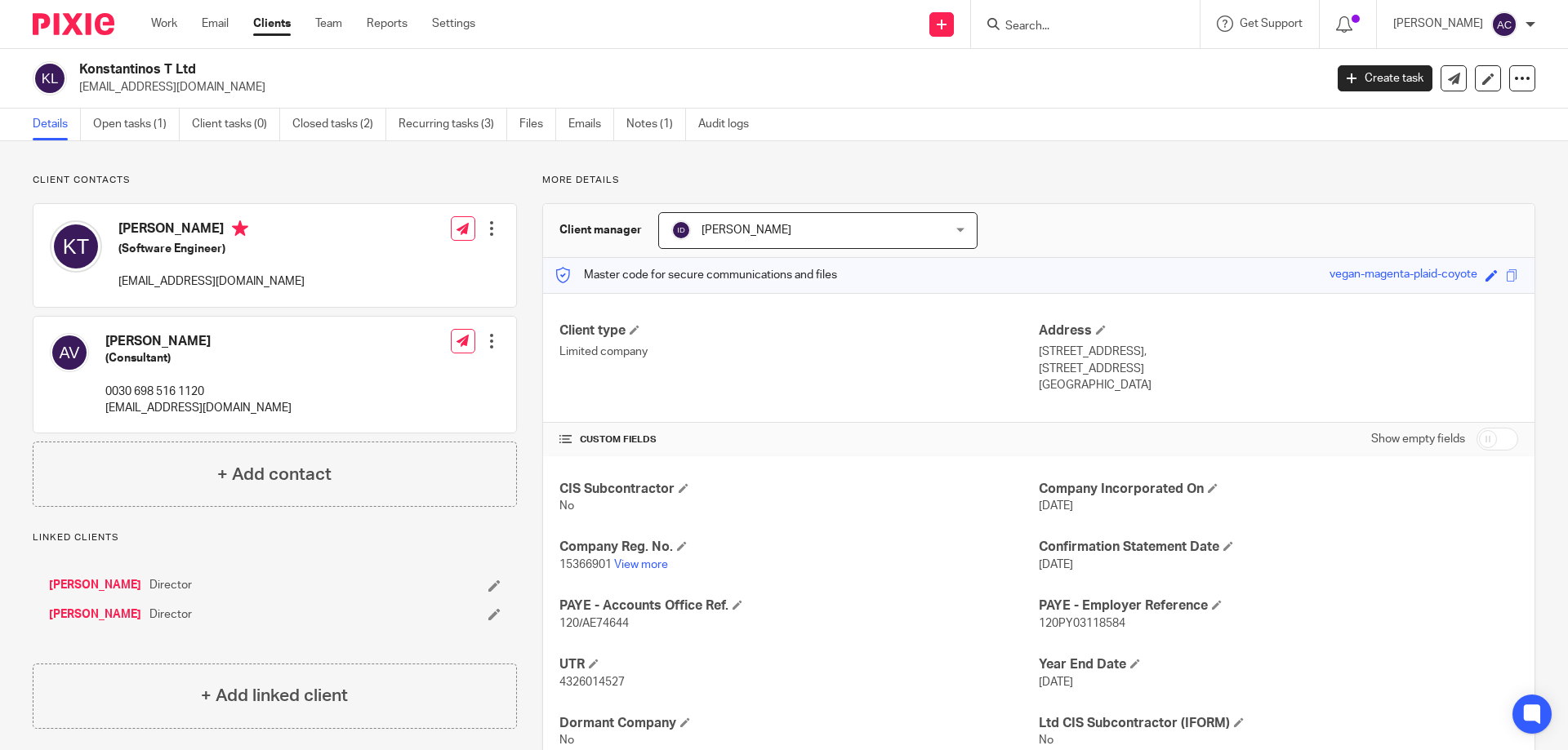
click at [345, 285] on div "Konstantinos Theopoulos (Software Engineer) konstantinostheopoulos@gmail.com Ed…" at bounding box center [275, 256] width 483 height 103
drag, startPoint x: 355, startPoint y: 285, endPoint x: 117, endPoint y: 281, distance: 238.0
click at [117, 281] on div "Konstantinos Theopoulos (Software Engineer) konstantinostheopoulos@gmail.com Ed…" at bounding box center [275, 256] width 483 height 103
copy p "konstantinostheopoulos@gmail.com"
drag, startPoint x: 215, startPoint y: 86, endPoint x: 77, endPoint y: 90, distance: 138.1
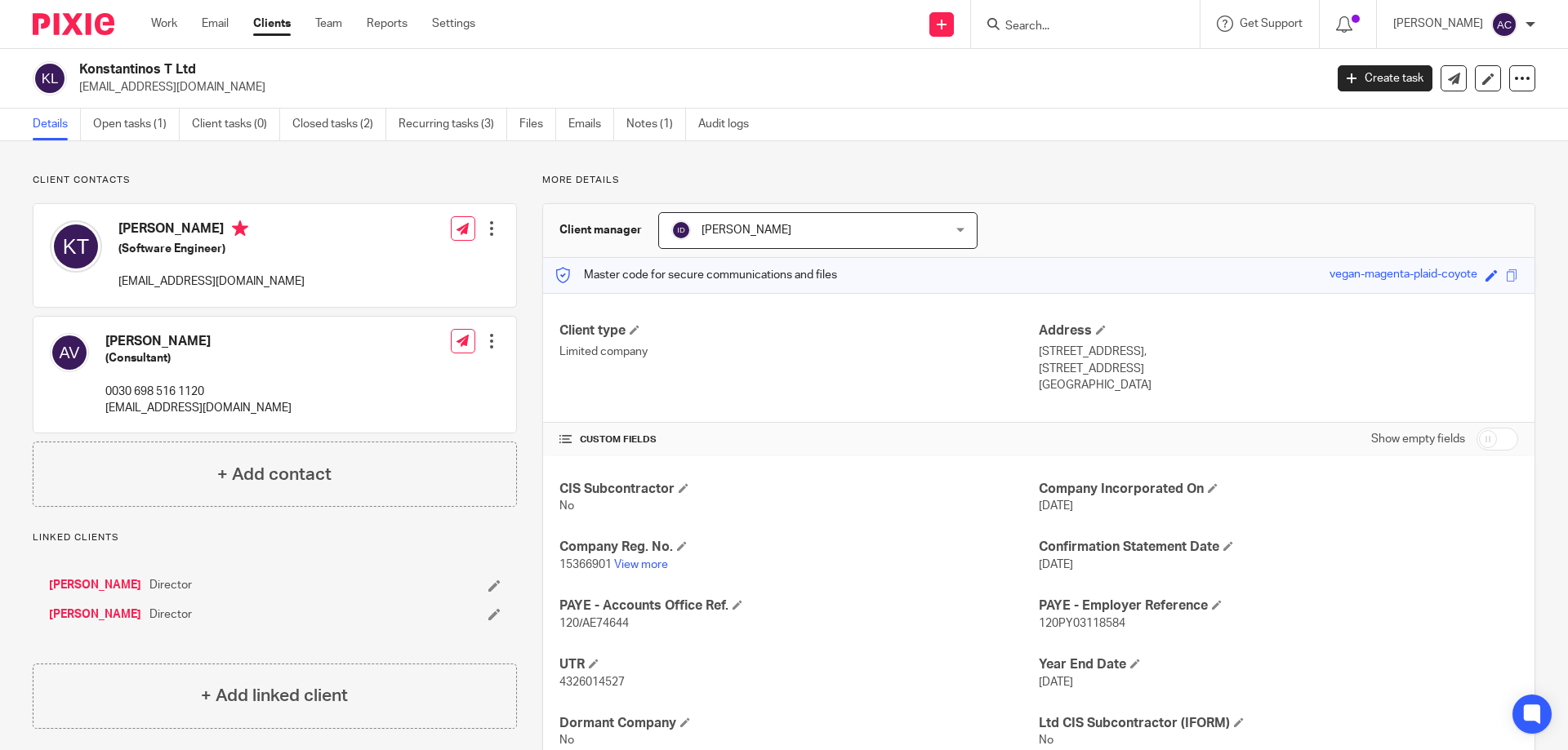
click at [77, 90] on div "Konstantinos T Ltd ageliki85v@gmail.com" at bounding box center [673, 78] width 1281 height 35
copy p "[EMAIL_ADDRESS][DOMAIN_NAME]"
click at [108, 581] on link "[PERSON_NAME]" at bounding box center [94, 585] width 92 height 16
